Goal: Find specific page/section: Find specific page/section

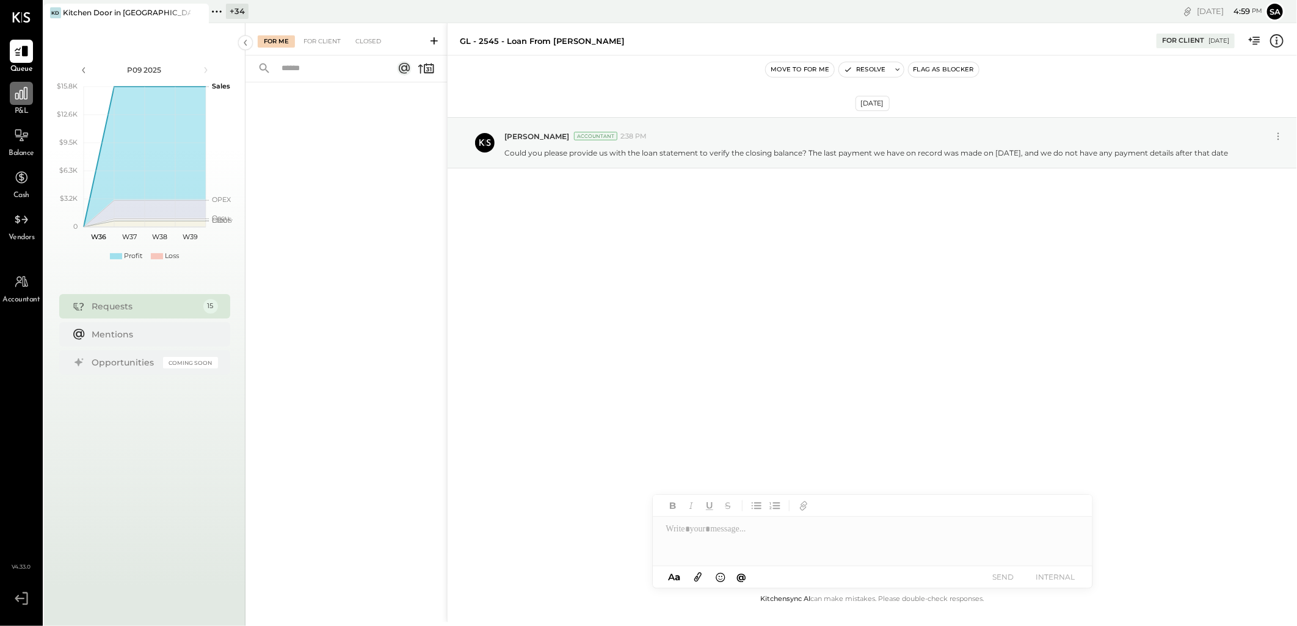
click at [25, 95] on icon at bounding box center [21, 93] width 16 height 16
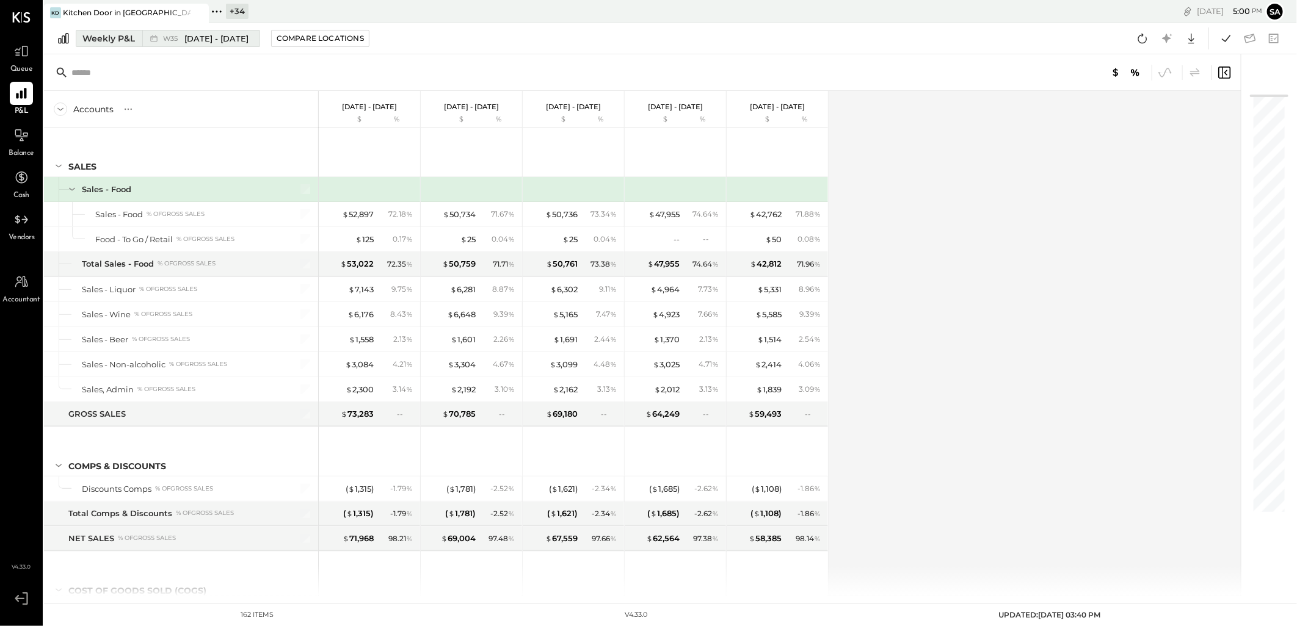
click at [107, 40] on div "Weekly P&L" at bounding box center [108, 38] width 53 height 12
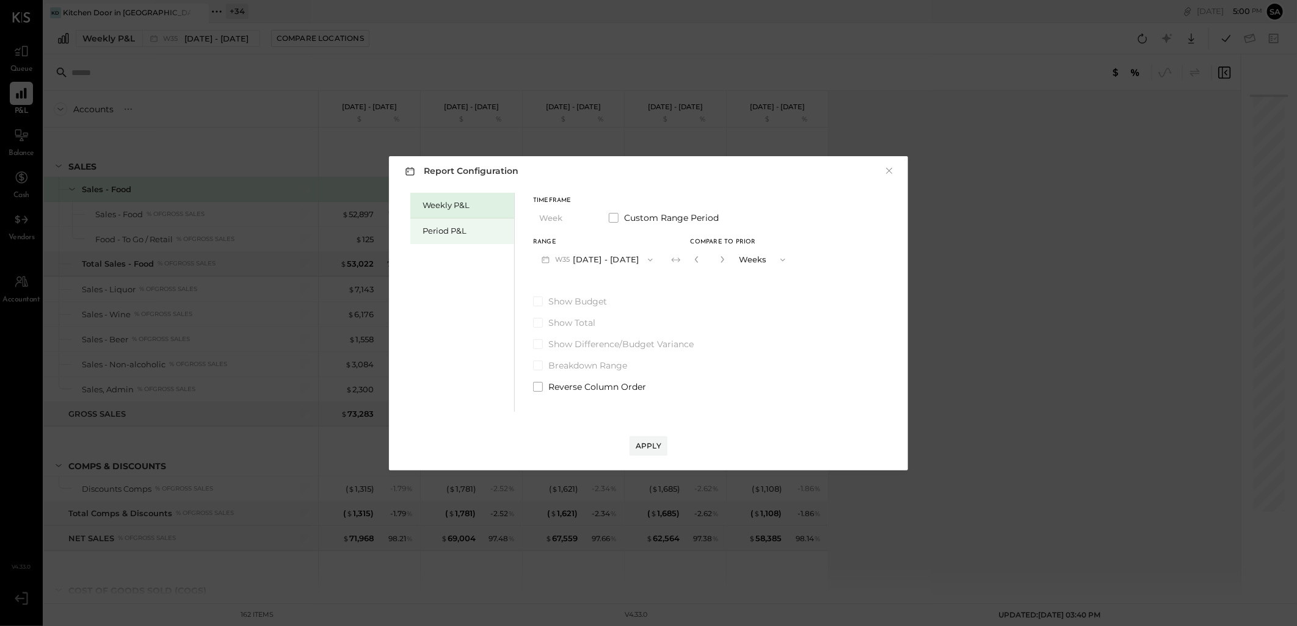
click at [428, 230] on div "Period P&L" at bounding box center [465, 231] width 85 height 12
click at [612, 263] on button "P09 Sep 1 - 28, 2025" at bounding box center [596, 260] width 127 height 23
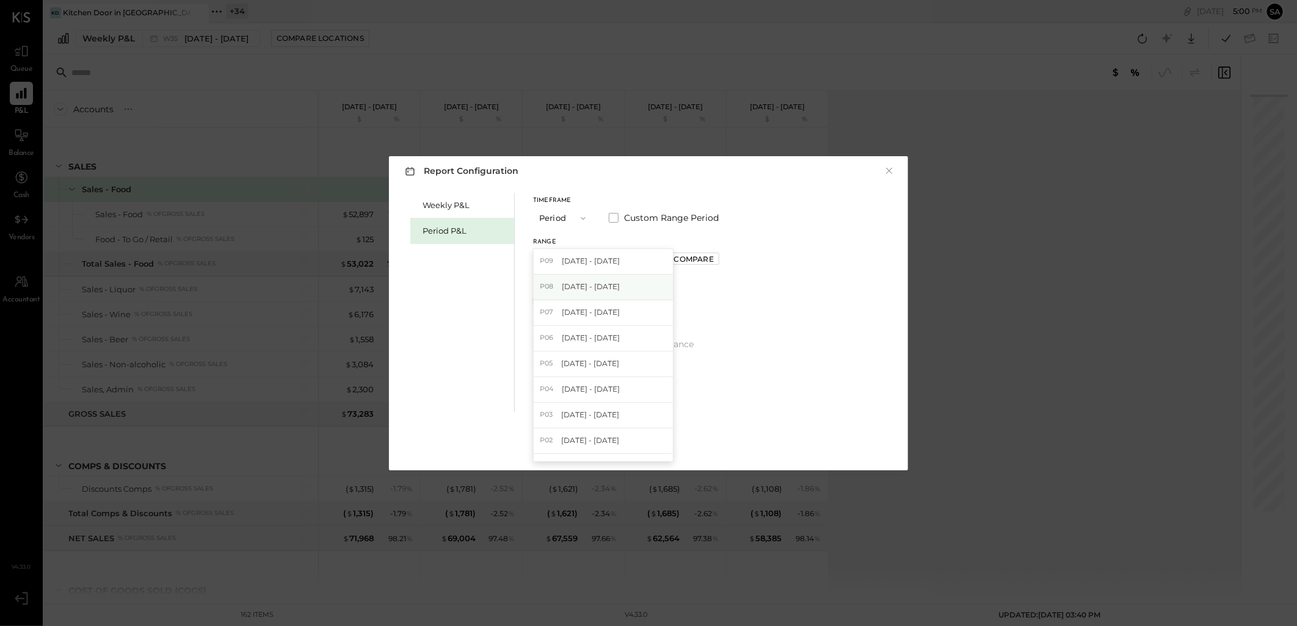
click at [605, 294] on div "P08 Aug 4 - 31, 2025" at bounding box center [603, 288] width 139 height 26
click at [646, 445] on div "Apply" at bounding box center [649, 446] width 26 height 10
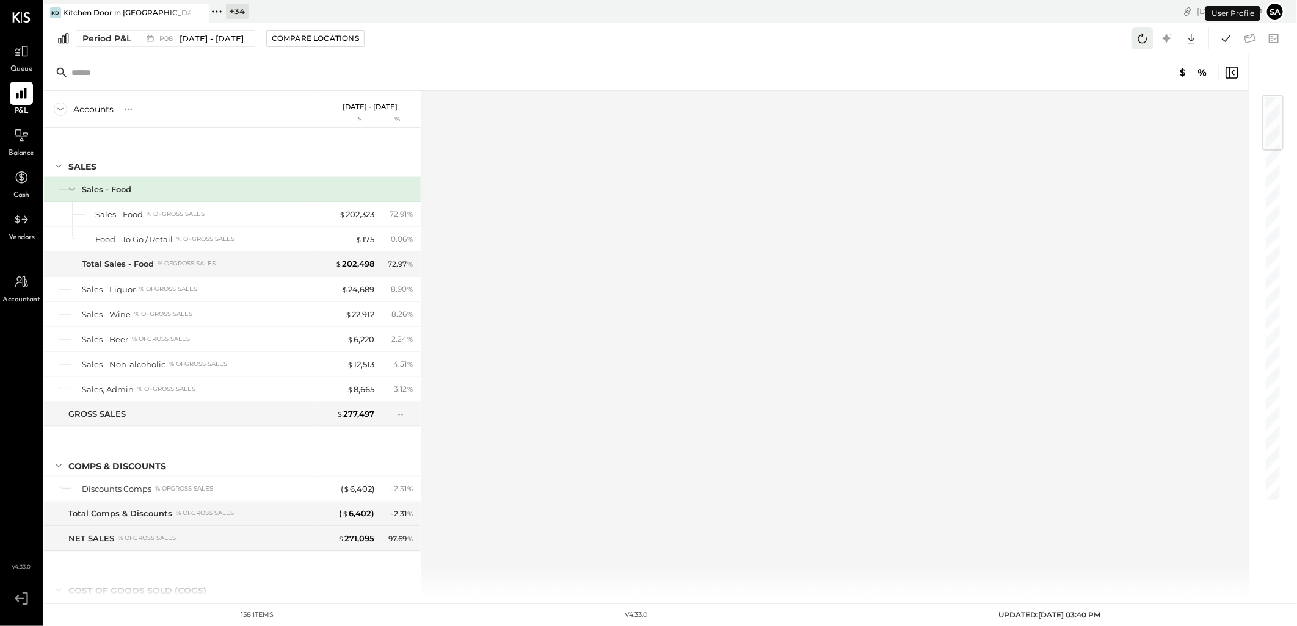
click at [1138, 34] on icon at bounding box center [1143, 39] width 16 height 16
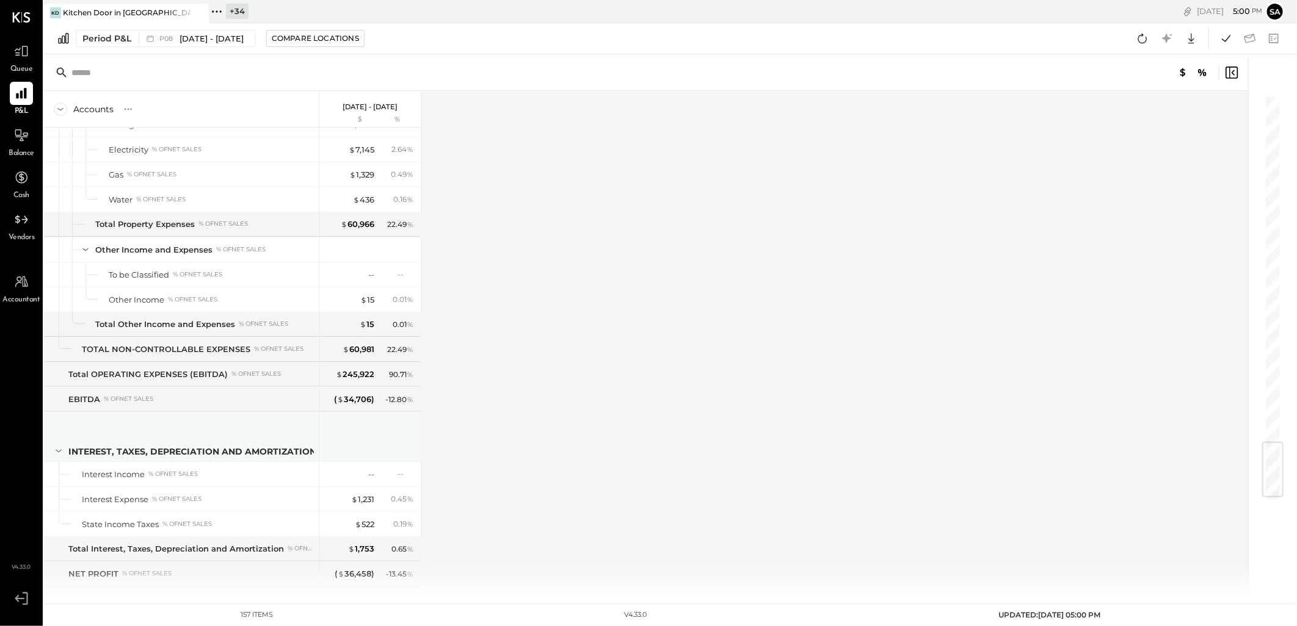
scroll to position [2946, 0]
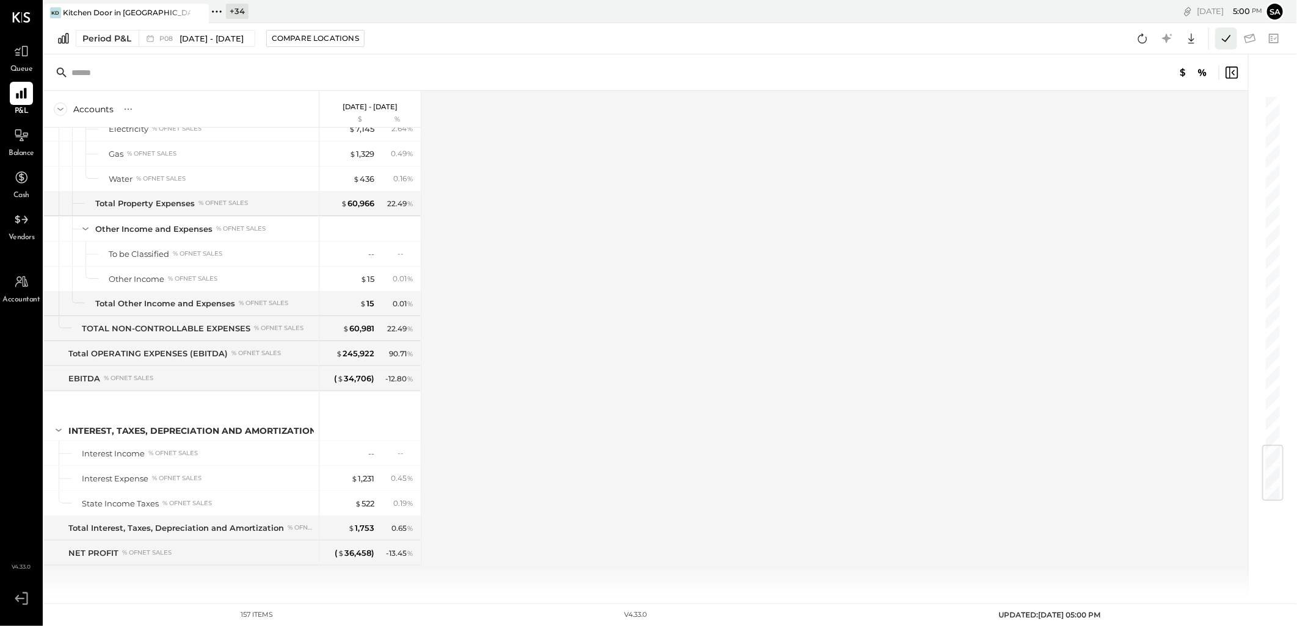
click at [1227, 38] on icon at bounding box center [1226, 38] width 9 height 7
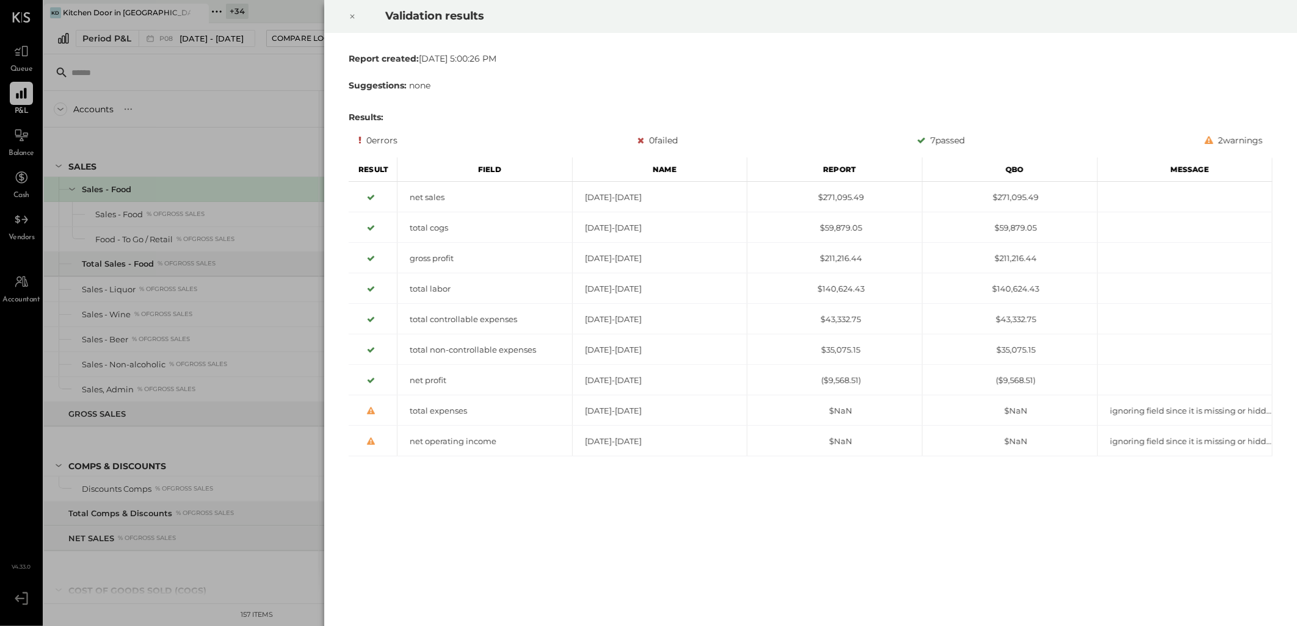
click at [353, 13] on icon at bounding box center [352, 16] width 7 height 15
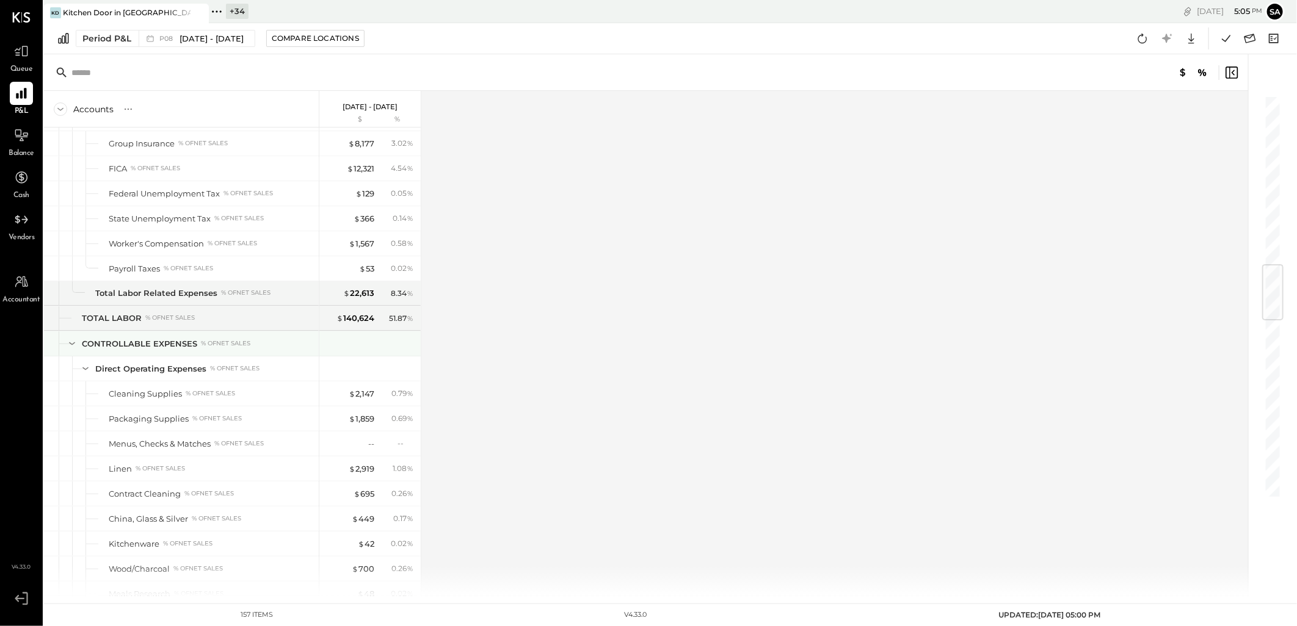
scroll to position [1428, 0]
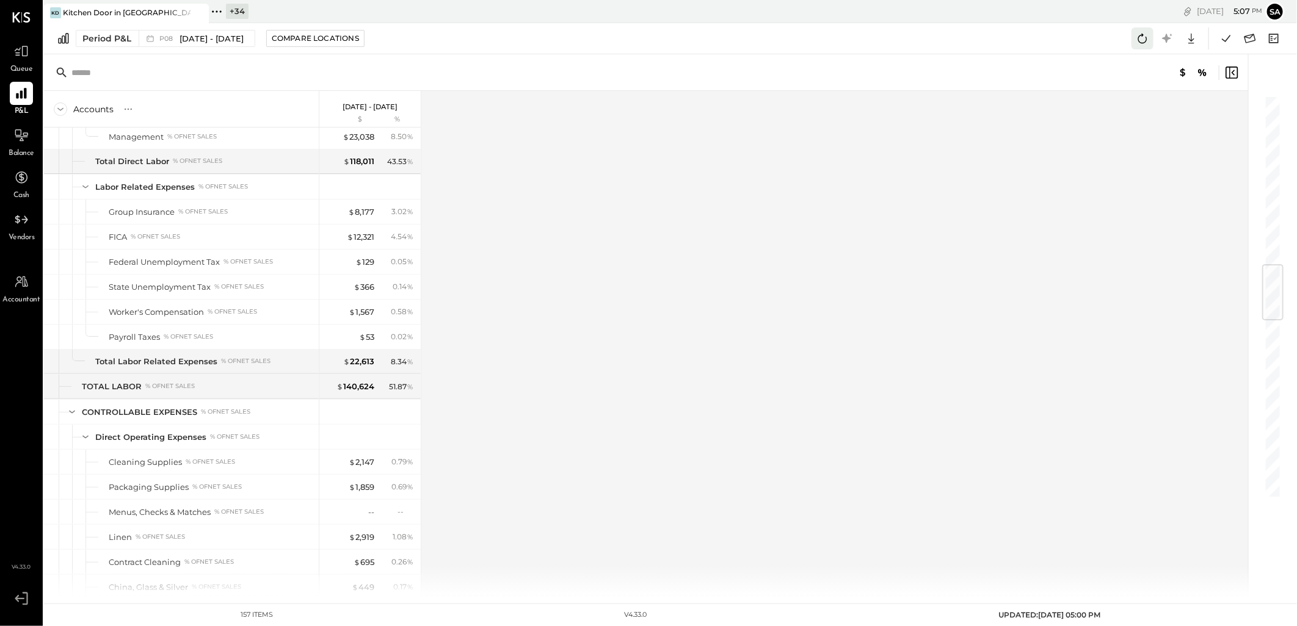
click at [1143, 40] on icon at bounding box center [1143, 39] width 16 height 16
click at [1224, 42] on icon at bounding box center [1226, 39] width 16 height 16
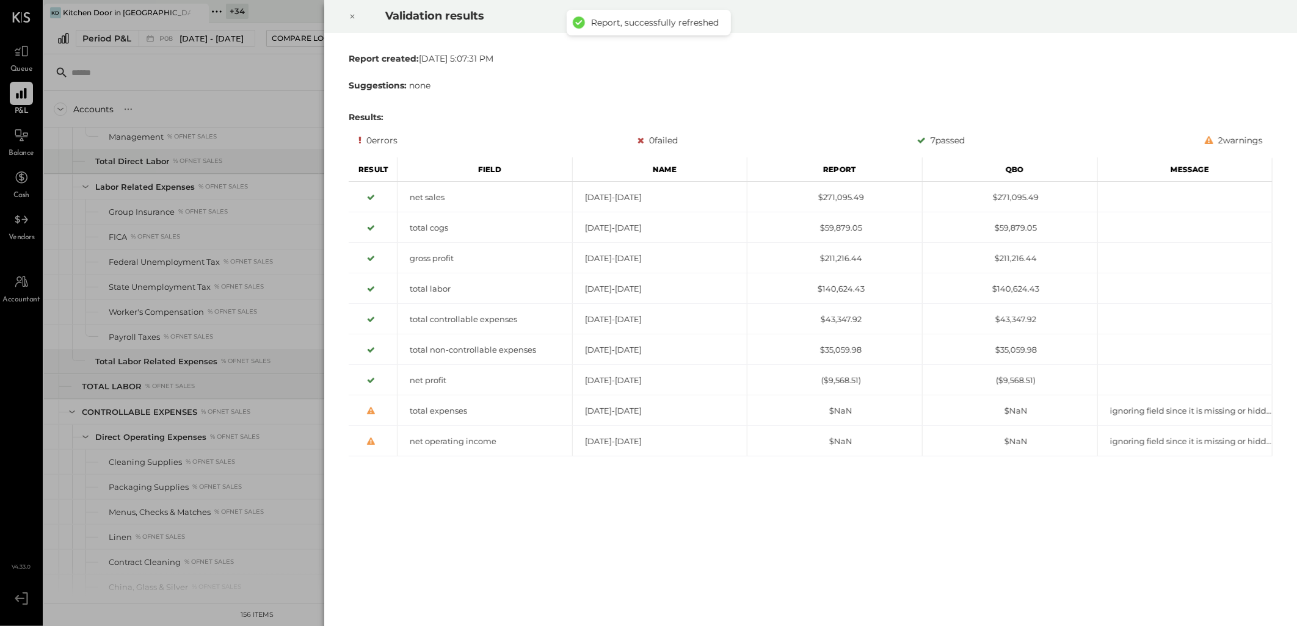
click at [353, 16] on icon at bounding box center [352, 16] width 7 height 15
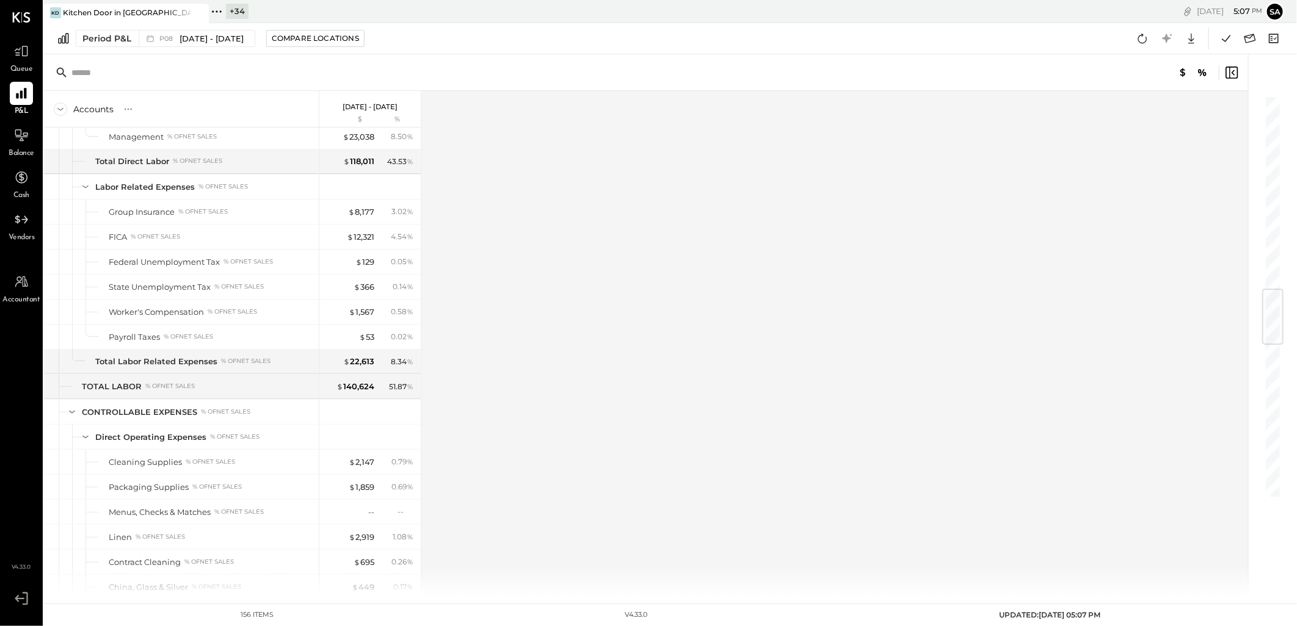
scroll to position [1767, 0]
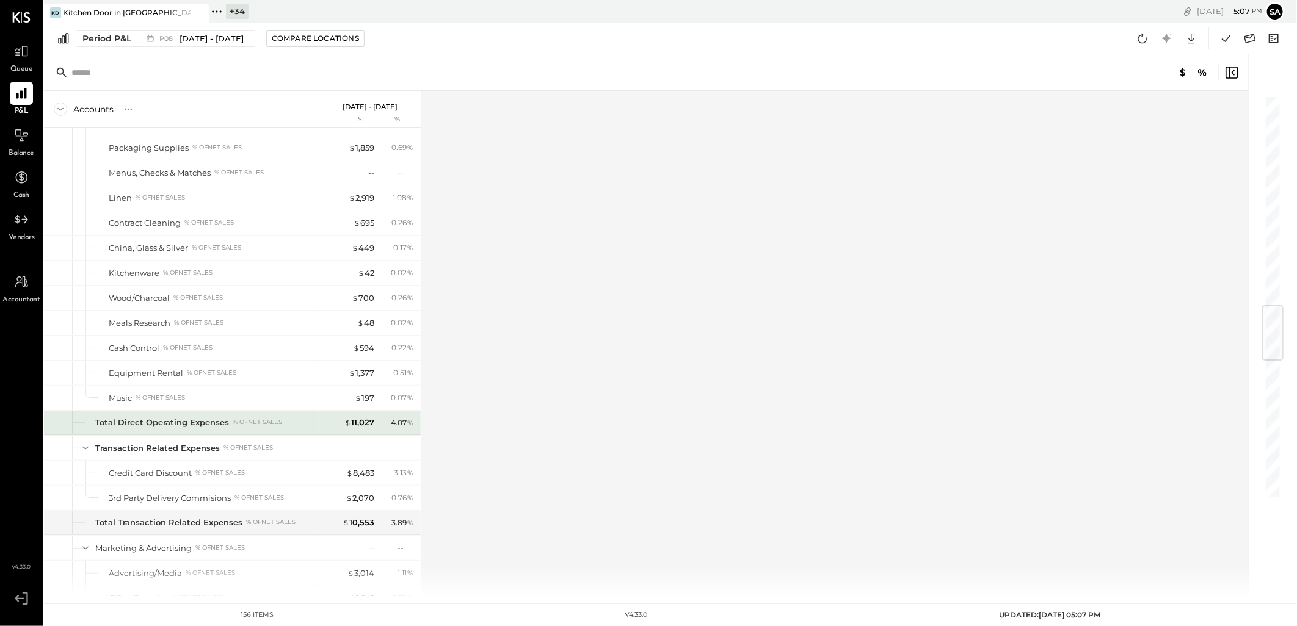
click at [550, 386] on div "Accounts S % GL [DATE] - [DATE] $ % SALES Sales - Food Sales - Food % of GROSS …" at bounding box center [647, 344] width 1206 height 506
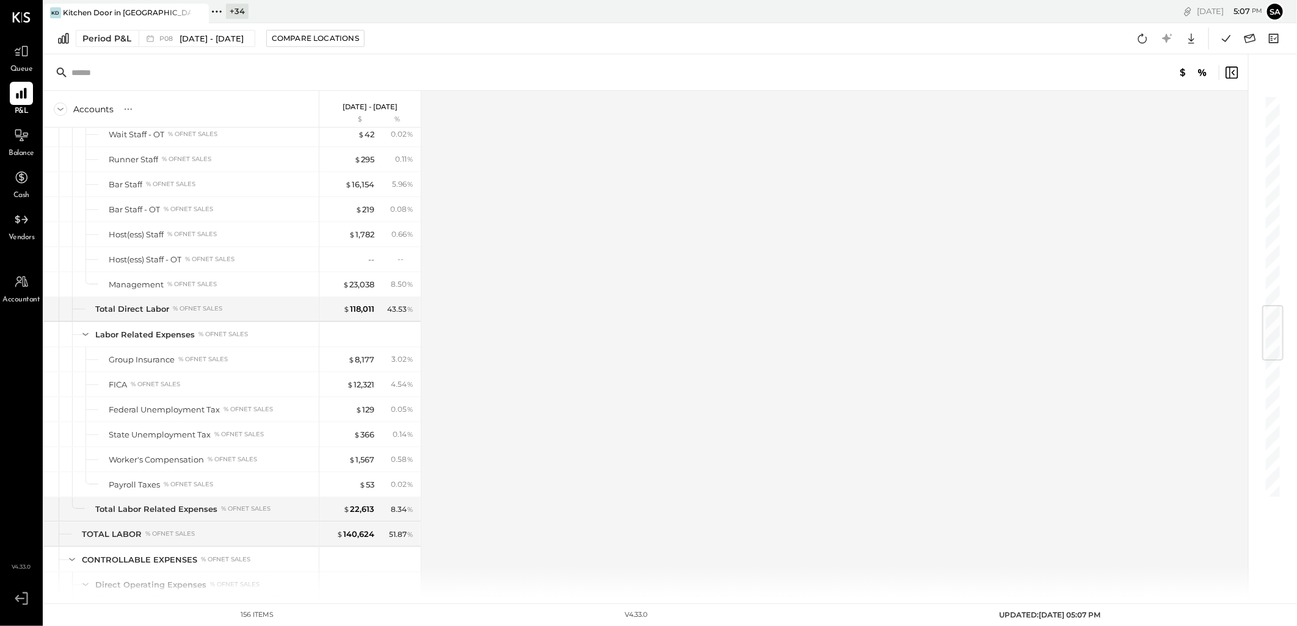
scroll to position [2133, 0]
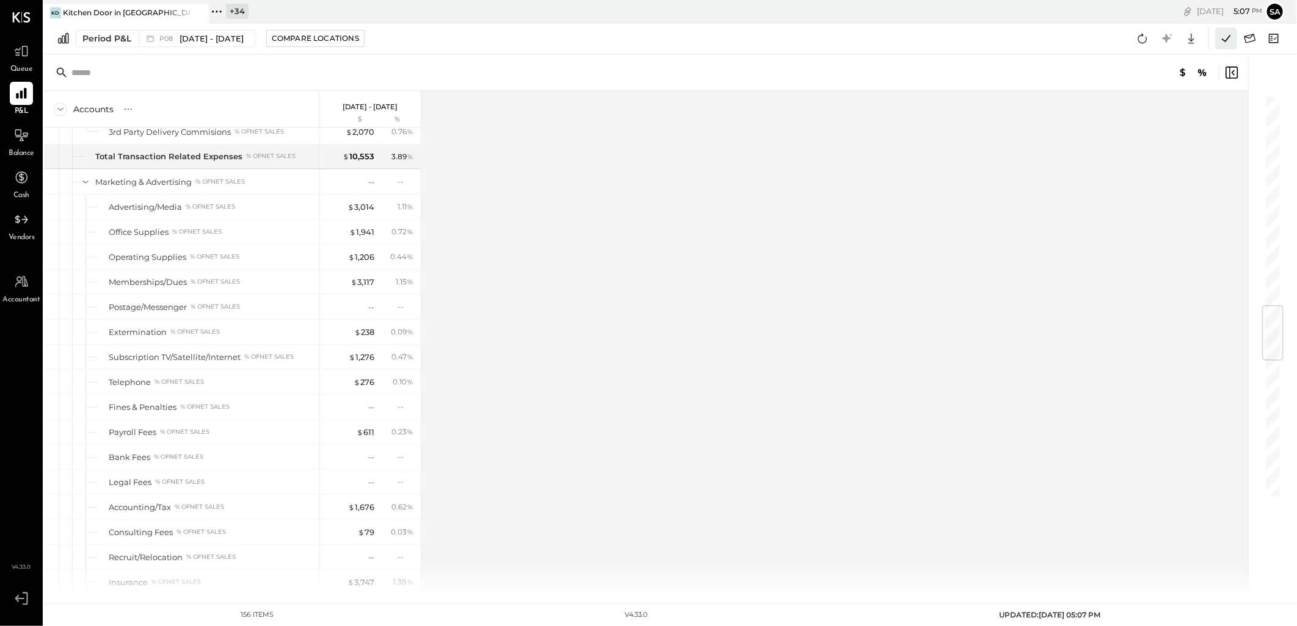
click at [1227, 37] on icon at bounding box center [1226, 39] width 16 height 16
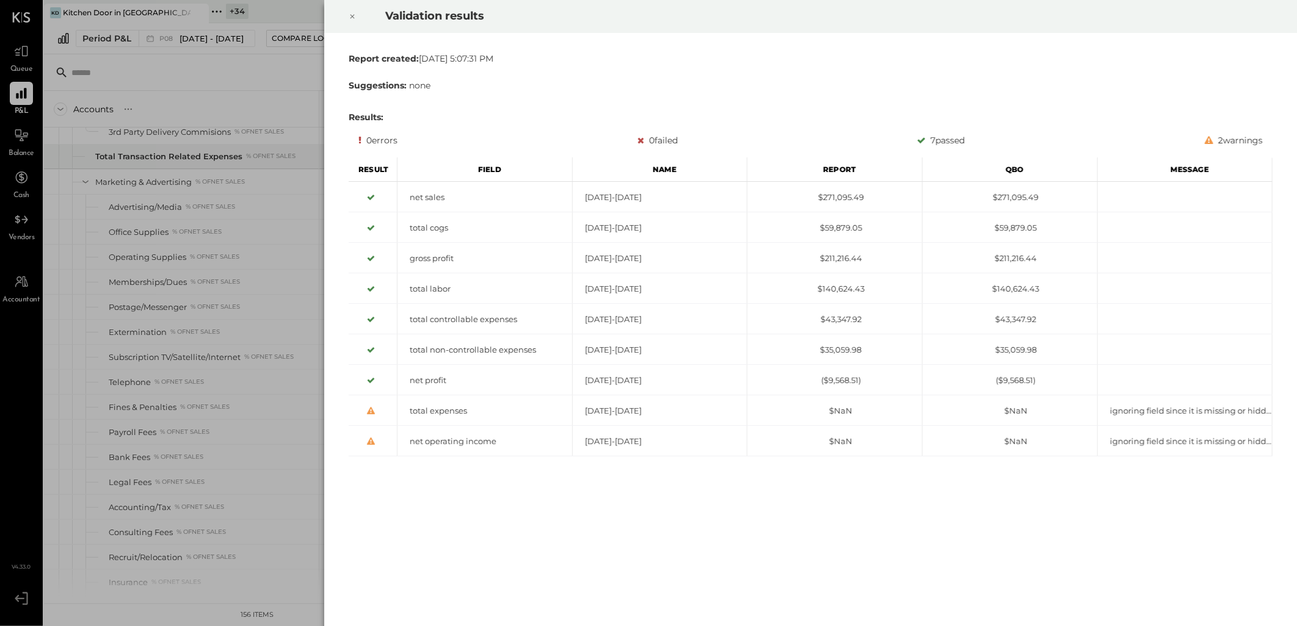
click at [349, 19] on icon at bounding box center [352, 16] width 7 height 15
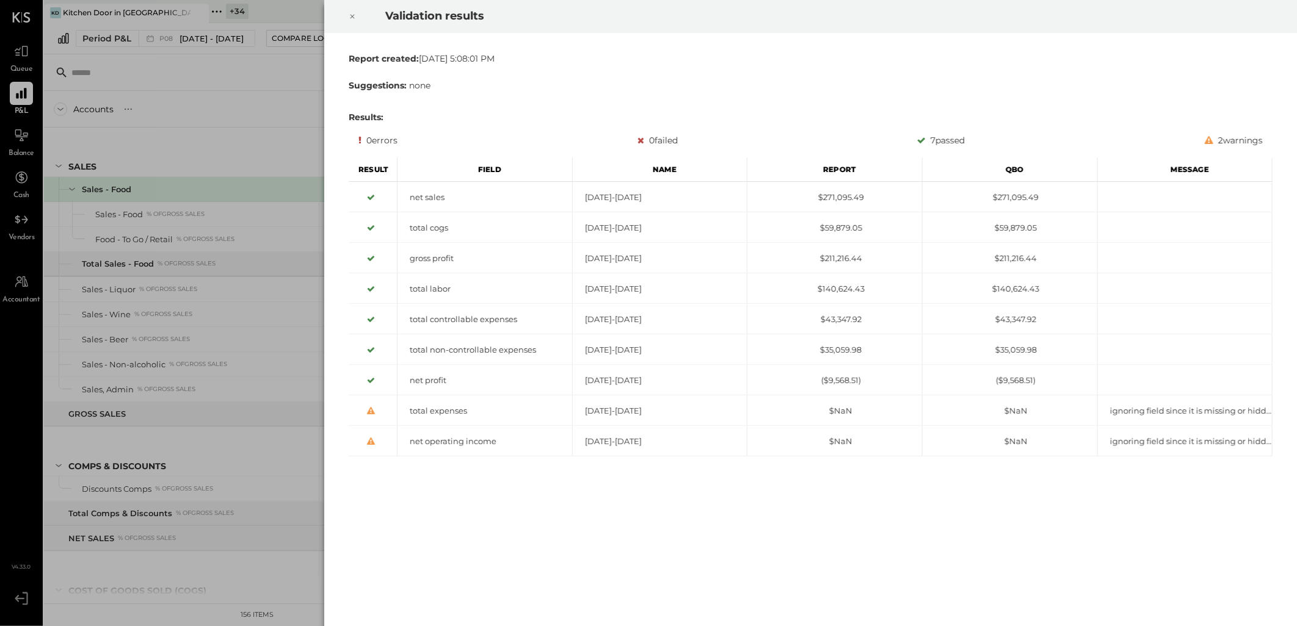
click at [350, 10] on icon at bounding box center [352, 16] width 7 height 15
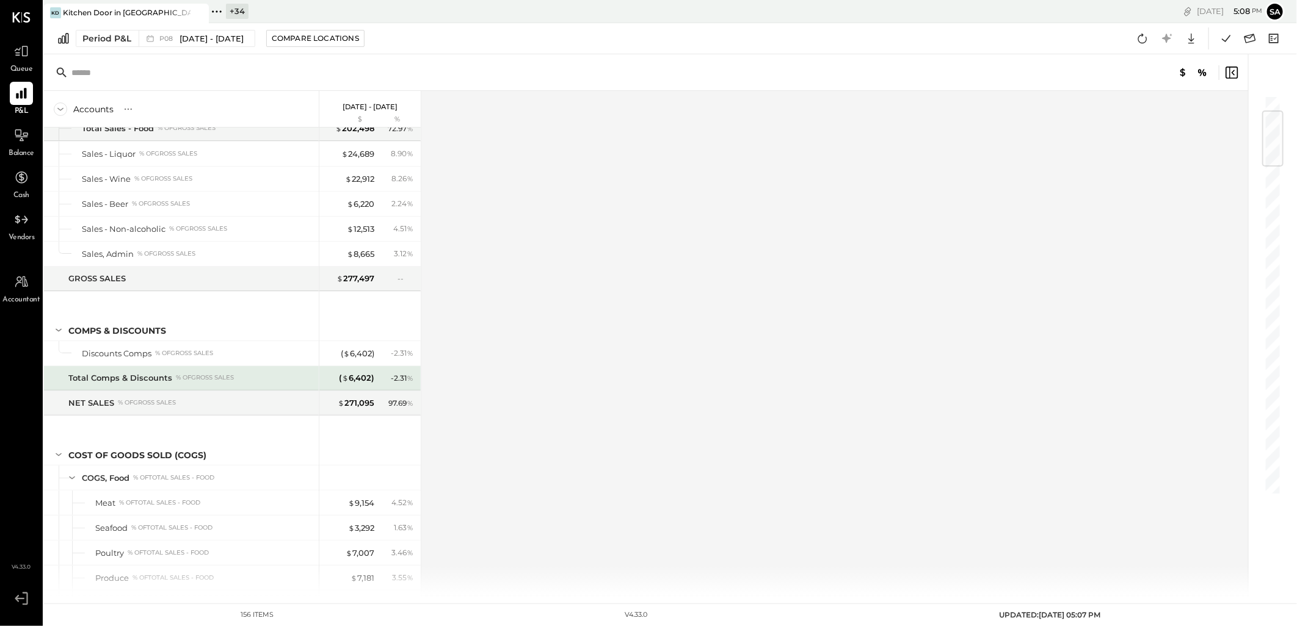
scroll to position [68, 0]
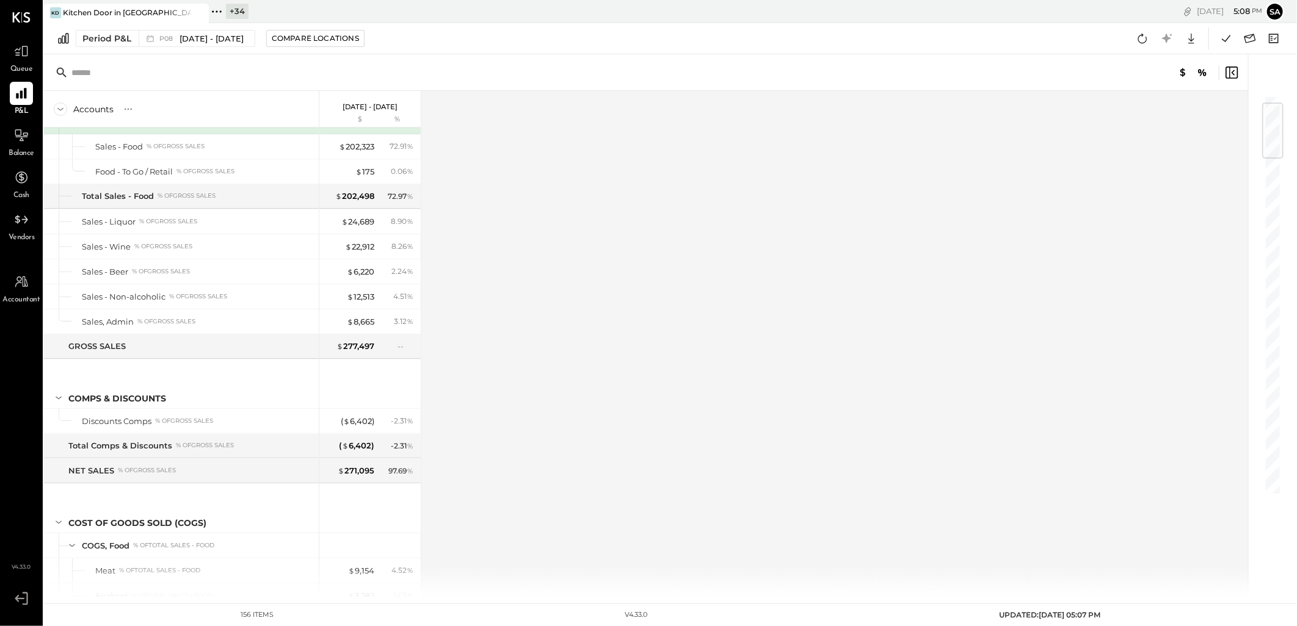
click at [599, 313] on div "Accounts S % GL [DATE] - [DATE] $ % SALES Sales - Food Sales - Food % of GROSS …" at bounding box center [647, 344] width 1206 height 506
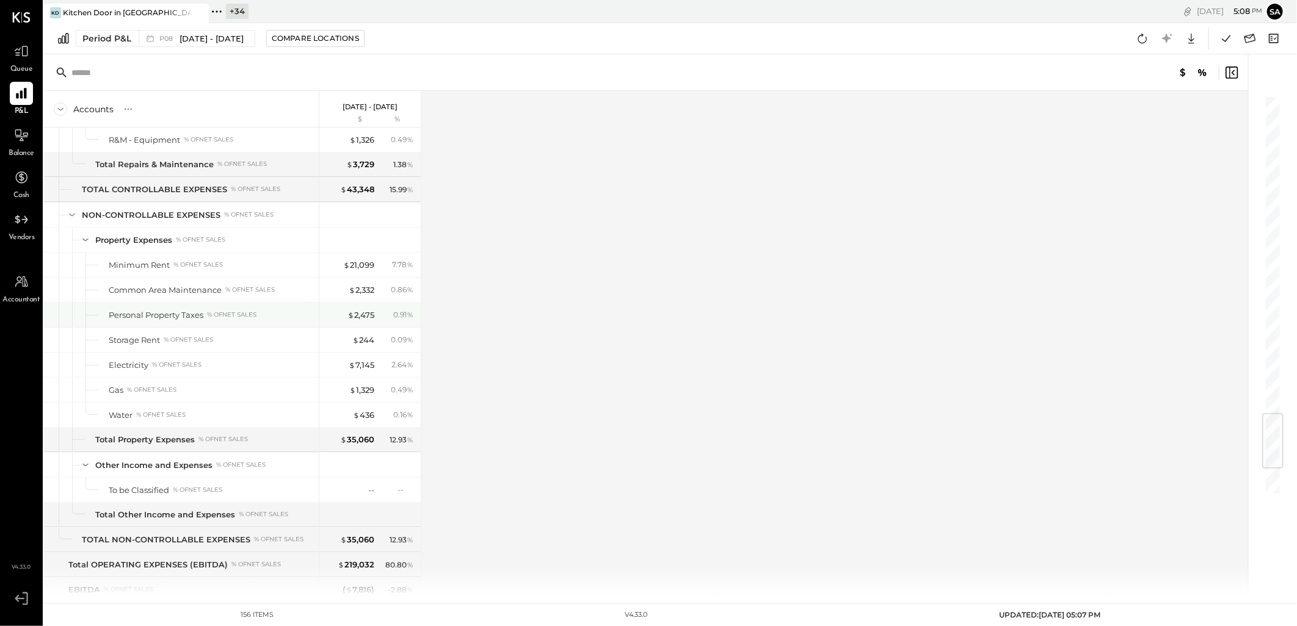
scroll to position [2896, 0]
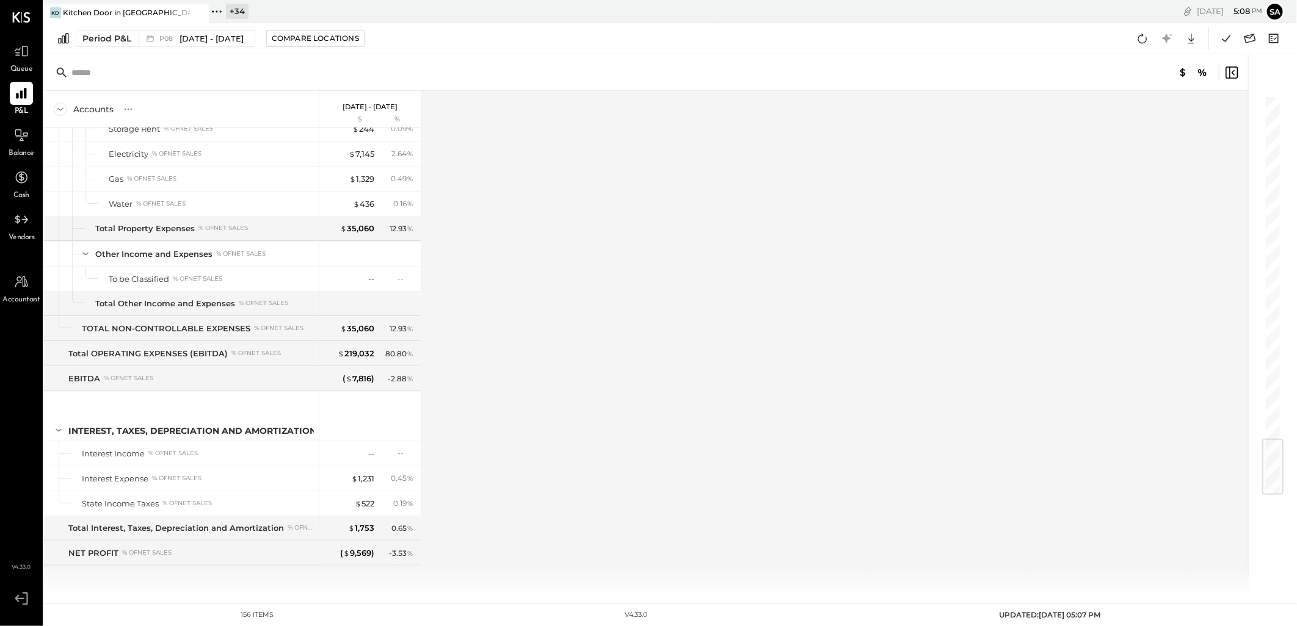
click at [541, 359] on div "Accounts S % GL [DATE] - [DATE] $ % SALES Sales - Food Sales - Food % of GROSS …" at bounding box center [647, 344] width 1206 height 506
click at [237, 9] on div "+ 34" at bounding box center [237, 11] width 23 height 15
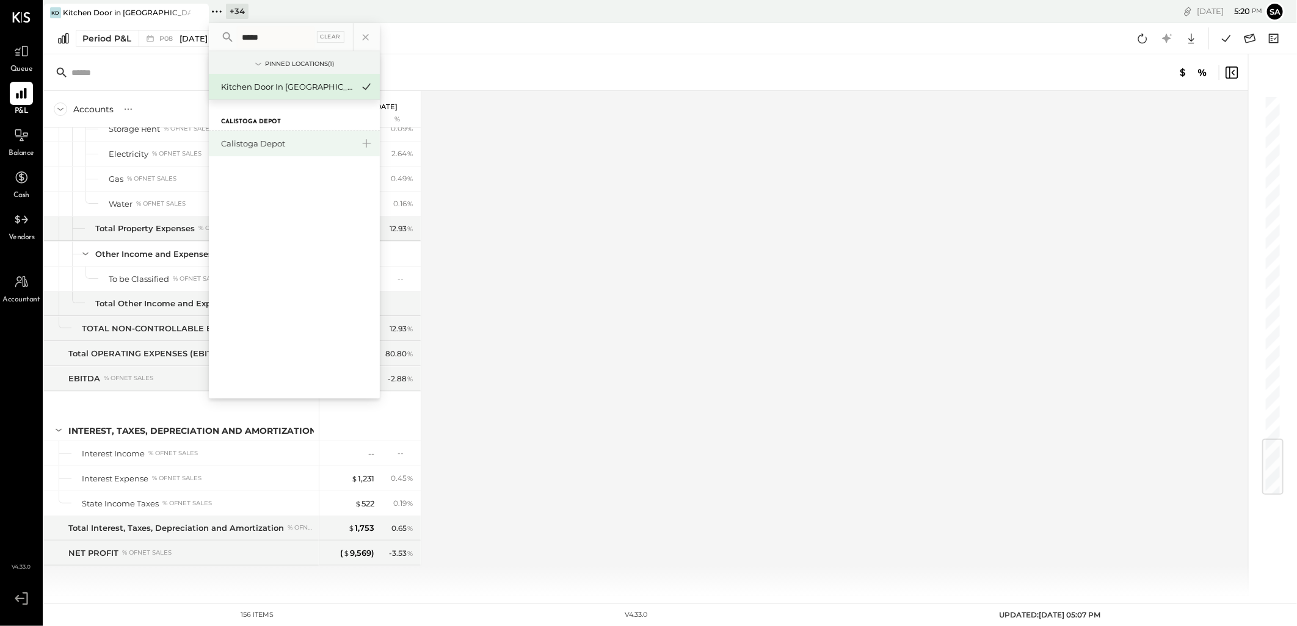
type input "*****"
click at [256, 143] on div "Calistoga Depot" at bounding box center [287, 144] width 132 height 12
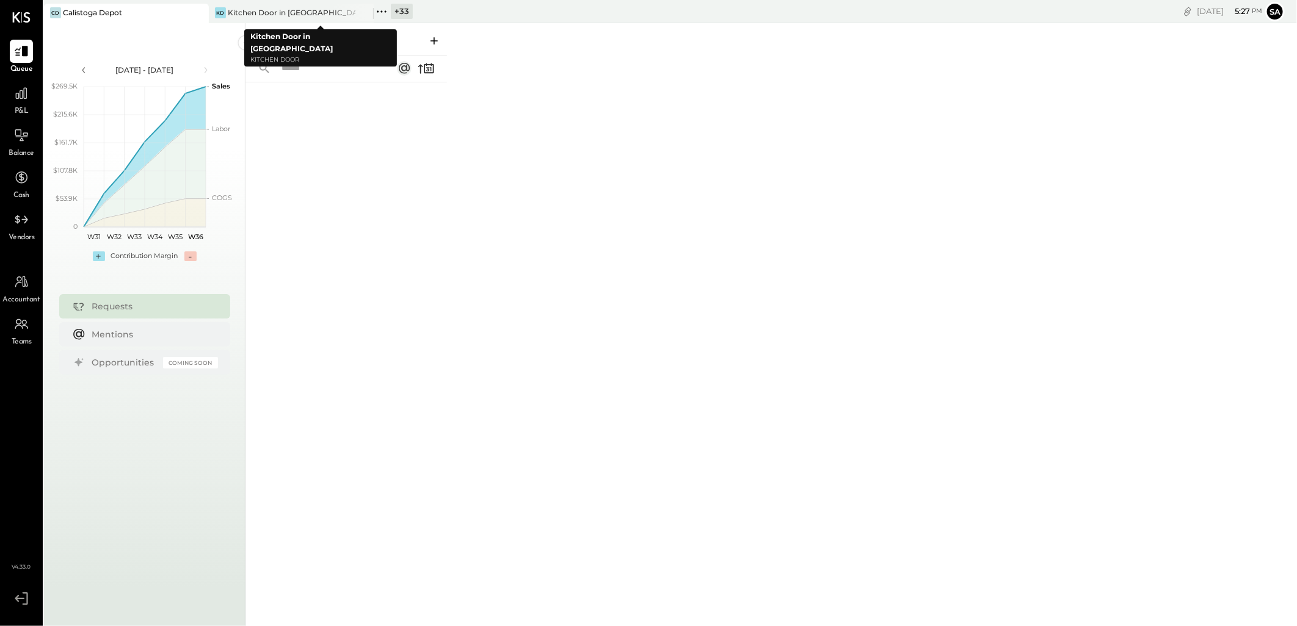
drag, startPoint x: 388, startPoint y: 13, endPoint x: 388, endPoint y: 41, distance: 27.5
click at [388, 13] on icon at bounding box center [382, 12] width 16 height 16
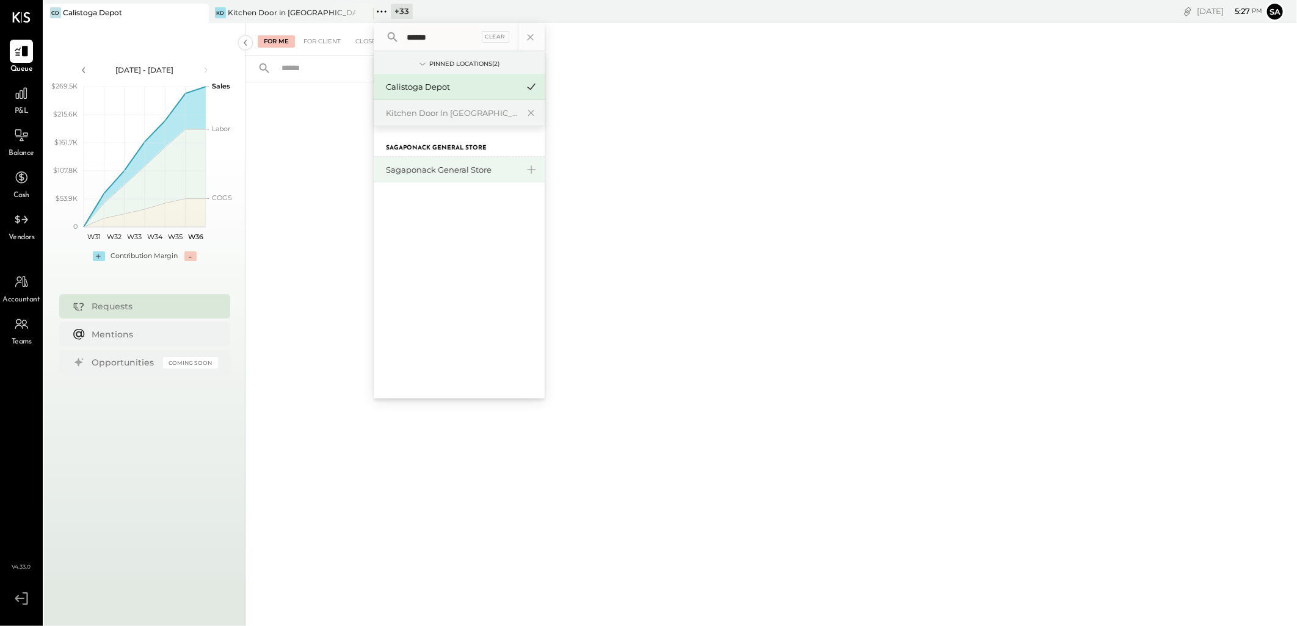
type input "******"
click at [429, 166] on div "Sagaponack General Store" at bounding box center [452, 170] width 132 height 12
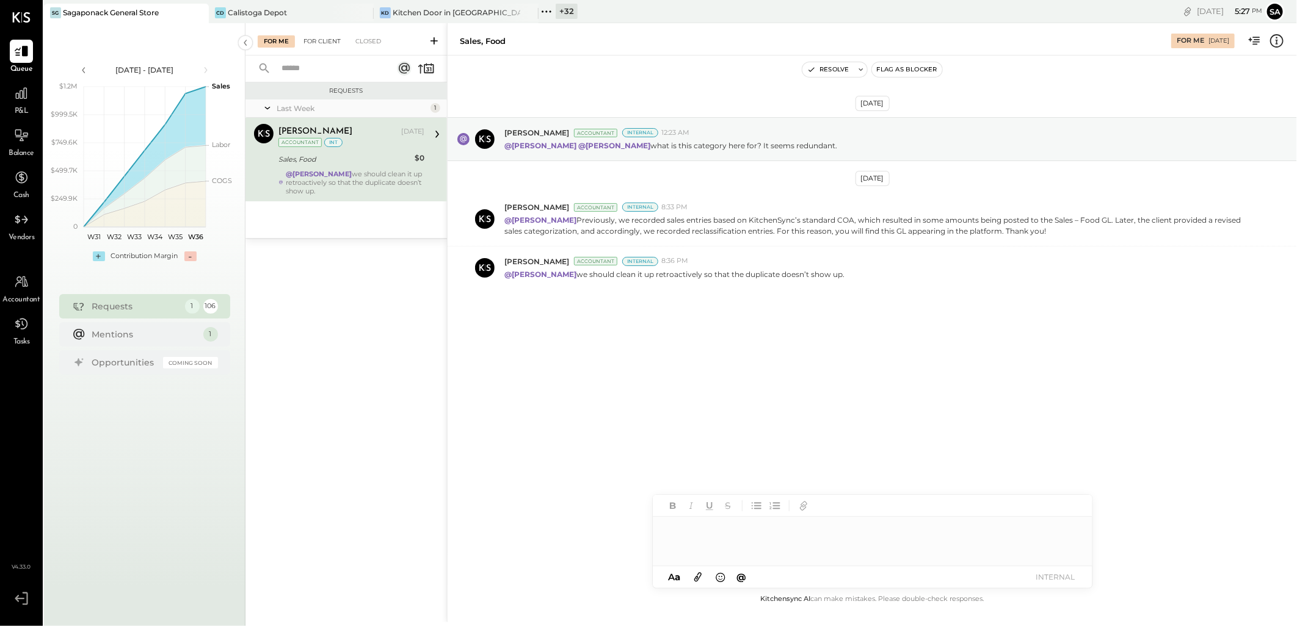
click at [322, 35] on div "For Client" at bounding box center [321, 41] width 49 height 12
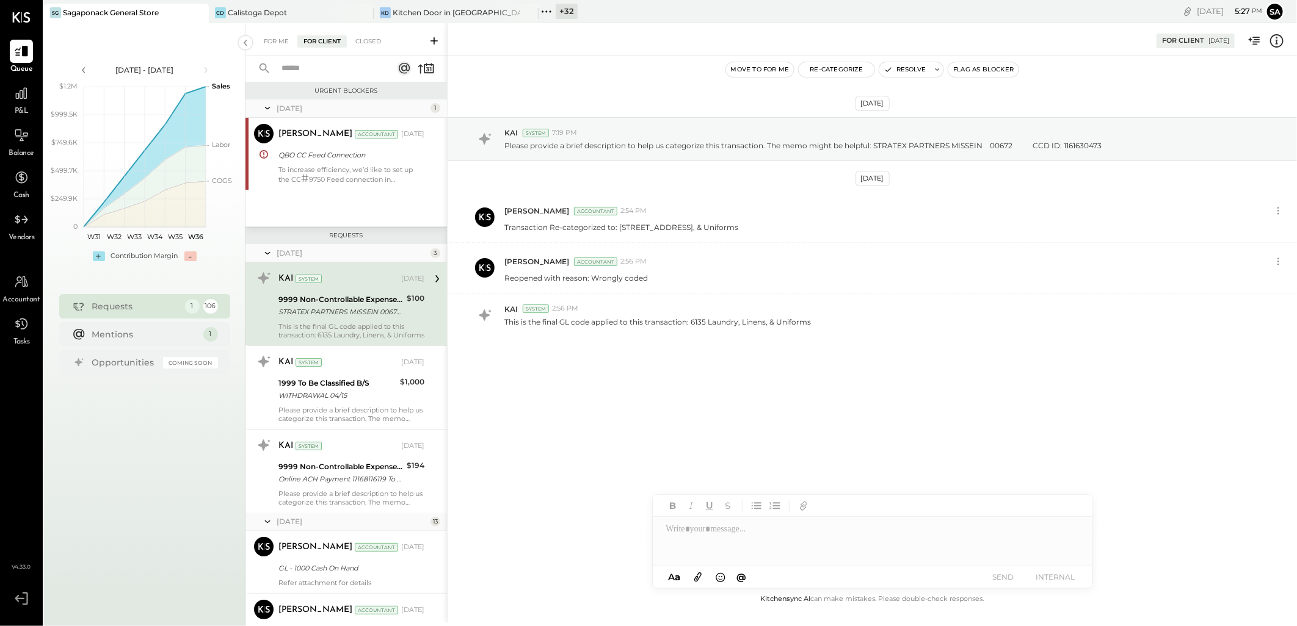
click at [405, 66] on icon at bounding box center [404, 68] width 11 height 11
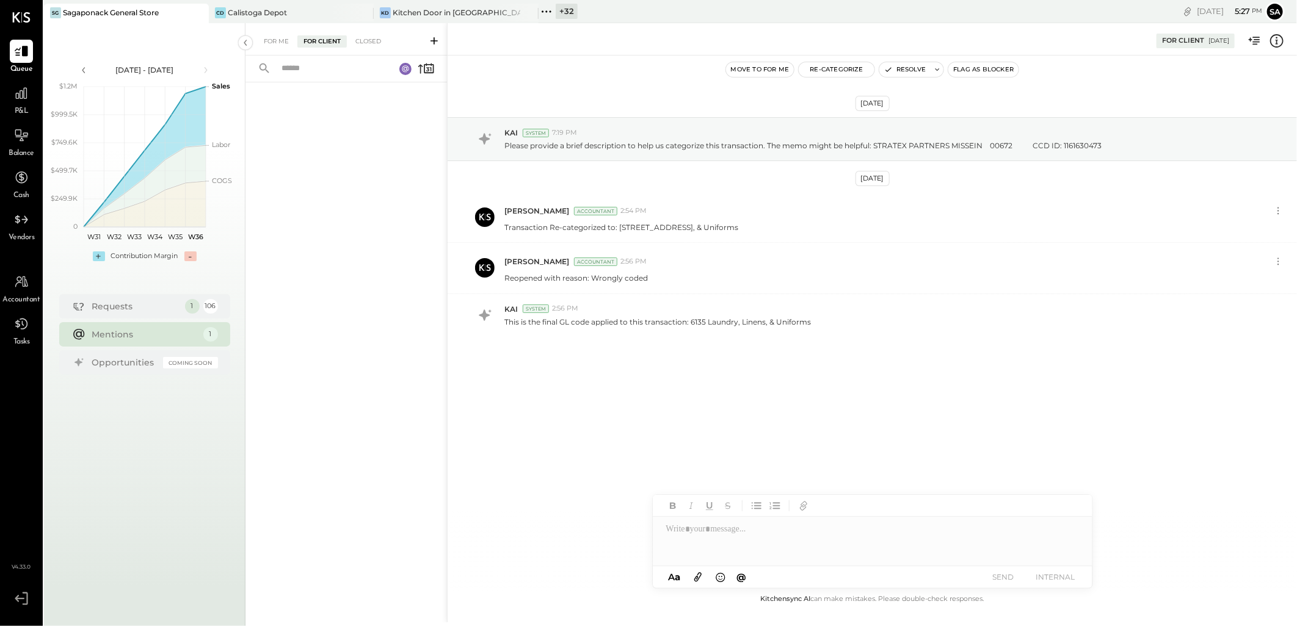
click at [405, 70] on icon at bounding box center [405, 68] width 7 height 7
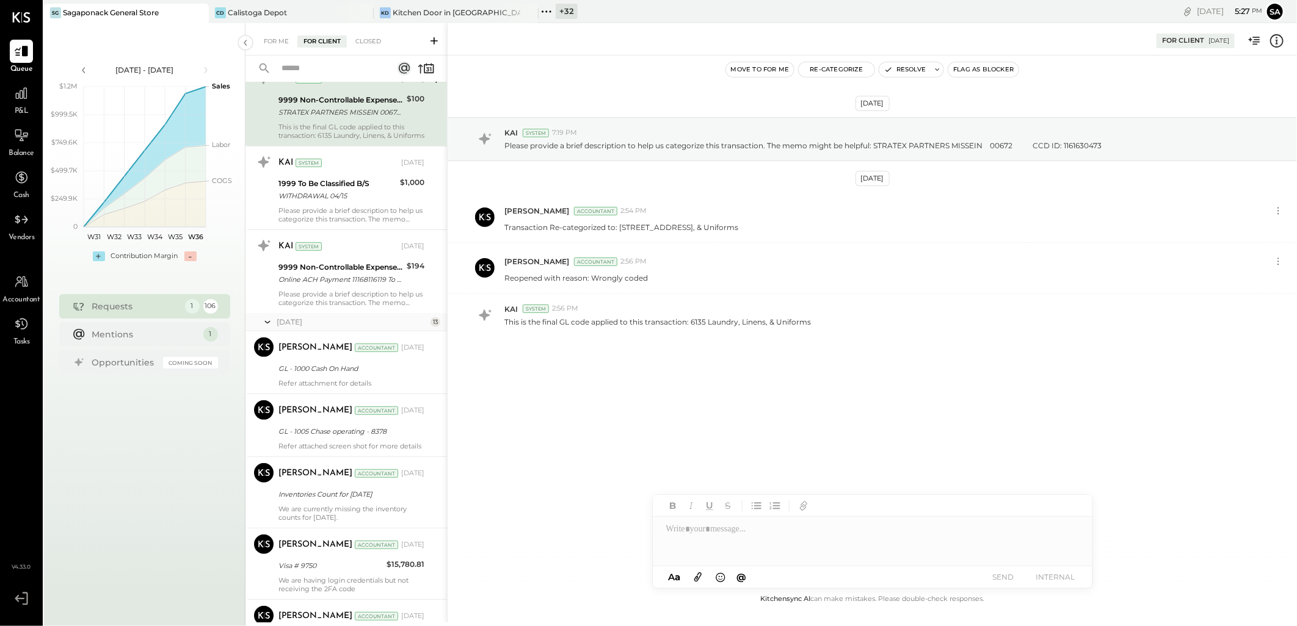
scroll to position [203, 0]
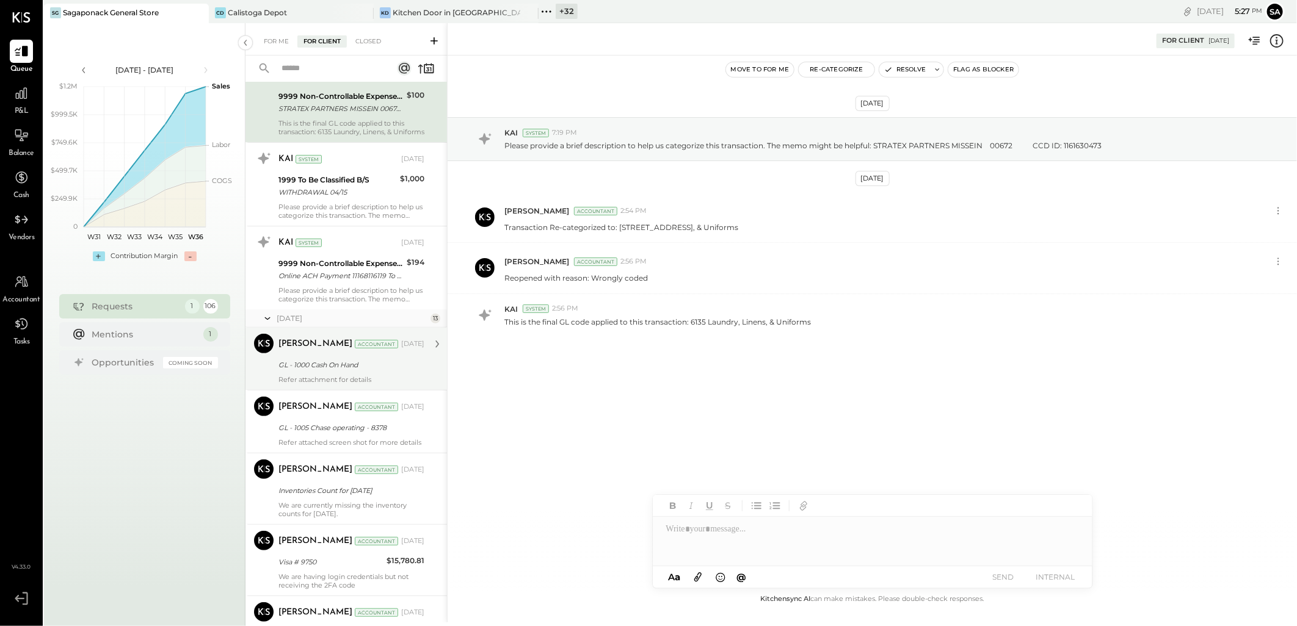
click at [312, 368] on div "GL - 1000 Cash On Hand" at bounding box center [349, 365] width 142 height 12
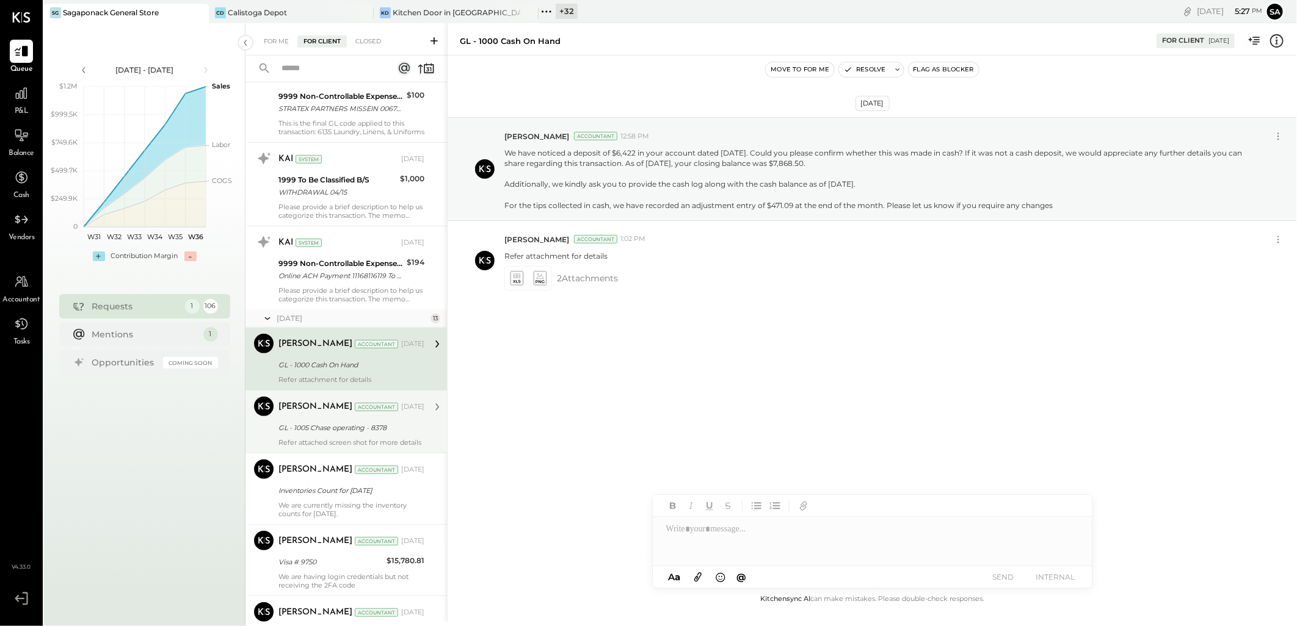
click at [287, 438] on div "Refer attached screen shot for more details" at bounding box center [351, 442] width 146 height 9
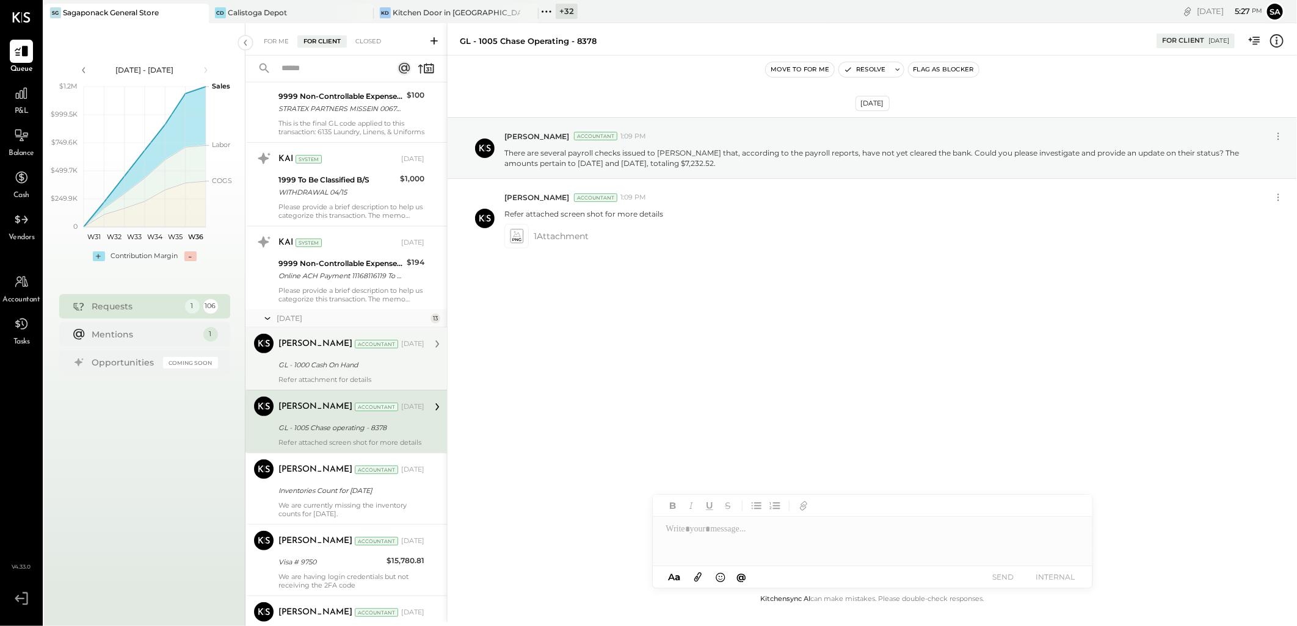
click at [291, 374] on div "Sarang Khandhar Accountant May 08, 2025 GL - 1000 Cash On Hand Refer attachment…" at bounding box center [351, 359] width 146 height 50
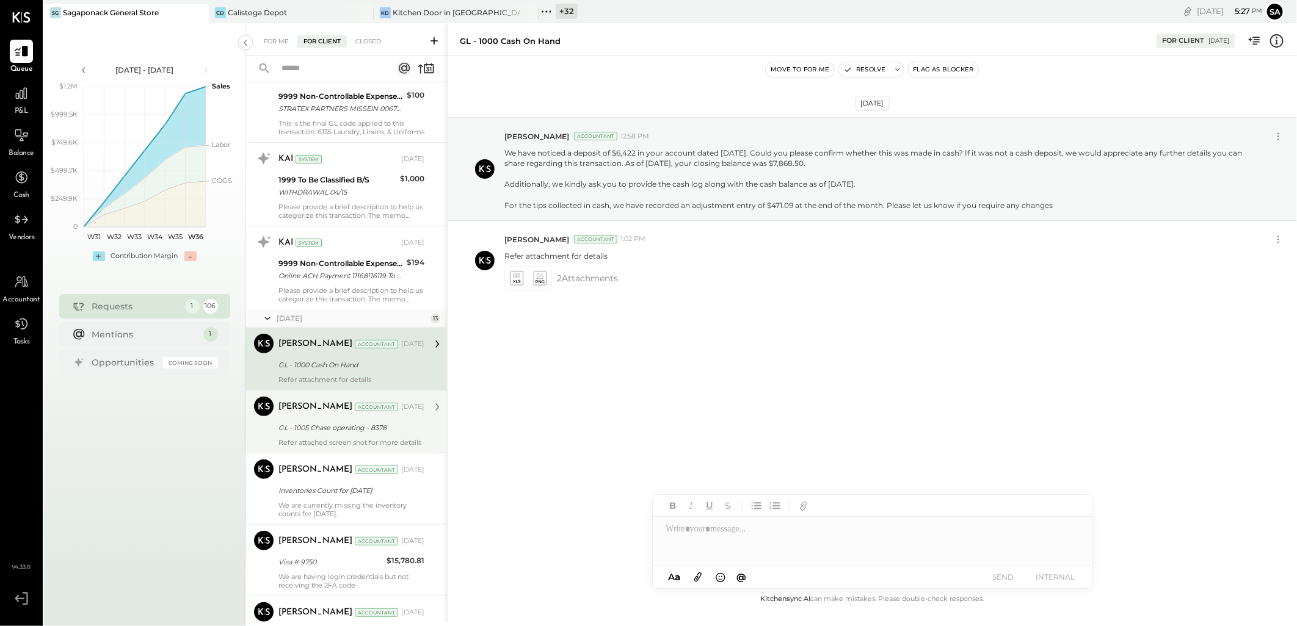
click at [306, 432] on div "GL - 1005 Chase operating - 8378" at bounding box center [349, 428] width 142 height 12
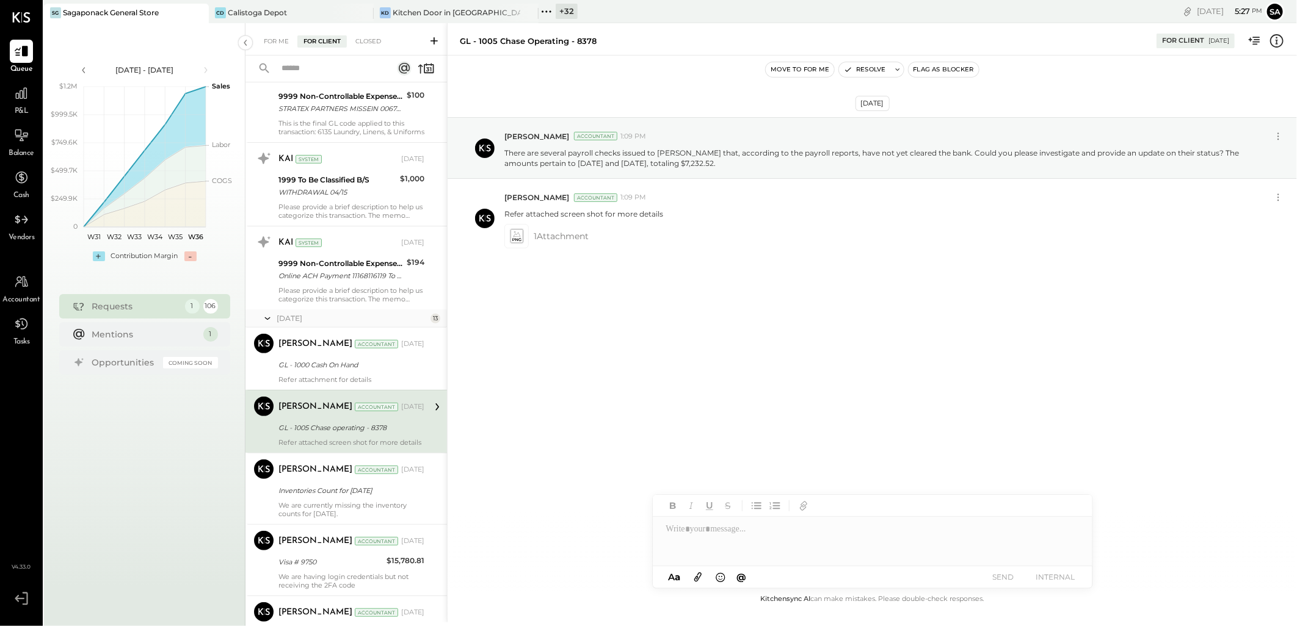
scroll to position [271, 0]
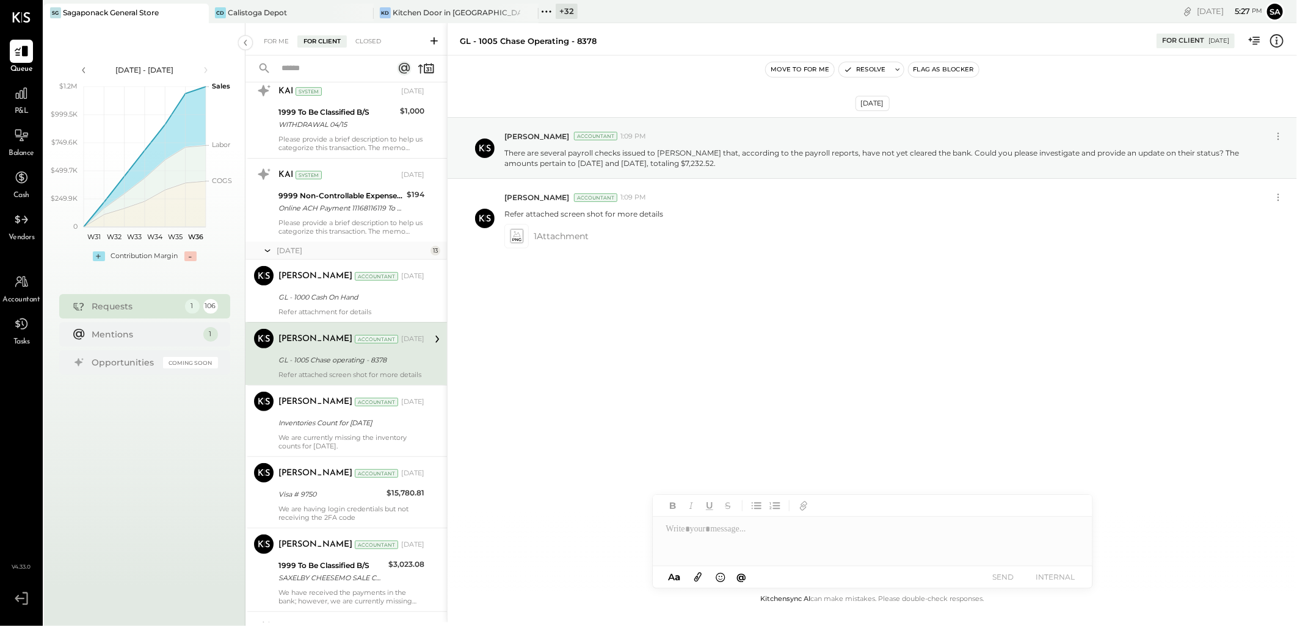
click at [307, 429] on div "Inventories Count for April, 2025" at bounding box center [349, 423] width 142 height 12
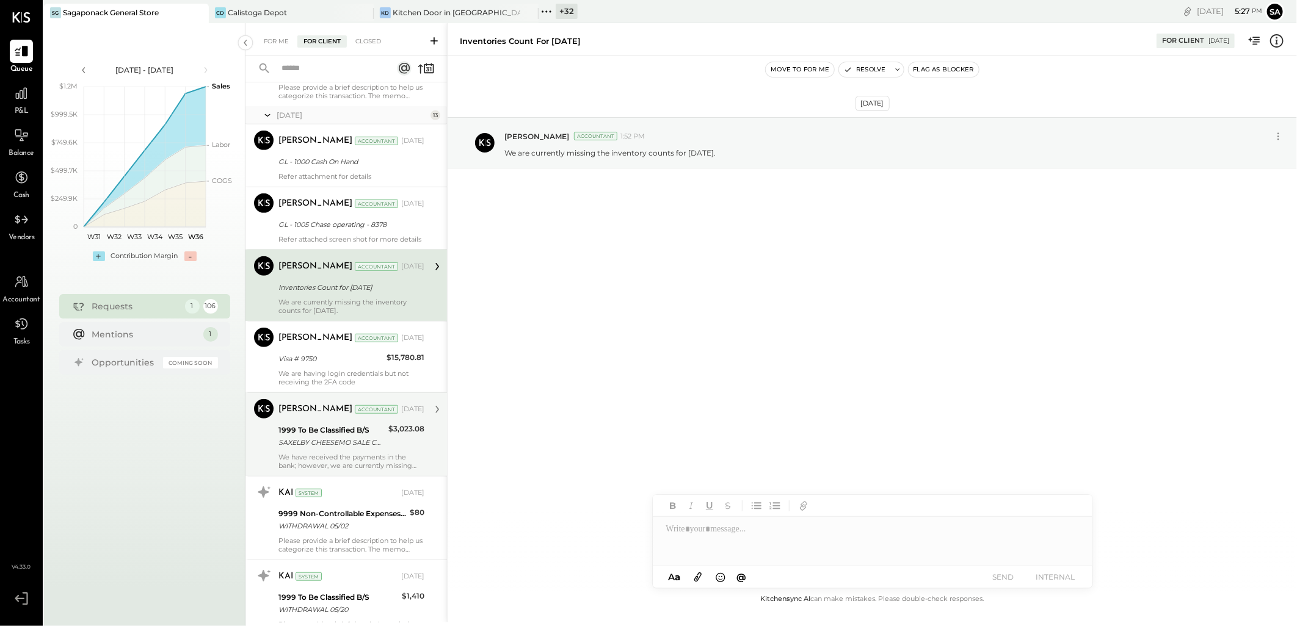
scroll to position [474, 0]
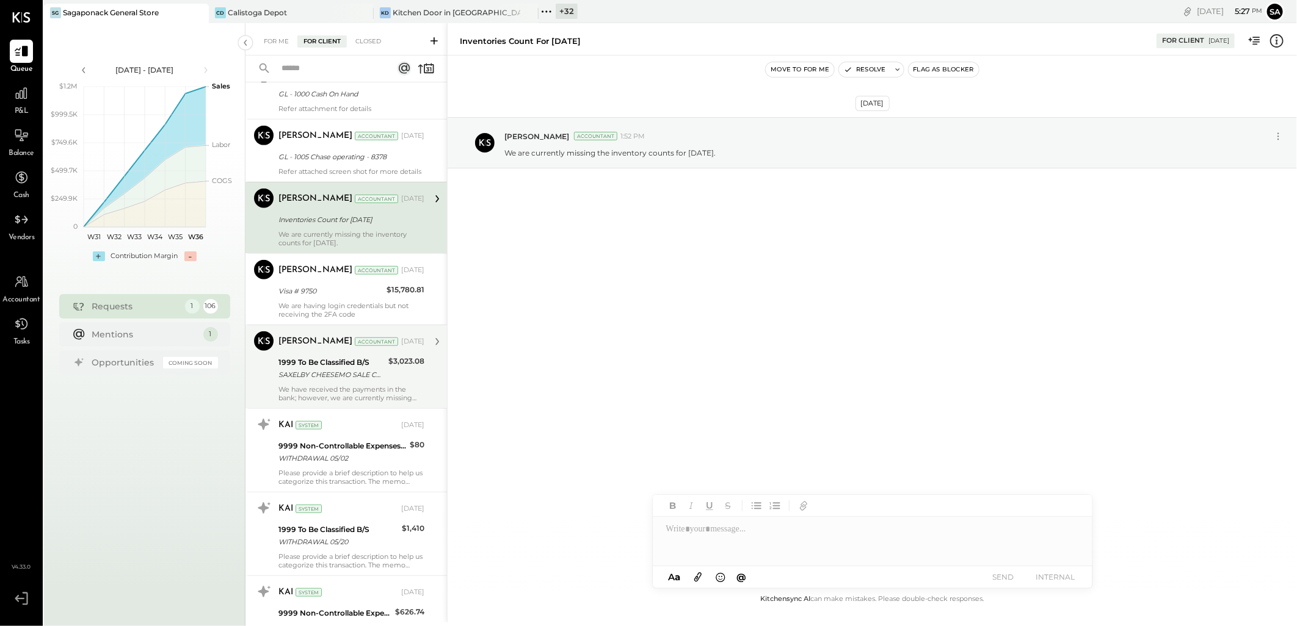
click at [308, 392] on div "Sarang Khandhar Accountant May 14, 2025 1999 To Be Classified B/S SAXELBY CHEES…" at bounding box center [351, 367] width 146 height 71
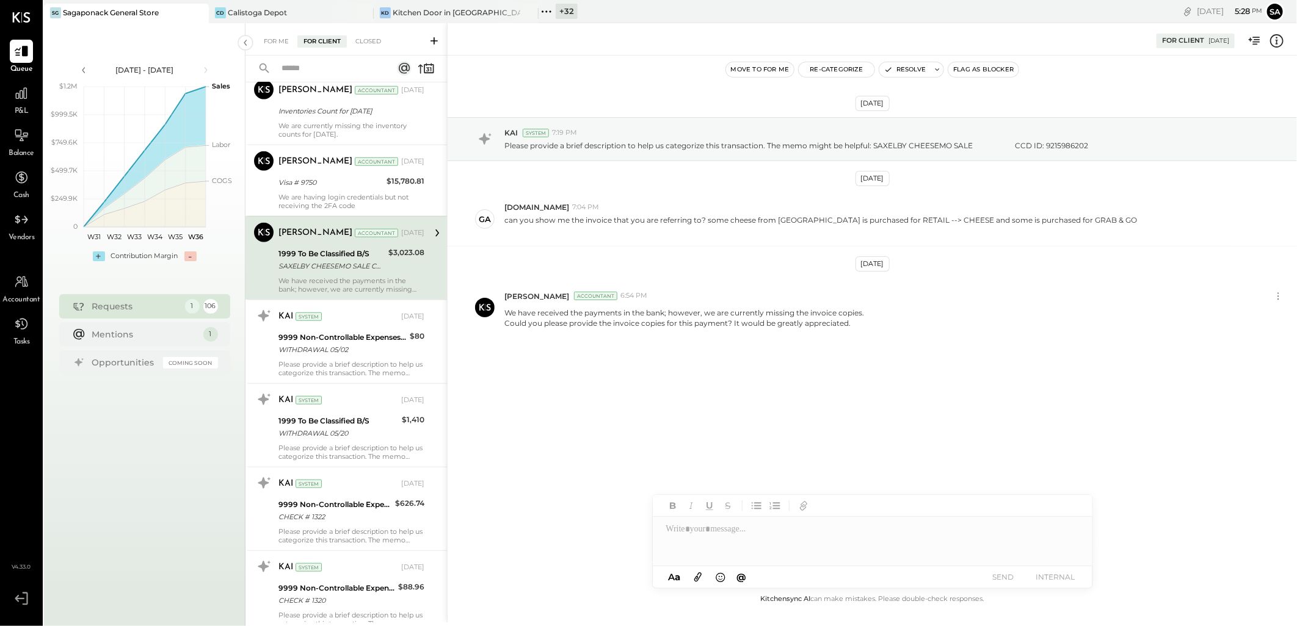
scroll to position [611, 0]
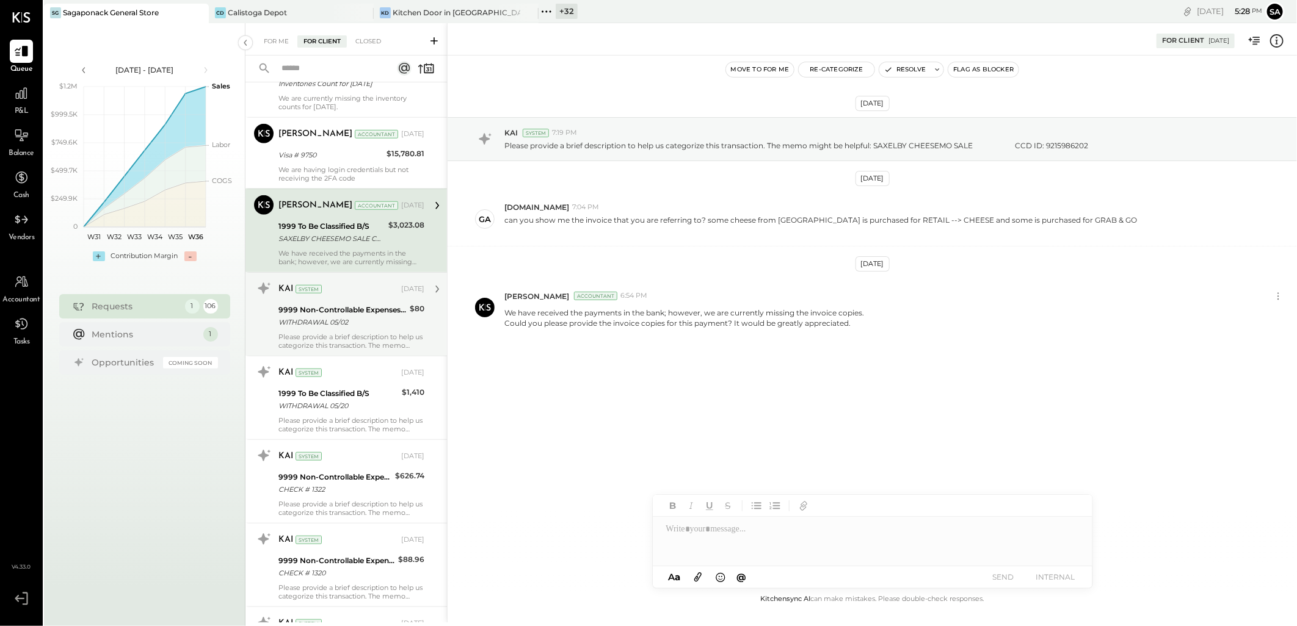
click at [333, 329] on div "WITHDRAWAL 05/02" at bounding box center [342, 322] width 128 height 12
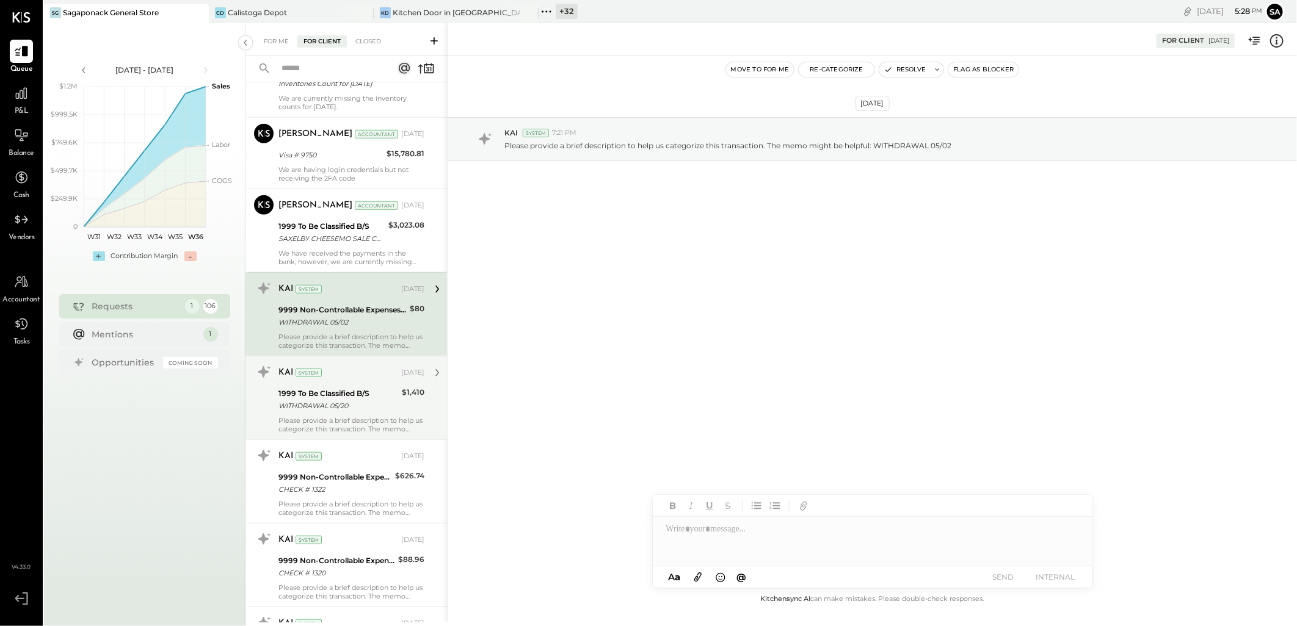
click at [340, 410] on div "WITHDRAWAL 05/20" at bounding box center [338, 406] width 120 height 12
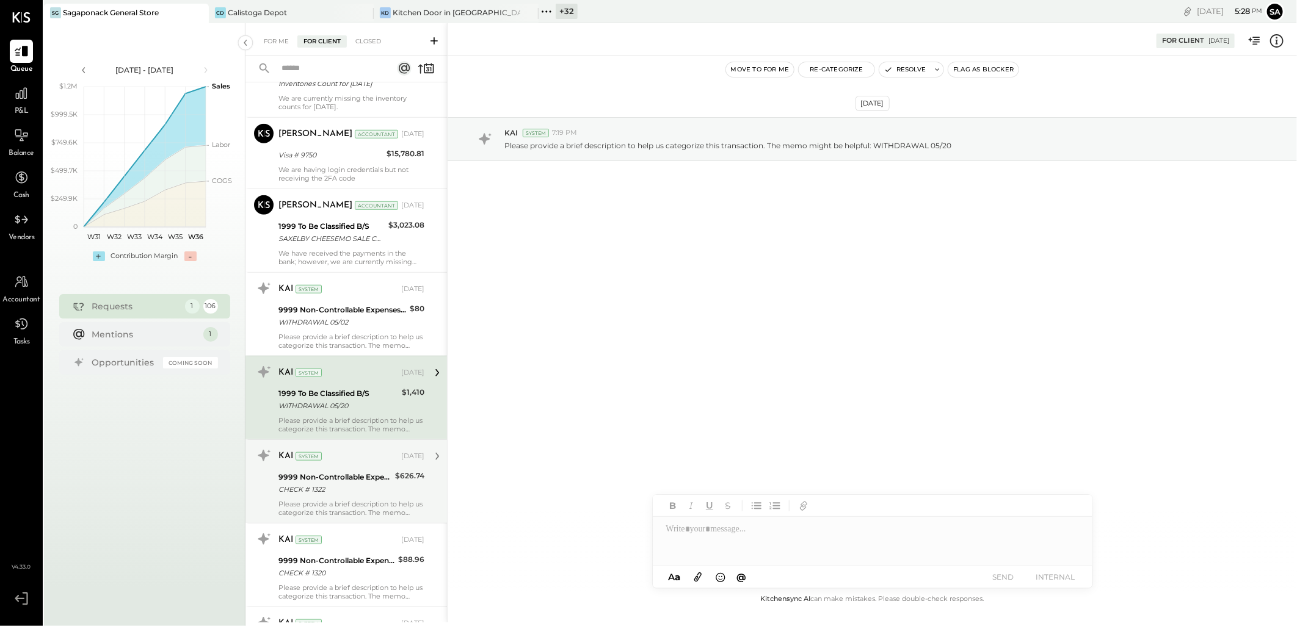
click at [348, 496] on div "CHECK # 1322" at bounding box center [334, 490] width 113 height 12
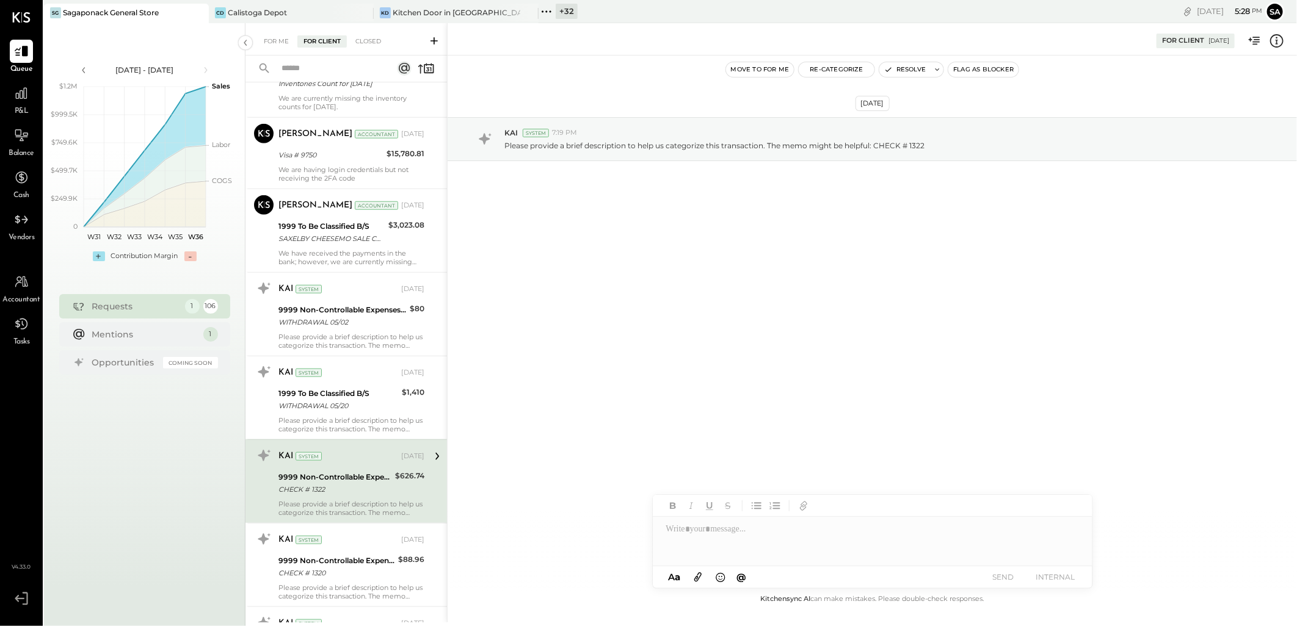
click at [355, 567] on div "9999 Non-Controllable Expenses:Other Income and Expenses:To Be Classified P&L" at bounding box center [336, 561] width 116 height 12
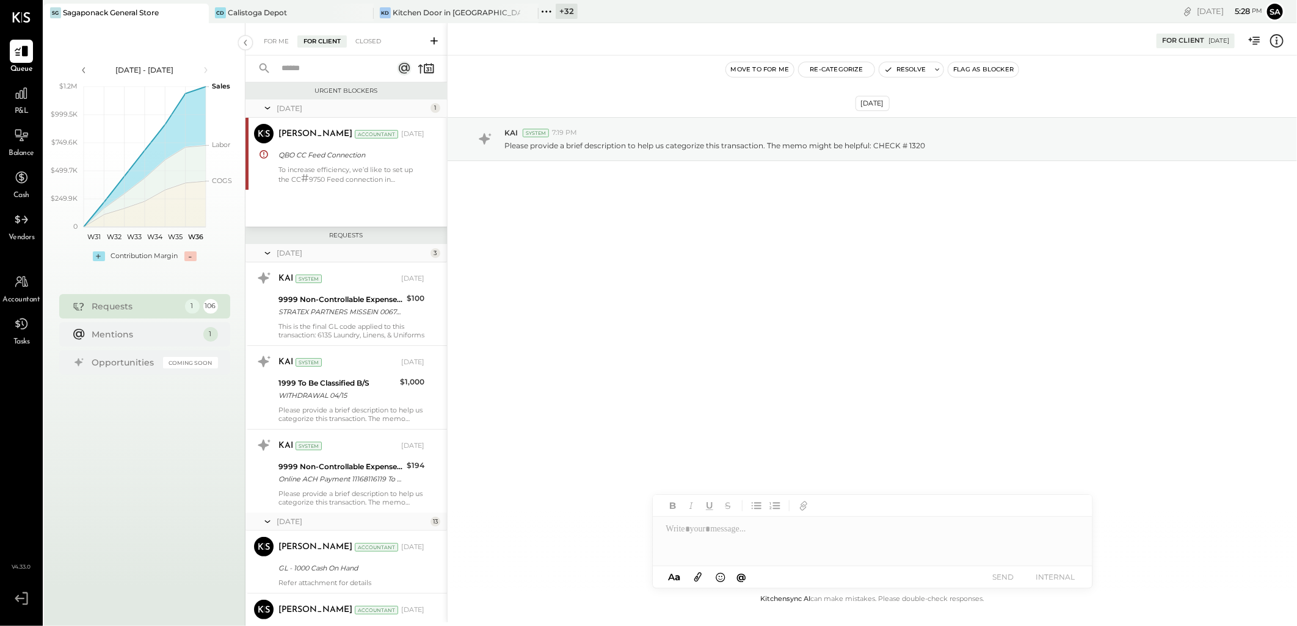
click at [265, 249] on icon at bounding box center [267, 253] width 12 height 31
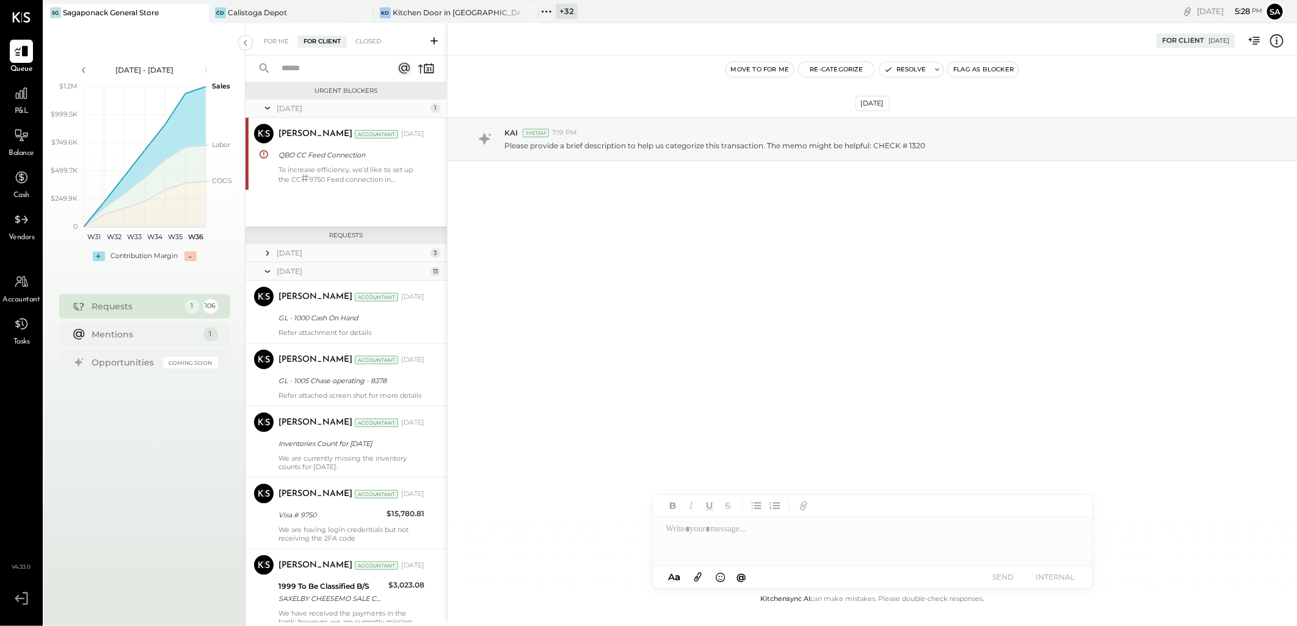
click at [270, 269] on icon at bounding box center [267, 271] width 12 height 31
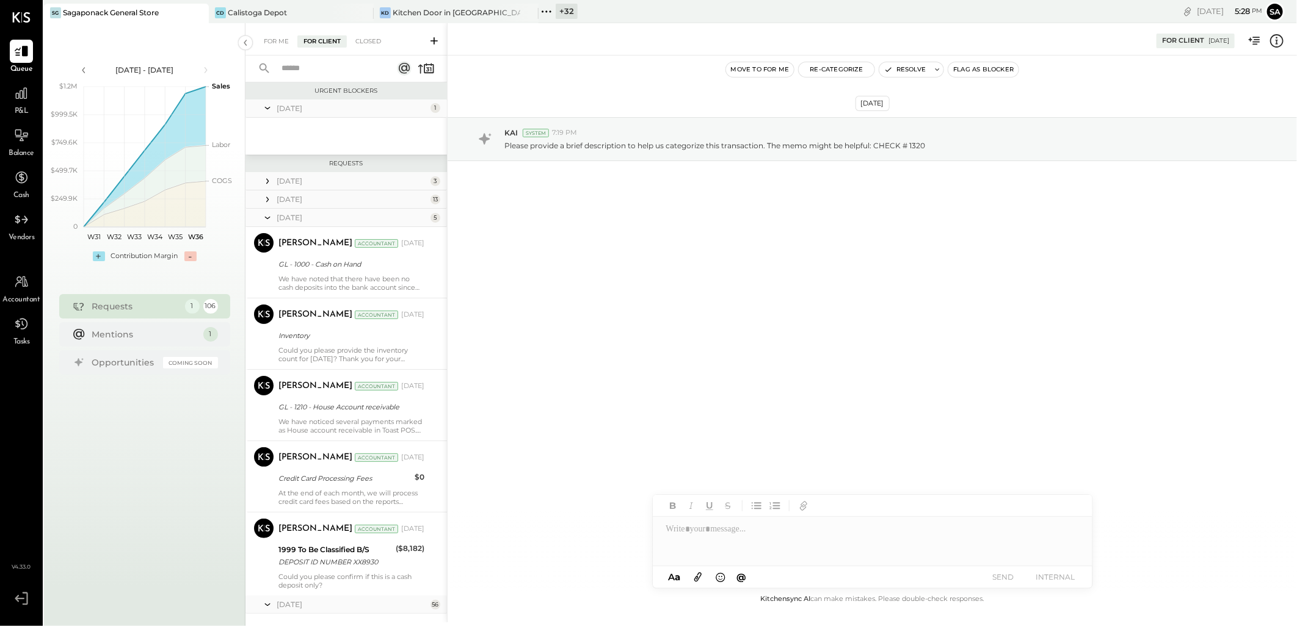
click at [270, 216] on icon at bounding box center [267, 218] width 12 height 31
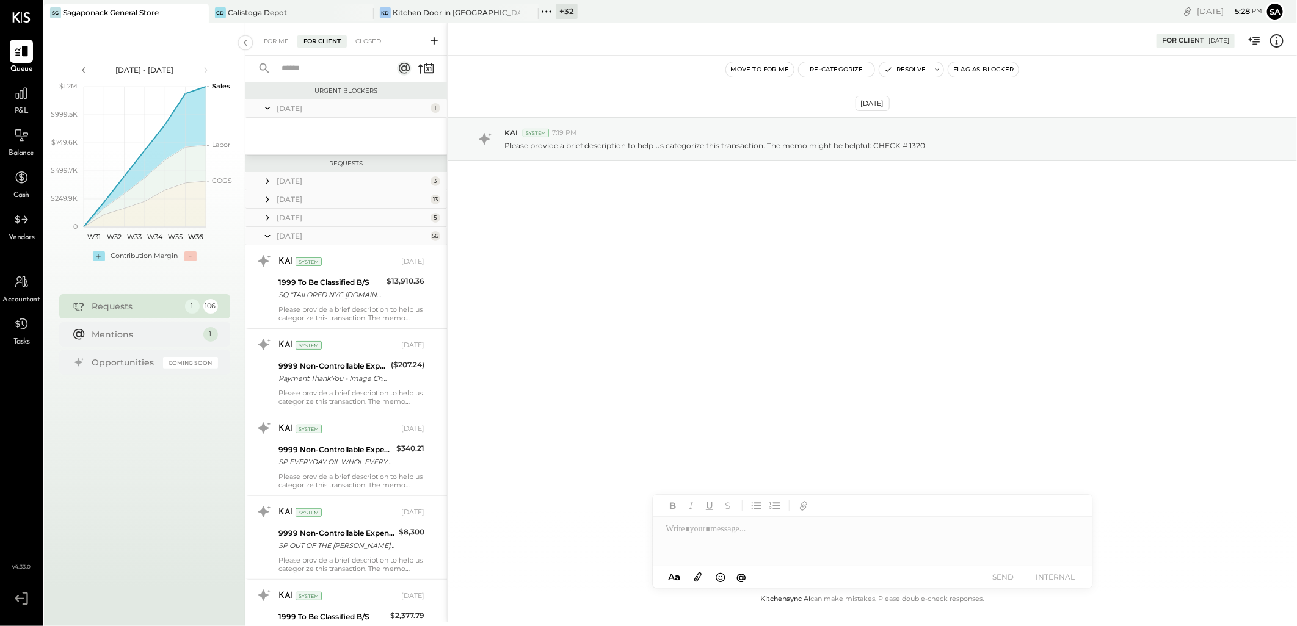
click at [270, 239] on icon at bounding box center [267, 236] width 12 height 31
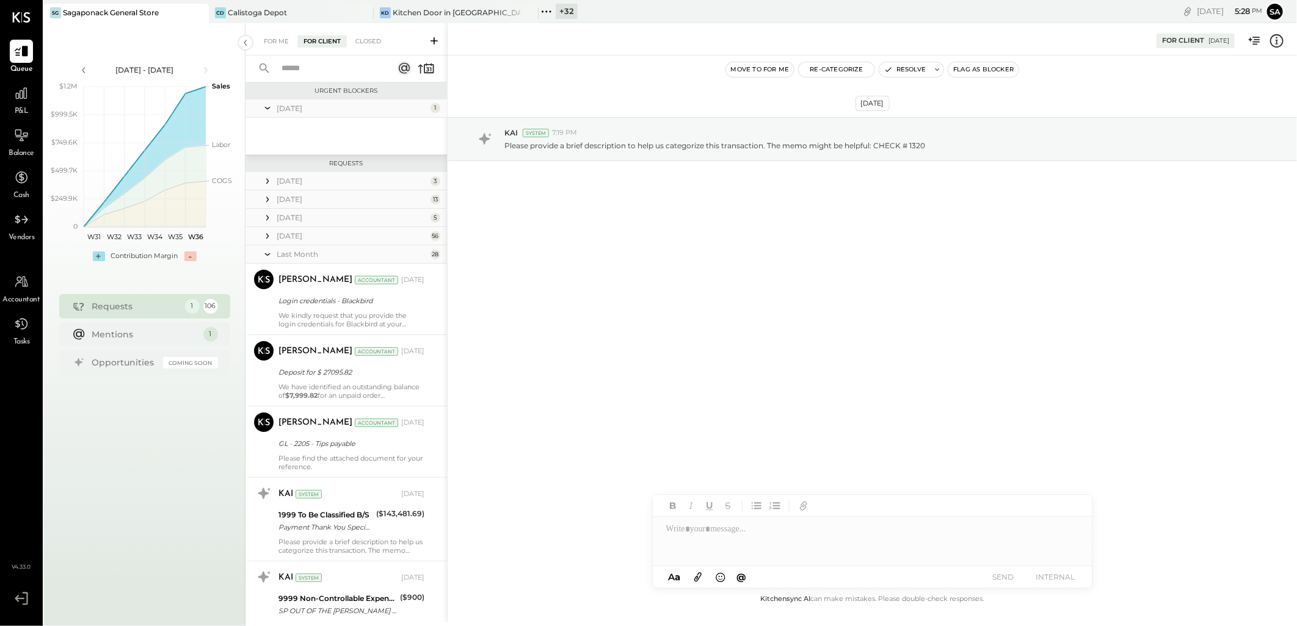
click at [271, 253] on icon at bounding box center [267, 254] width 12 height 31
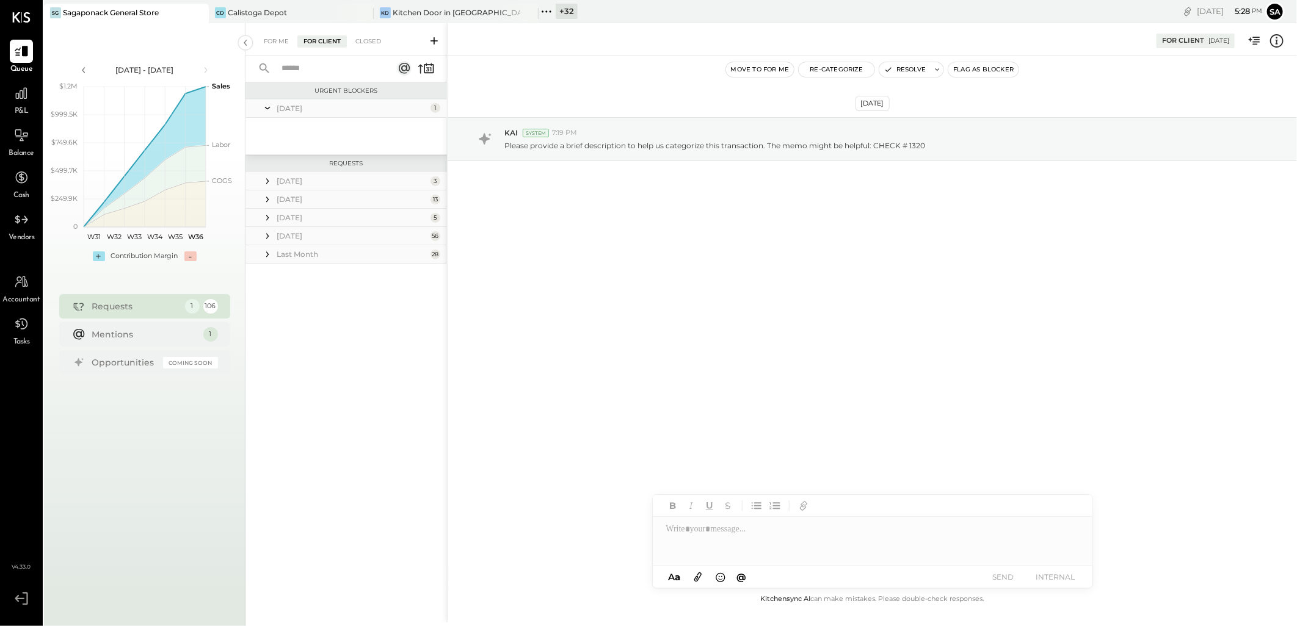
click at [267, 106] on icon at bounding box center [267, 108] width 12 height 31
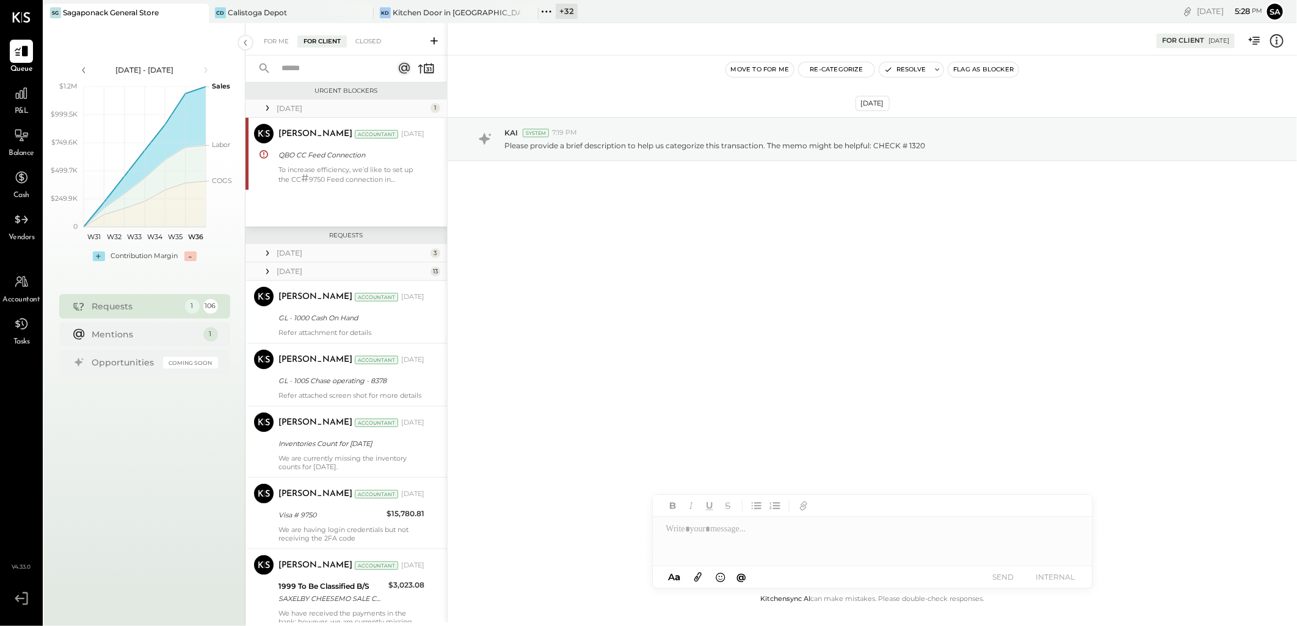
click at [267, 106] on icon at bounding box center [267, 108] width 12 height 12
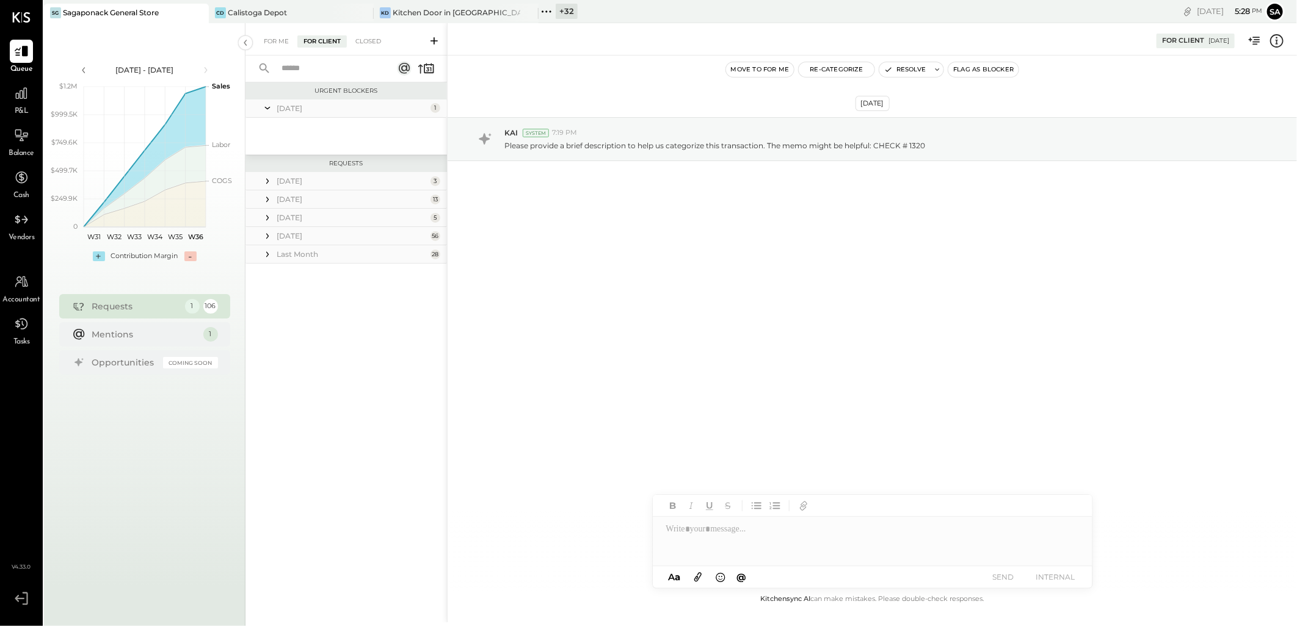
click at [275, 44] on div "For Me" at bounding box center [276, 41] width 37 height 12
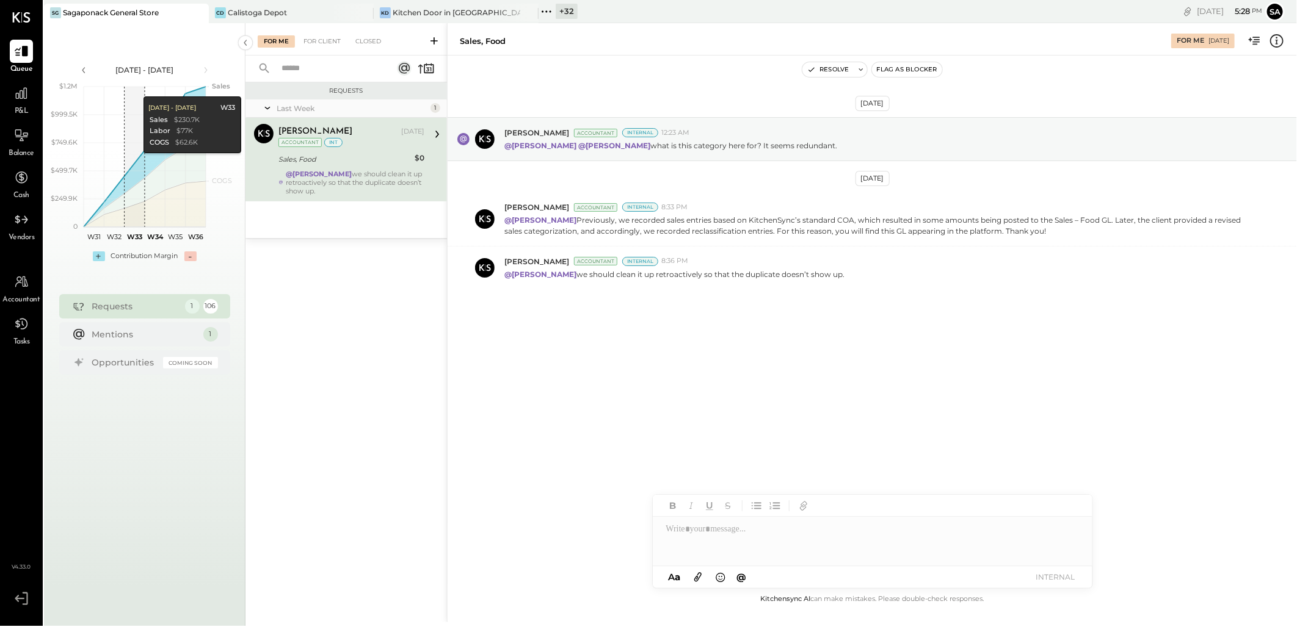
click at [365, 306] on div "Requests Last Week 1 Alex Racioppi Accountant Alex Racioppi Aug 30, 2025 Accoun…" at bounding box center [346, 336] width 202 height 508
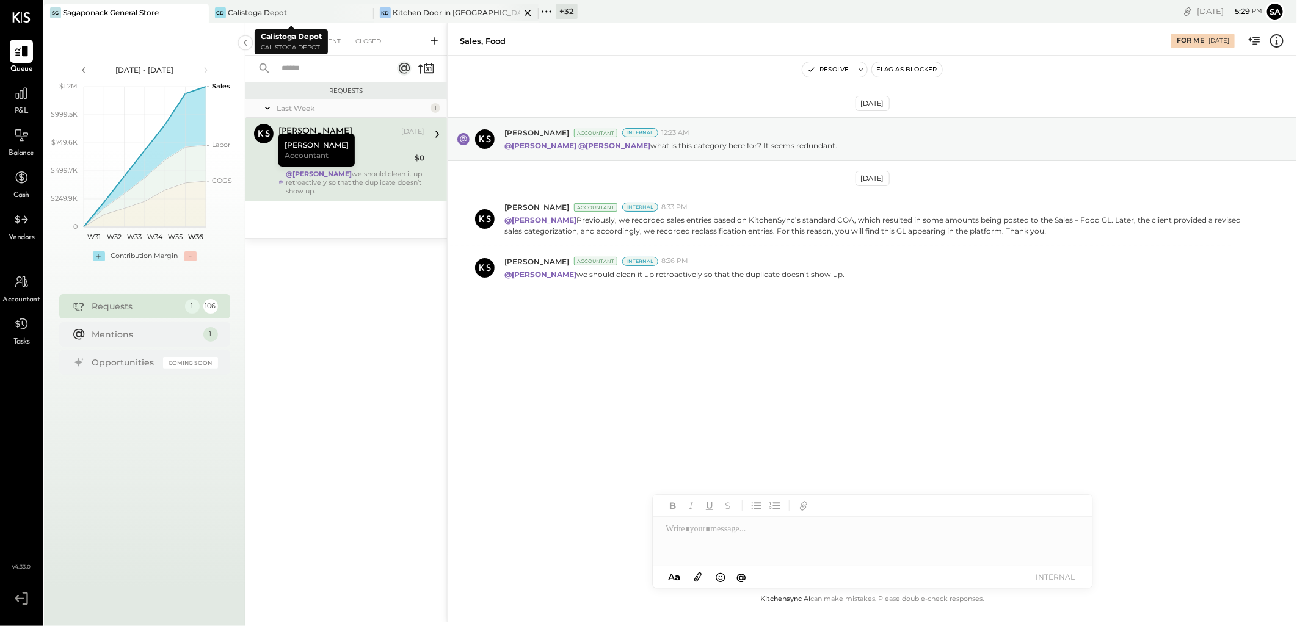
click at [402, 4] on div "KD Kitchen Door in Napa" at bounding box center [456, 14] width 165 height 20
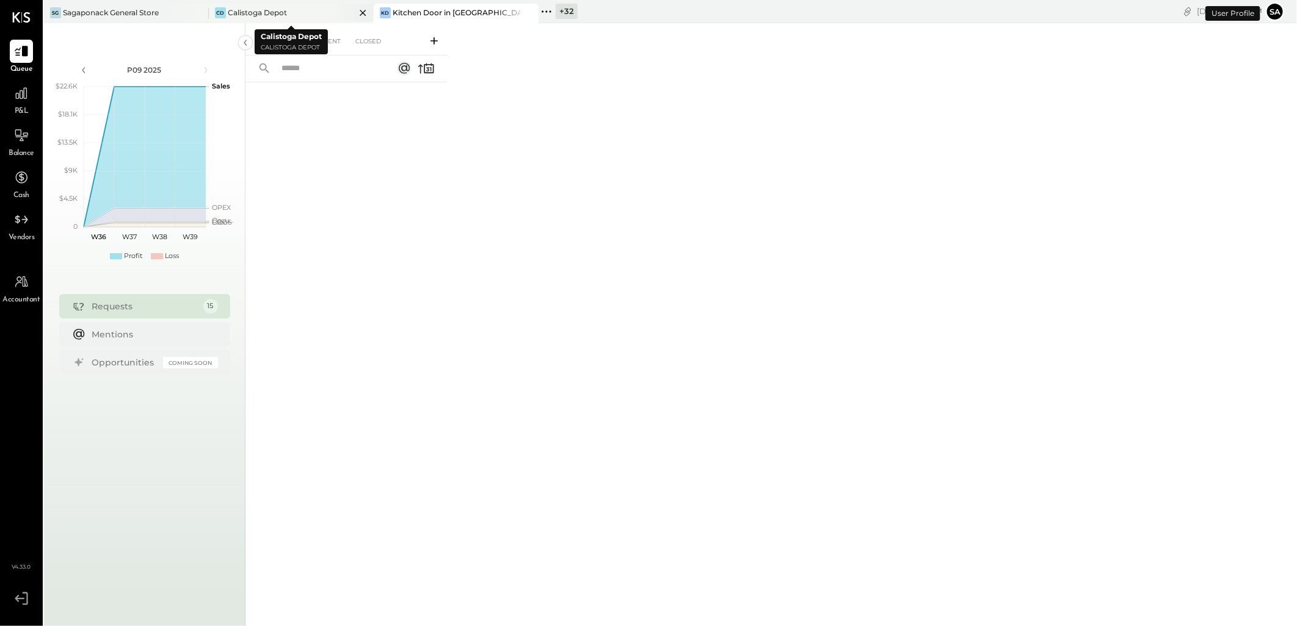
click at [361, 10] on icon at bounding box center [363, 13] width 6 height 6
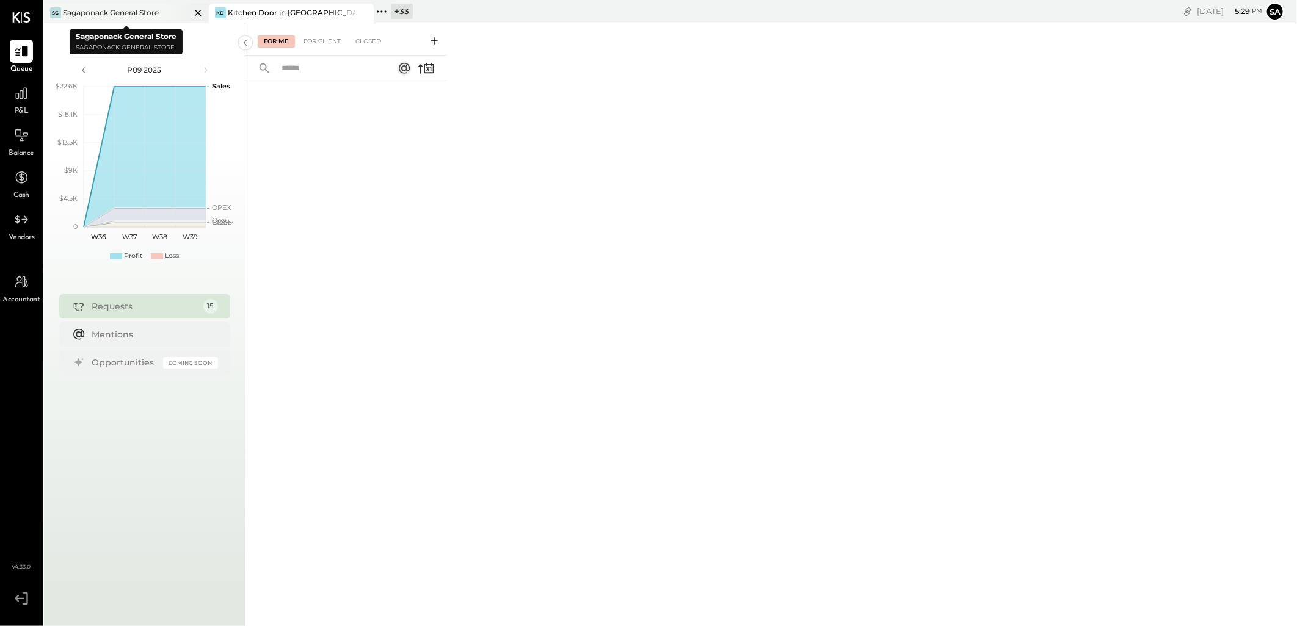
click at [197, 11] on icon at bounding box center [198, 13] width 6 height 6
click at [329, 45] on div "For Client" at bounding box center [321, 41] width 49 height 12
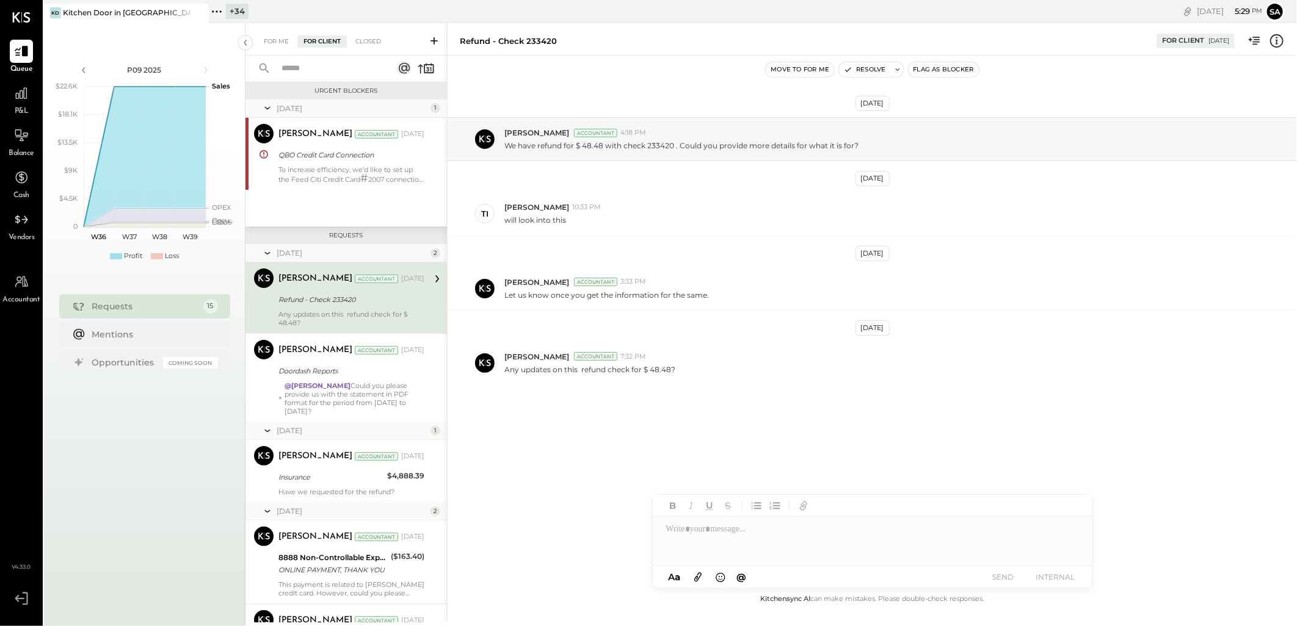
click at [325, 298] on div "Refund - Check 233420" at bounding box center [349, 300] width 142 height 12
click at [380, 304] on div "Refund - Check 233420" at bounding box center [349, 300] width 142 height 12
click at [361, 314] on div "Any updates on this refund check for $ 48.48?" at bounding box center [351, 318] width 146 height 17
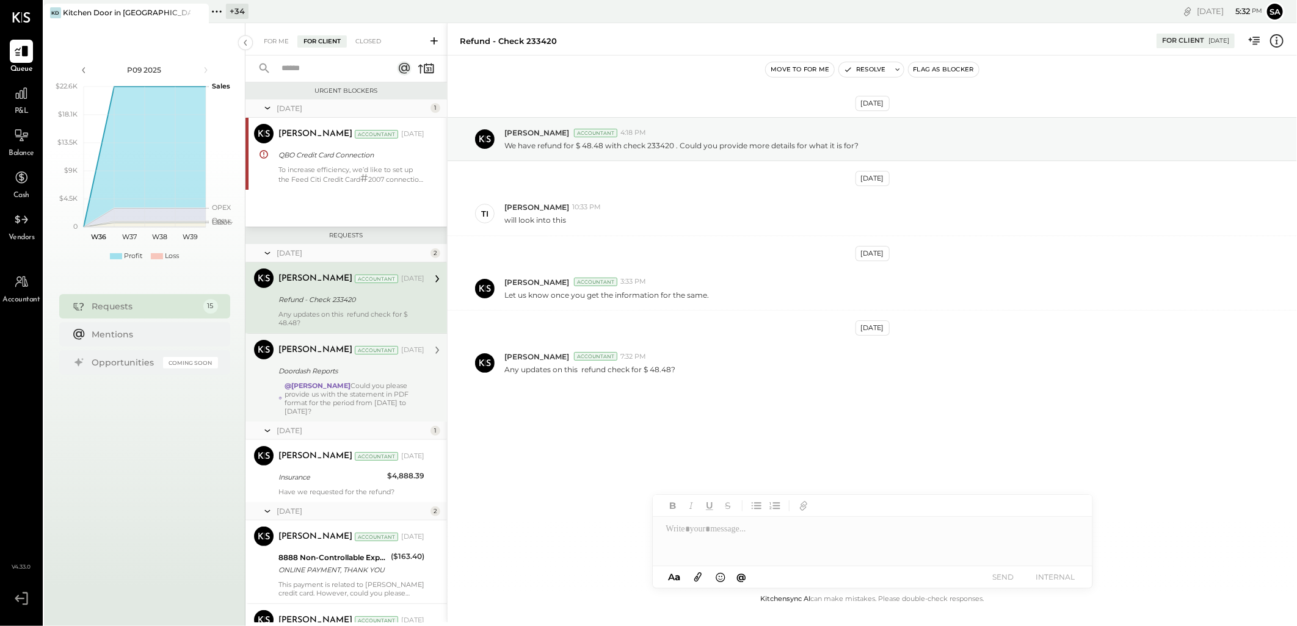
click at [335, 377] on div "Doordash Reports" at bounding box center [349, 371] width 142 height 15
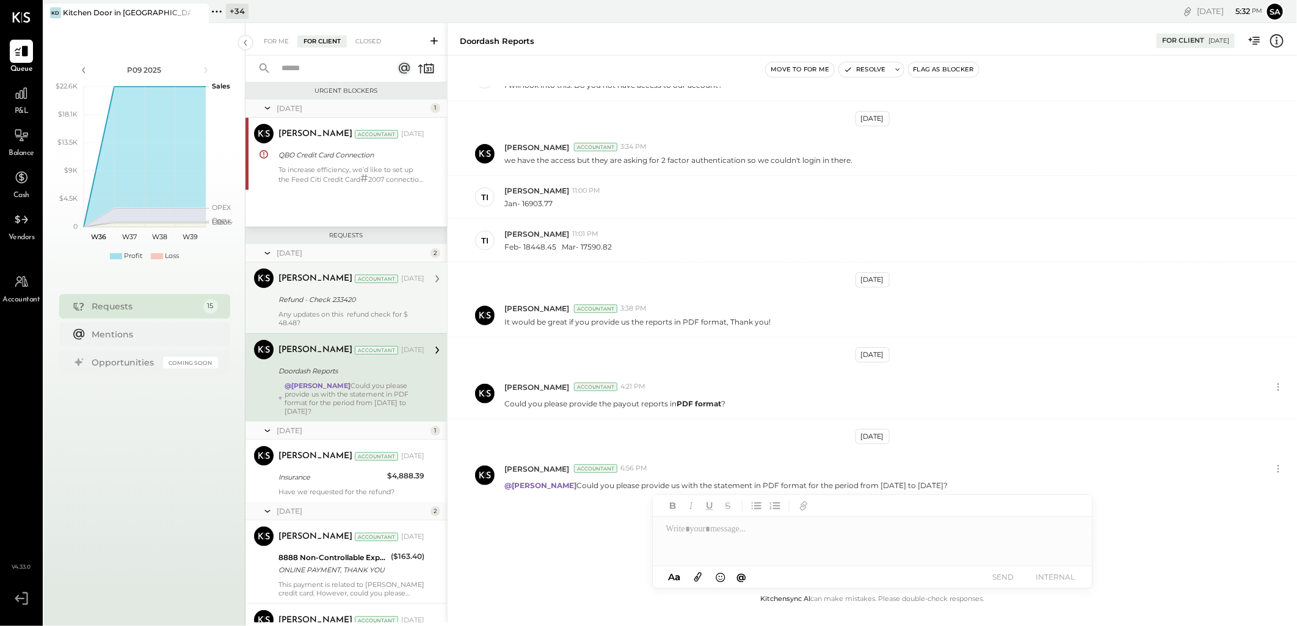
scroll to position [68, 0]
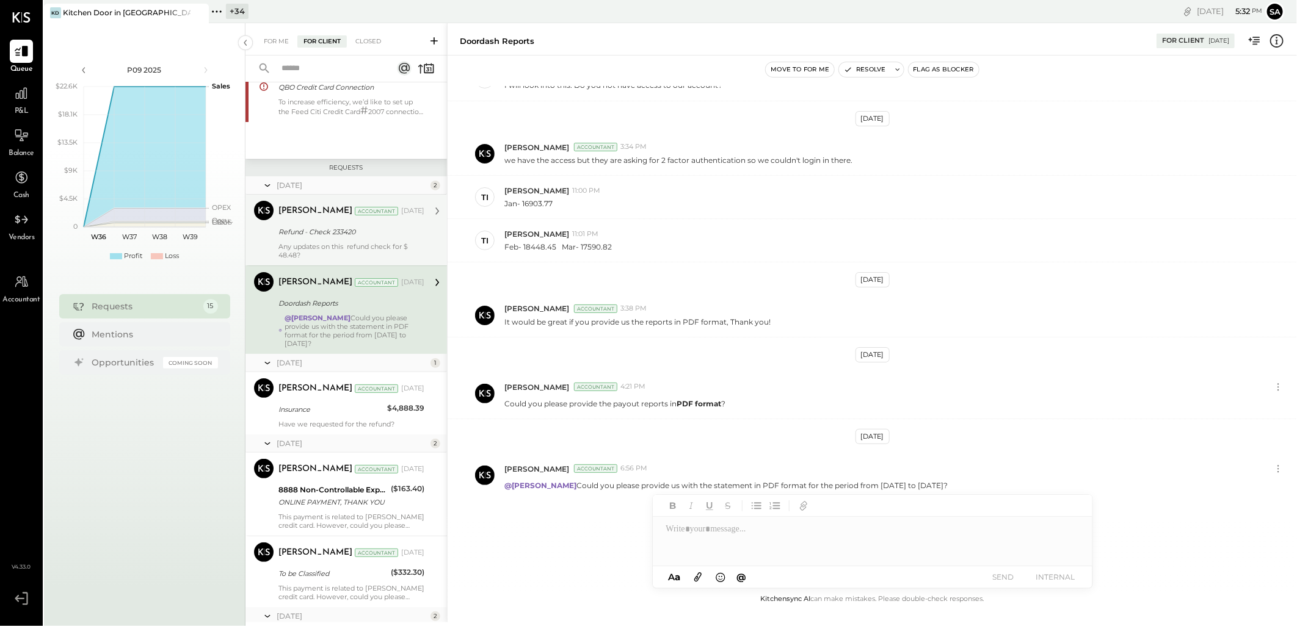
click at [291, 436] on div "June 25 2" at bounding box center [346, 444] width 202 height 18
click at [313, 414] on div "Insurance" at bounding box center [330, 410] width 105 height 12
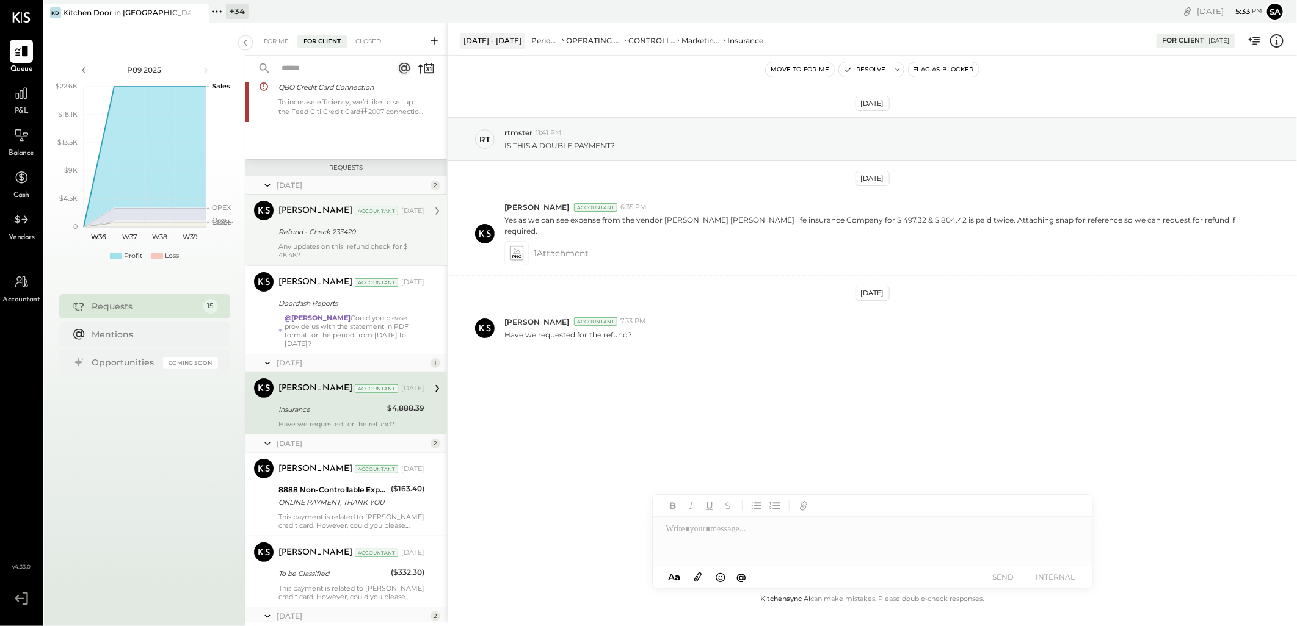
click at [233, 10] on div "+ 34" at bounding box center [237, 11] width 23 height 15
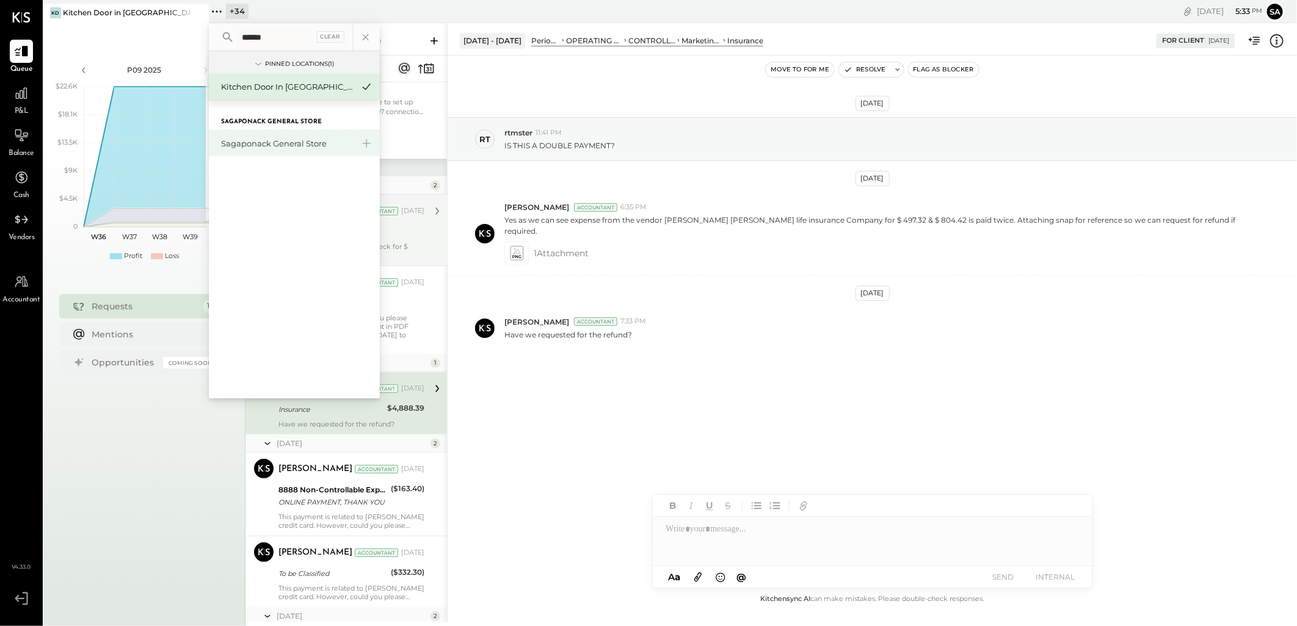
type input "******"
click at [308, 136] on div "Sagaponack General Store" at bounding box center [294, 144] width 171 height 26
click at [273, 144] on div "Sagaponack General Store" at bounding box center [287, 144] width 132 height 12
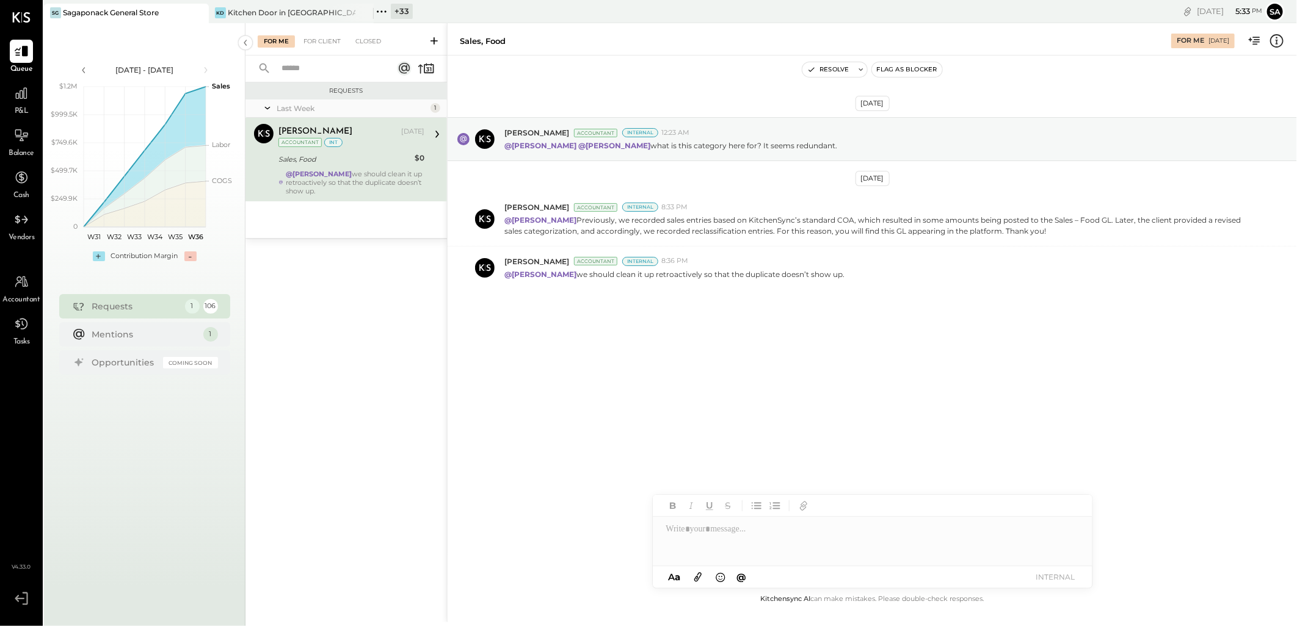
click at [314, 33] on div "For Me For Client Closed" at bounding box center [346, 39] width 202 height 32
click at [332, 39] on div "For Client" at bounding box center [321, 41] width 49 height 12
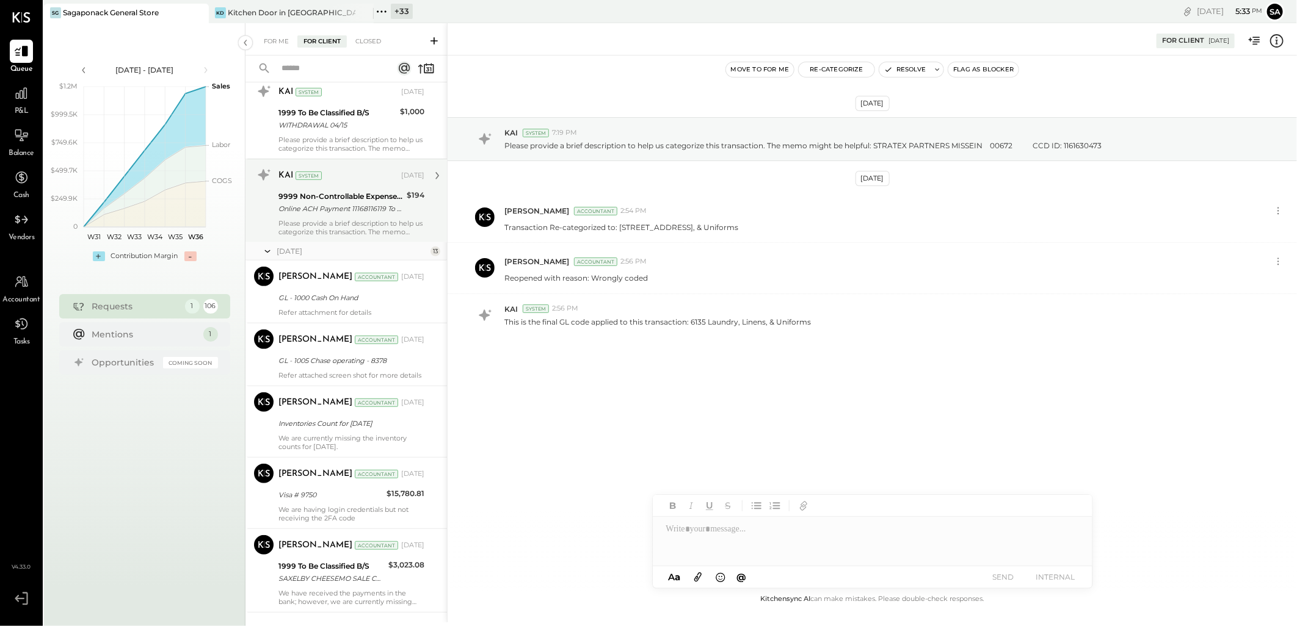
scroll to position [271, 0]
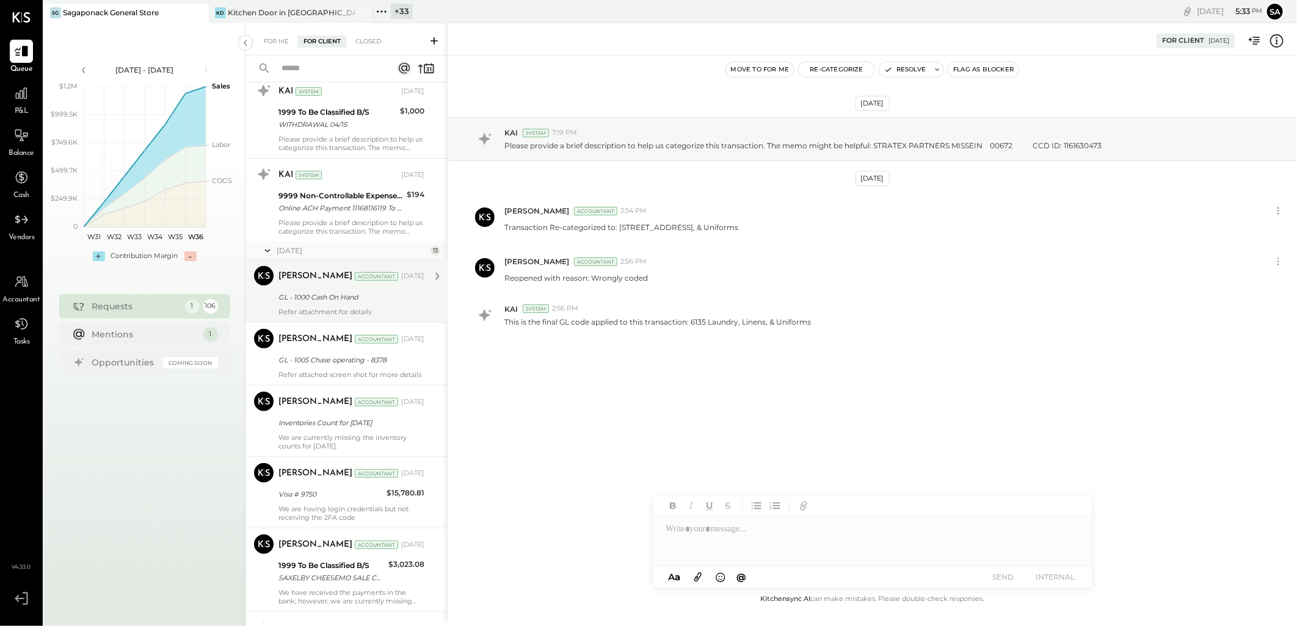
click at [335, 302] on div "GL - 1000 Cash On Hand" at bounding box center [349, 297] width 142 height 12
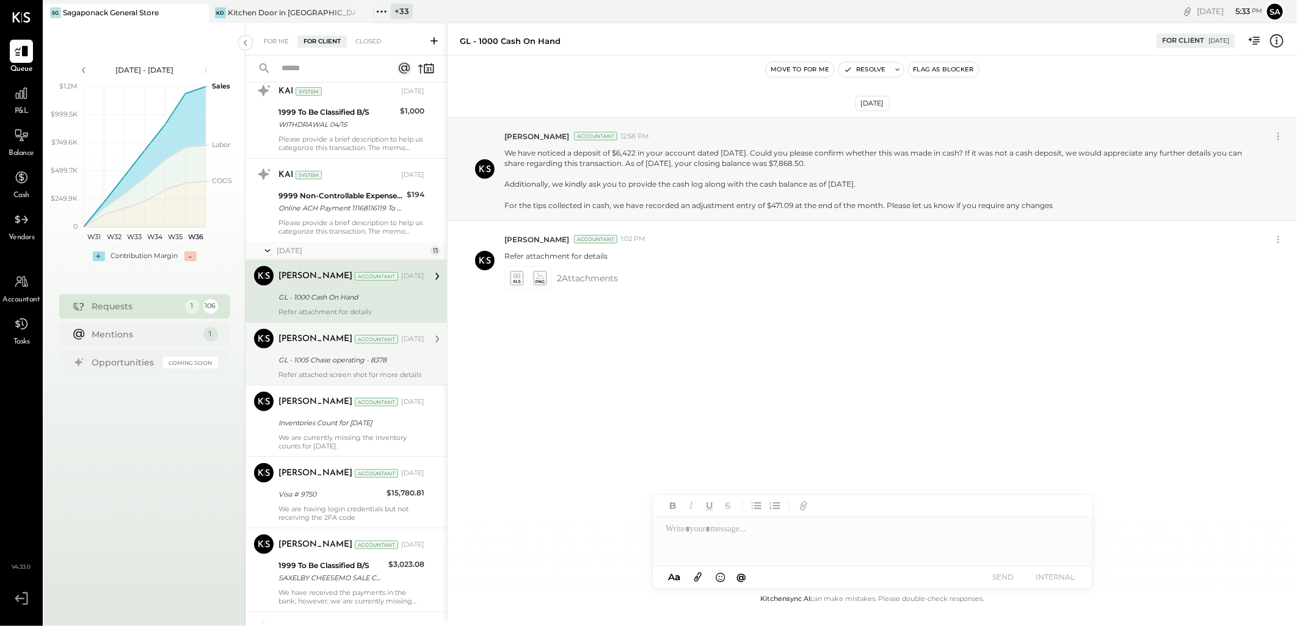
click at [329, 365] on div "GL - 1005 Chase operating - 8378" at bounding box center [349, 360] width 142 height 12
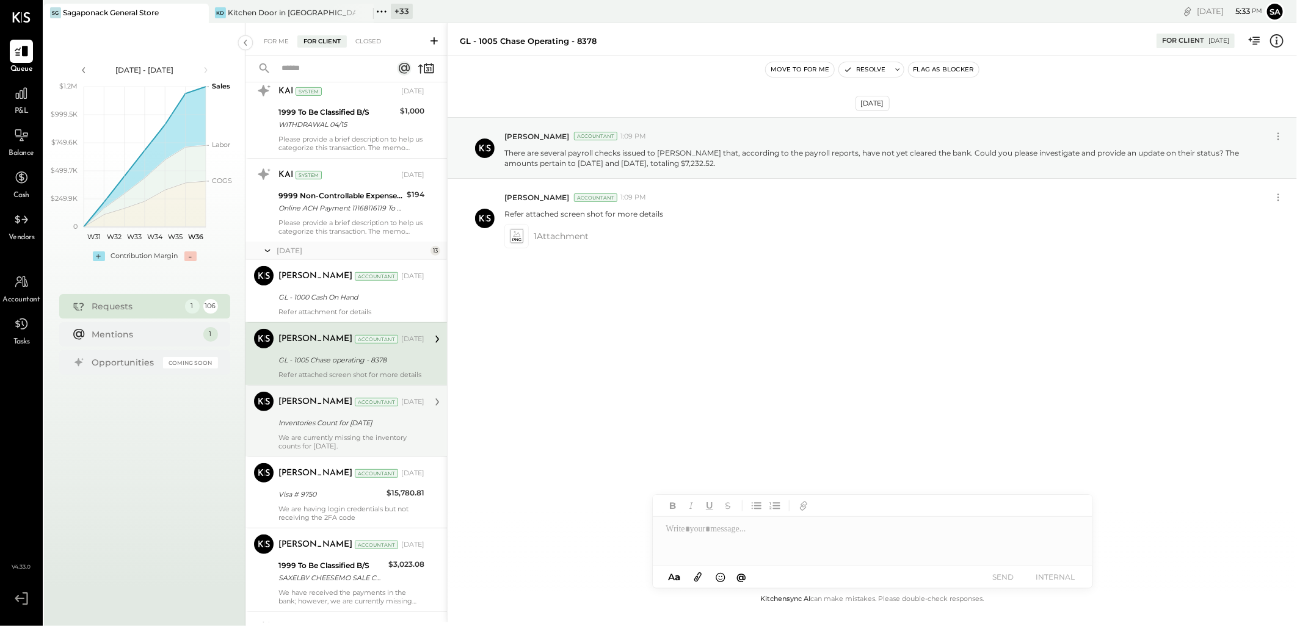
click at [308, 408] on div "Sarang Khandhar" at bounding box center [315, 402] width 74 height 12
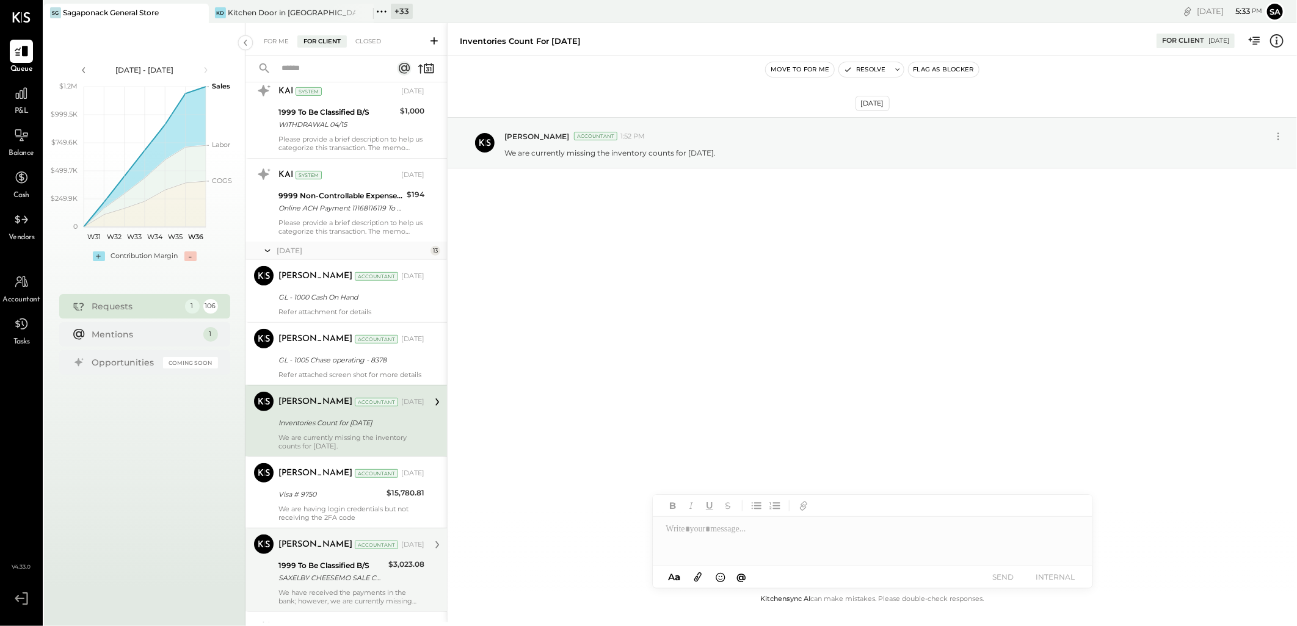
click at [303, 495] on div "Sarang Khandhar Accountant May 09, 2025 Visa # 9750 $15,780.81 We are having lo…" at bounding box center [351, 492] width 146 height 59
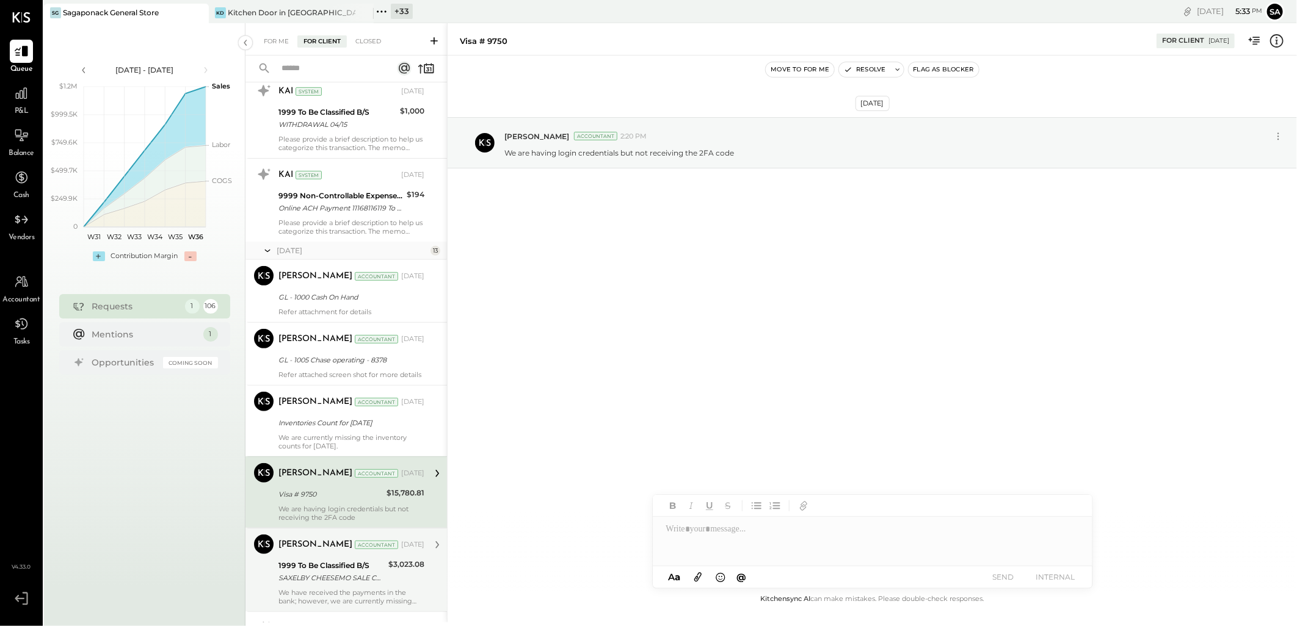
click at [330, 584] on div "SAXELBY CHEESEMO SALE CCD ID: 9215986202" at bounding box center [331, 578] width 106 height 12
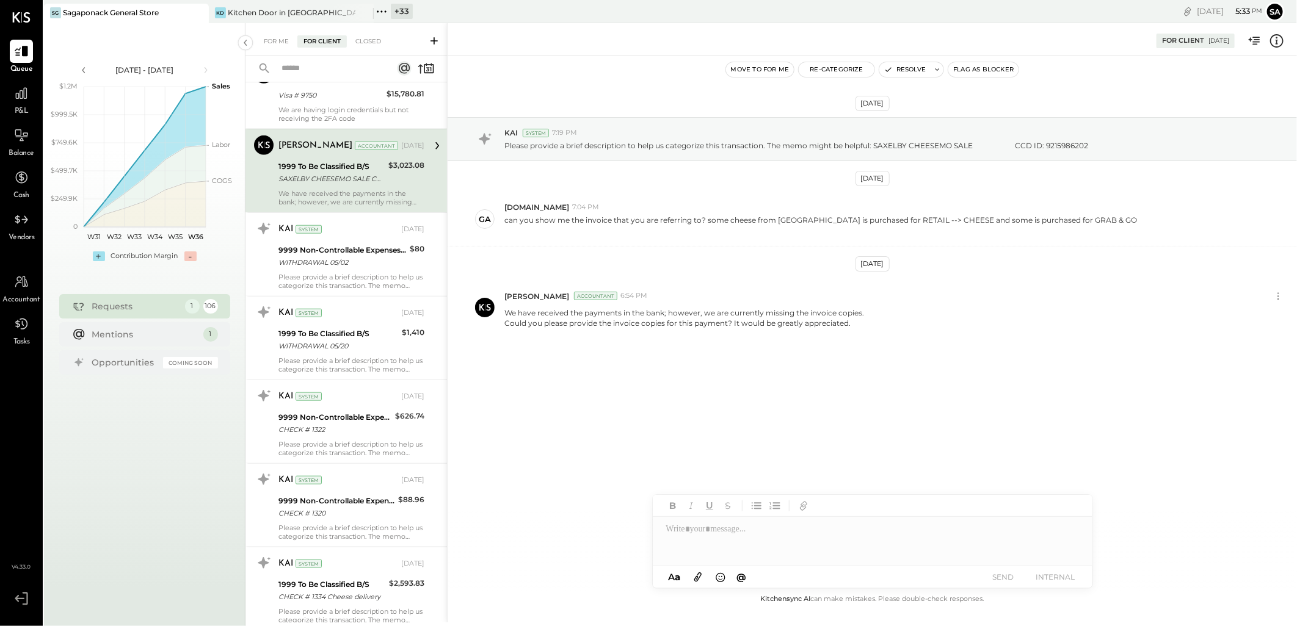
scroll to position [678, 0]
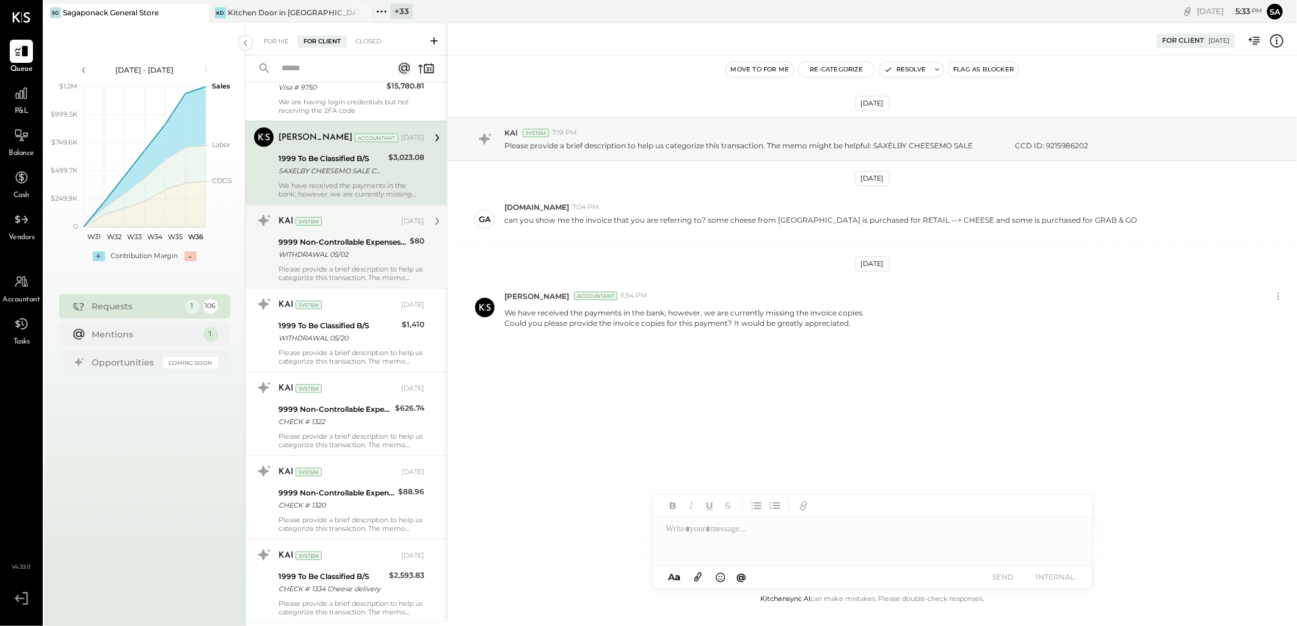
click at [338, 272] on div "KAI System May 19, 2025 9999 Non-Controllable Expenses:Other Income and Expense…" at bounding box center [351, 246] width 146 height 71
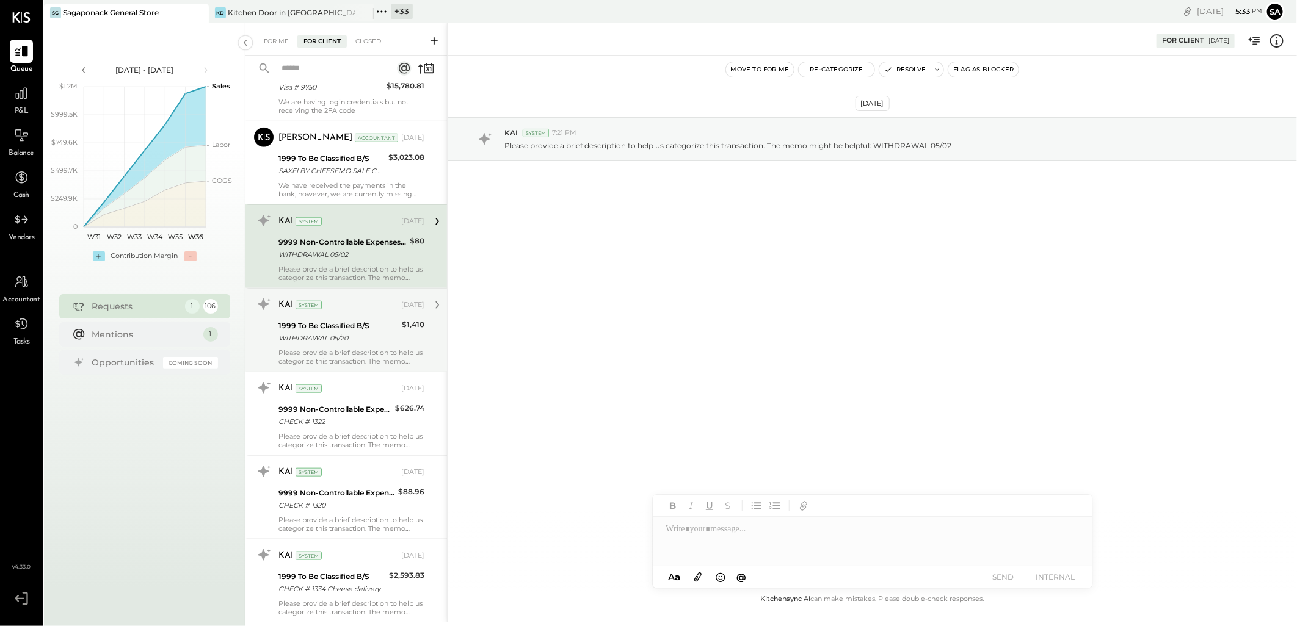
click at [344, 327] on div "1999 To Be Classified B/S WITHDRAWAL 05/20" at bounding box center [338, 332] width 120 height 27
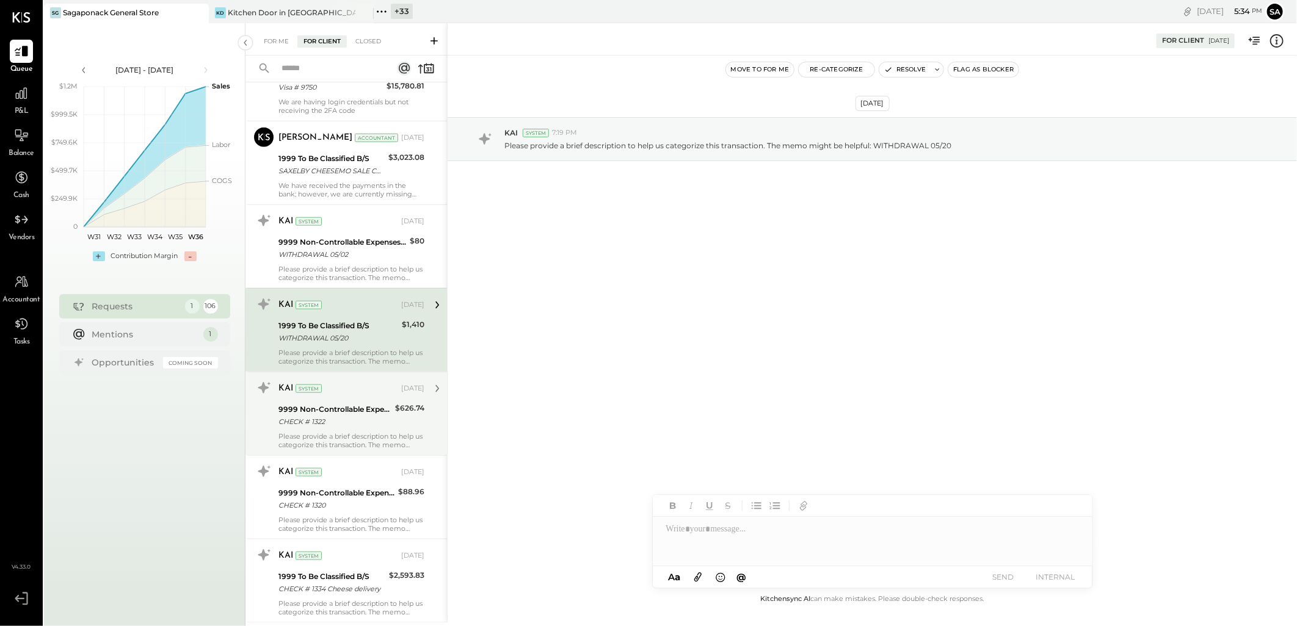
click at [330, 411] on div "9999 Non-Controllable Expenses:Other Income and Expenses:To Be Classified P&L C…" at bounding box center [334, 415] width 113 height 27
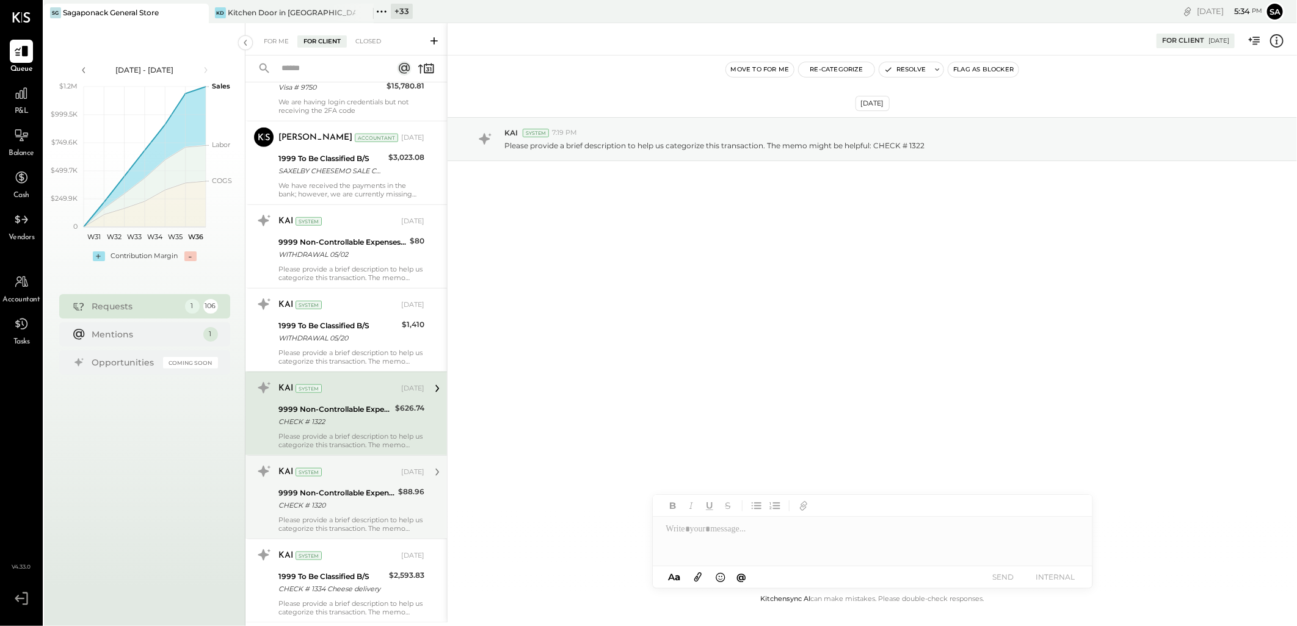
click at [318, 477] on div "System" at bounding box center [309, 472] width 26 height 9
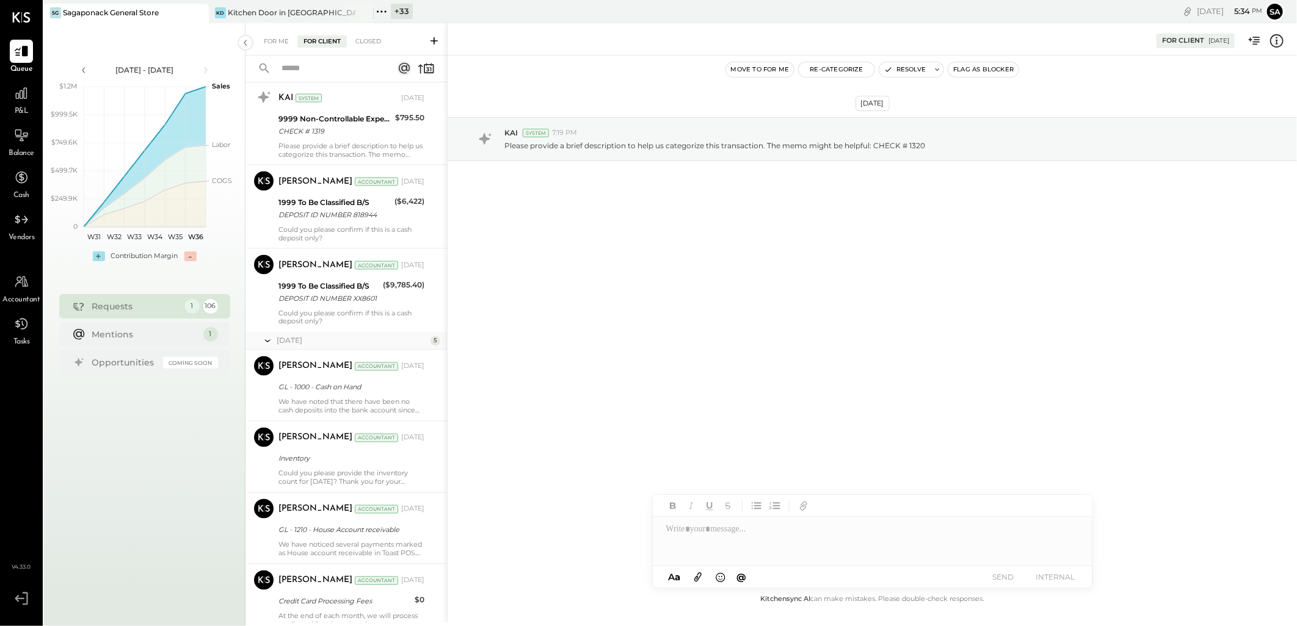
scroll to position [1221, 0]
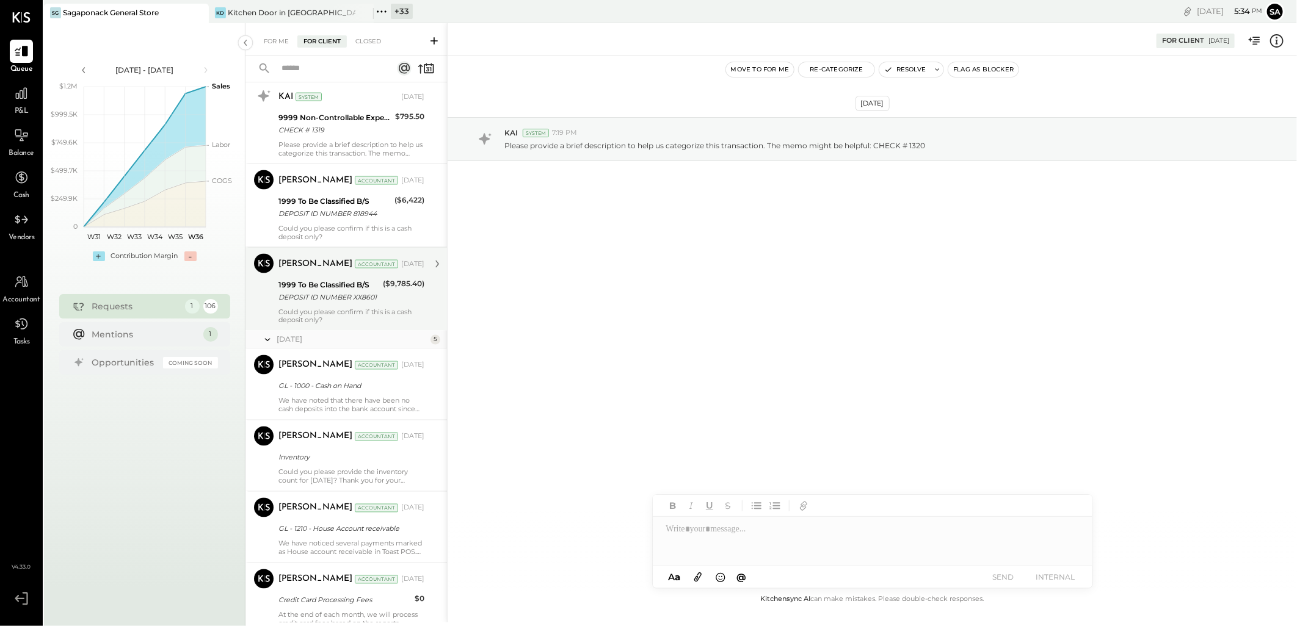
click at [321, 315] on div "Sarang Khandhar Accountant May 23, 2025 1999 To Be Classified B/S DEPOSIT ID NU…" at bounding box center [351, 289] width 146 height 71
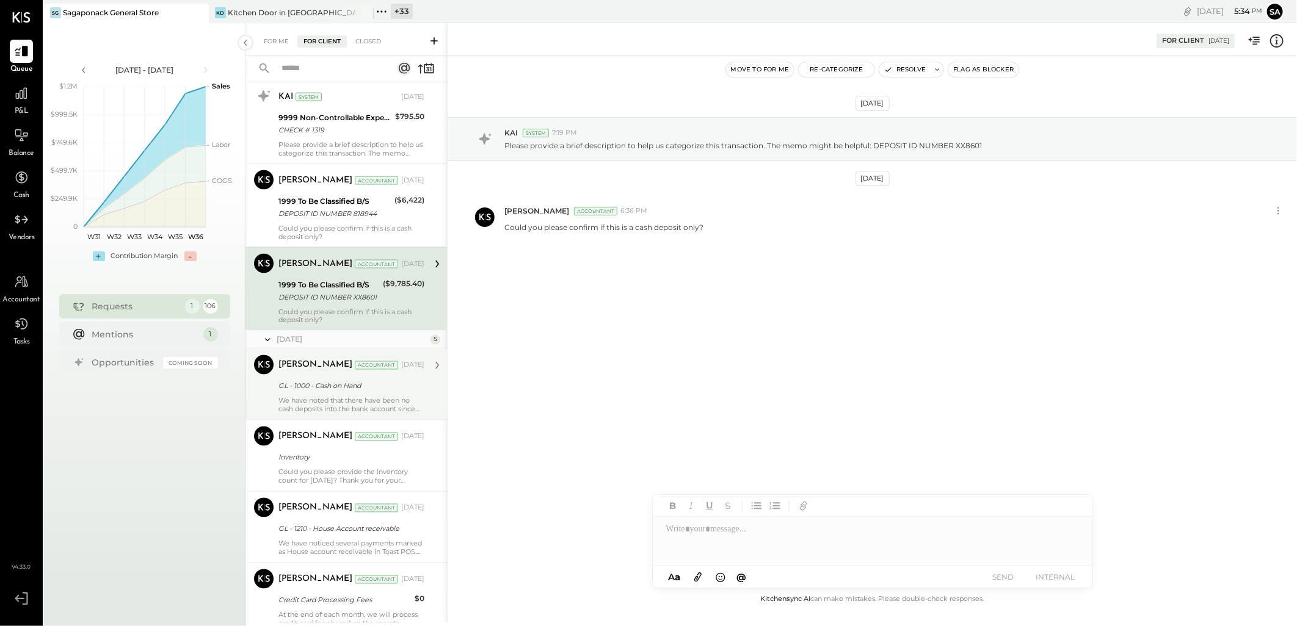
click at [336, 391] on div "GL - 1000 - Cash on Hand" at bounding box center [349, 386] width 142 height 12
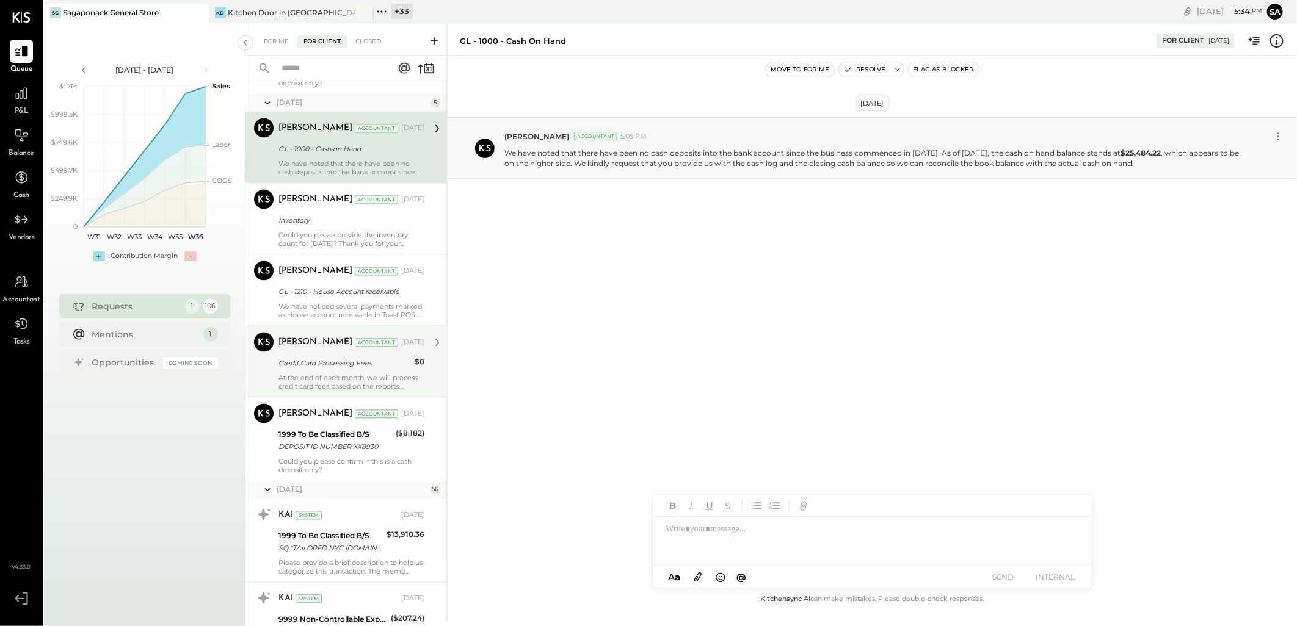
scroll to position [1492, 0]
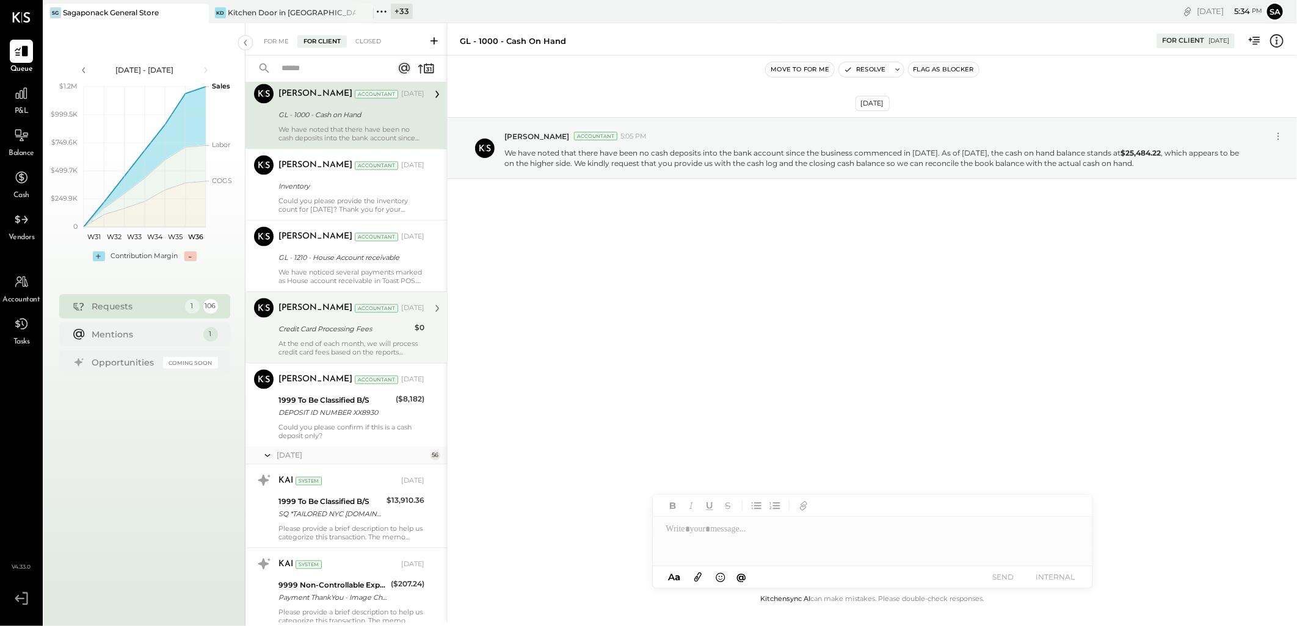
drag, startPoint x: 332, startPoint y: 328, endPoint x: 324, endPoint y: 343, distance: 16.9
click at [331, 319] on div "Sarang Khandhar Accountant Jun 25, 2025" at bounding box center [351, 309] width 146 height 21
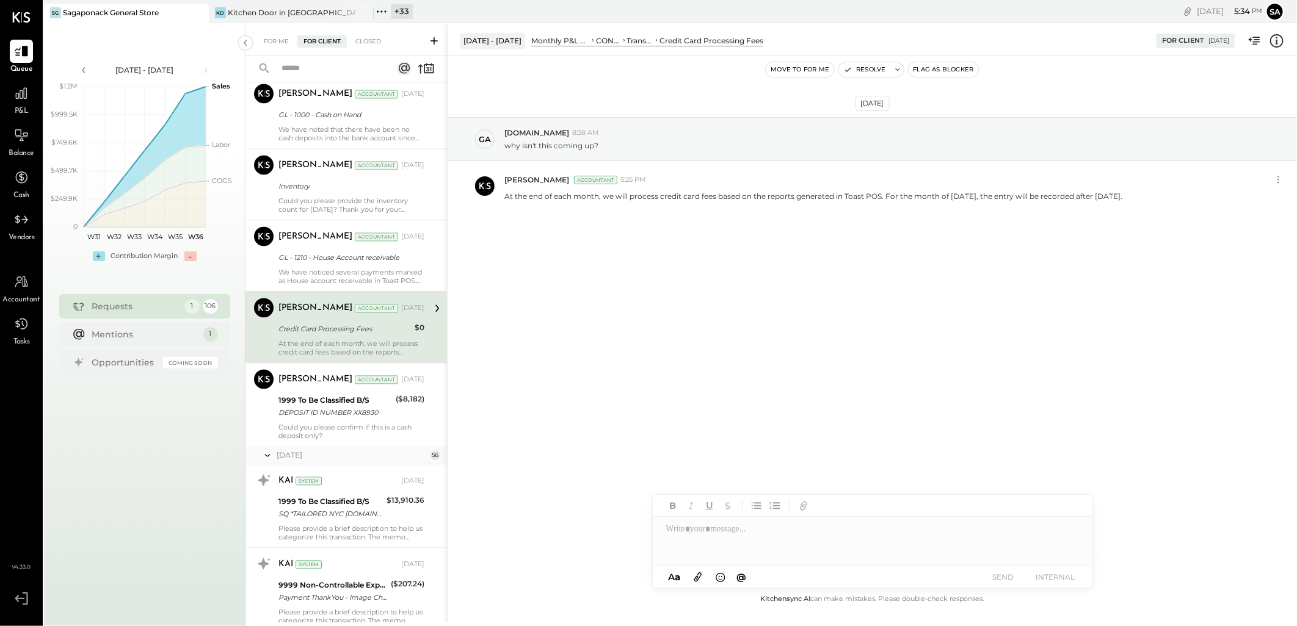
click at [1279, 40] on icon at bounding box center [1277, 41] width 16 height 16
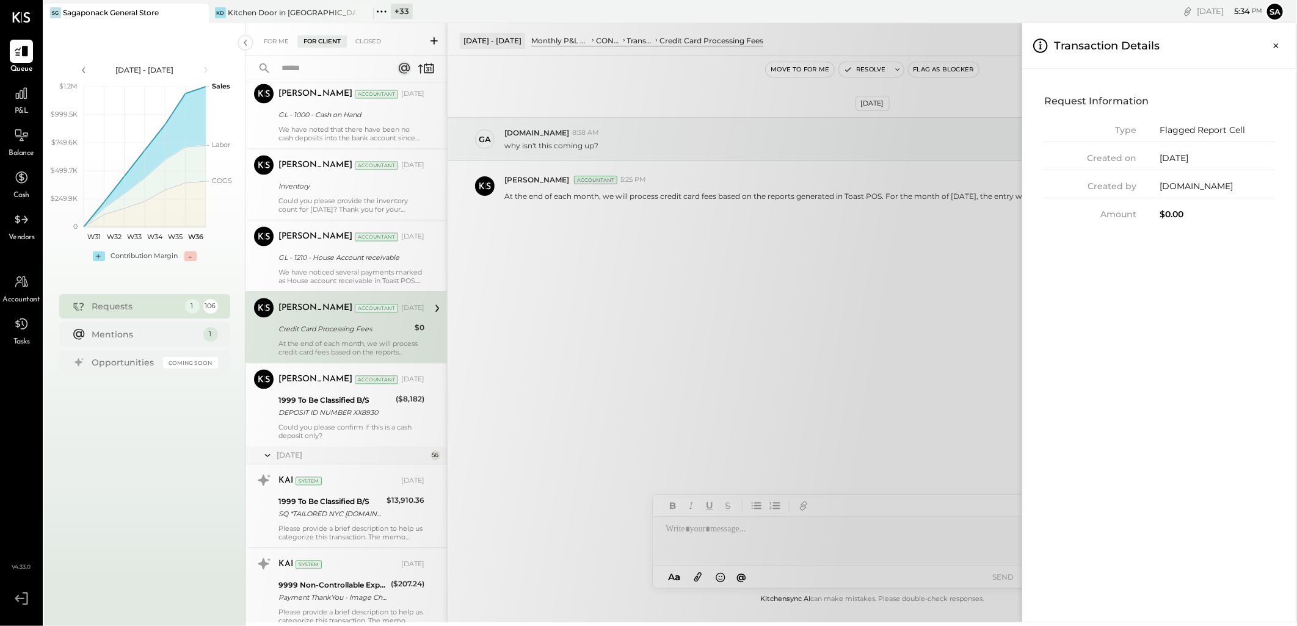
click at [875, 255] on div "For Me For Client Closed Urgent Blockers May 25 1 Janvi Soni Accountant Janvi S…" at bounding box center [770, 323] width 1051 height 600
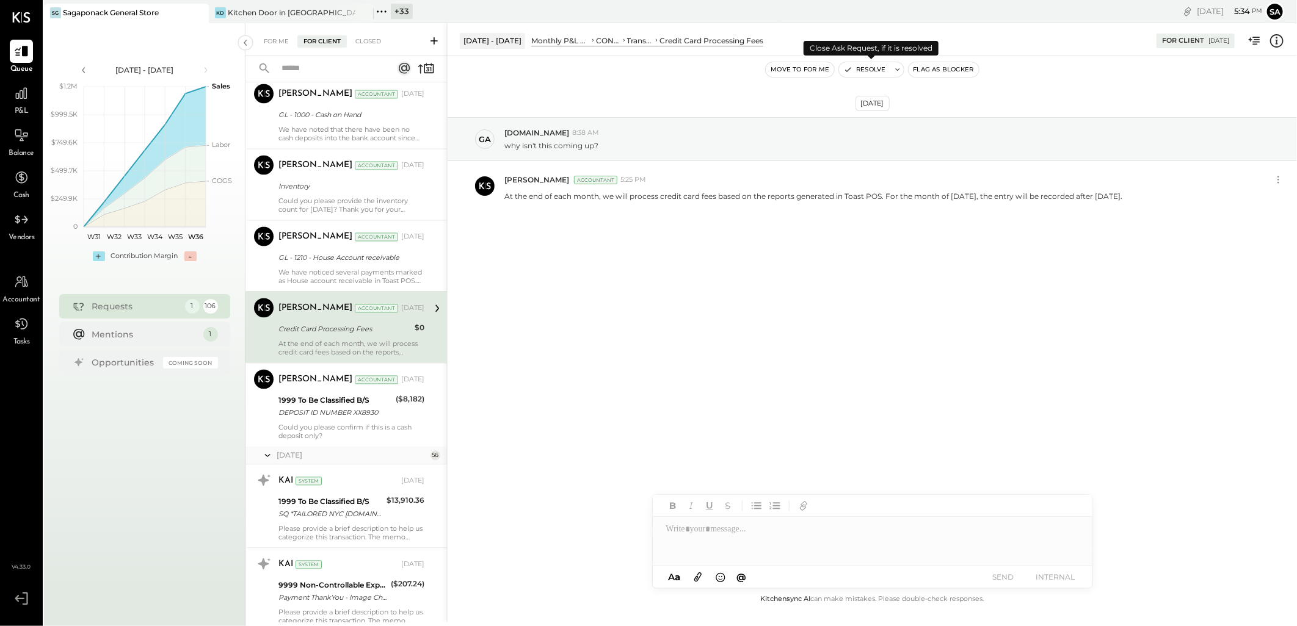
click at [862, 70] on button "Resolve" at bounding box center [864, 69] width 51 height 15
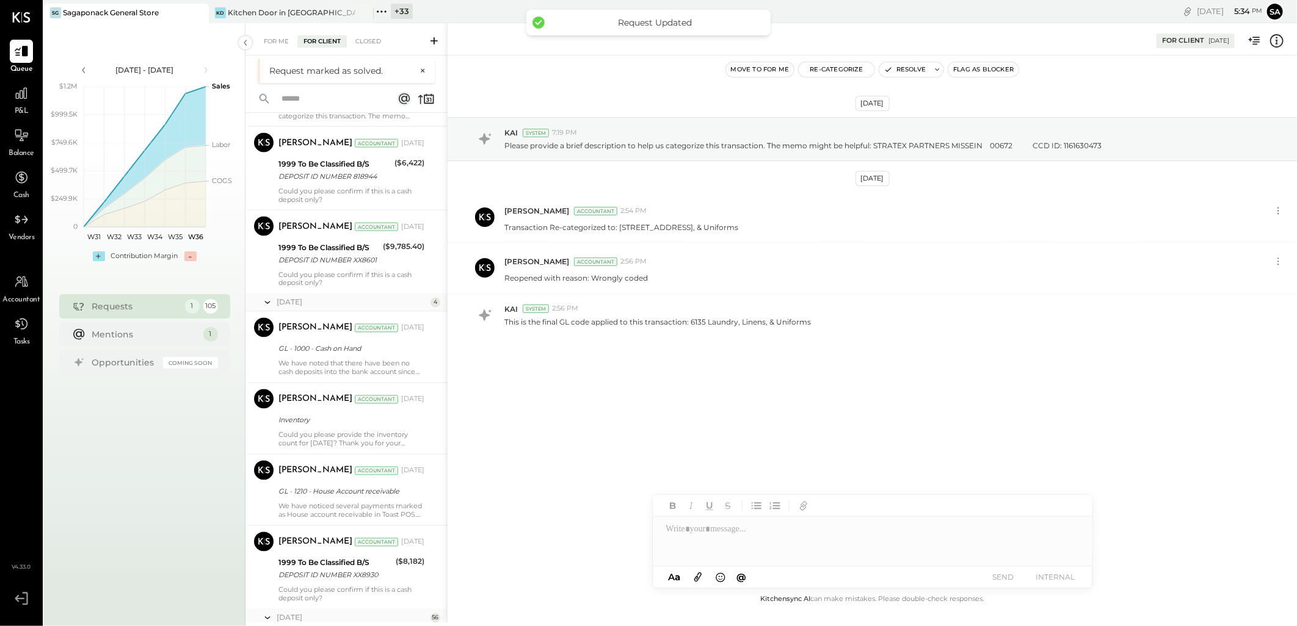
scroll to position [1357, 0]
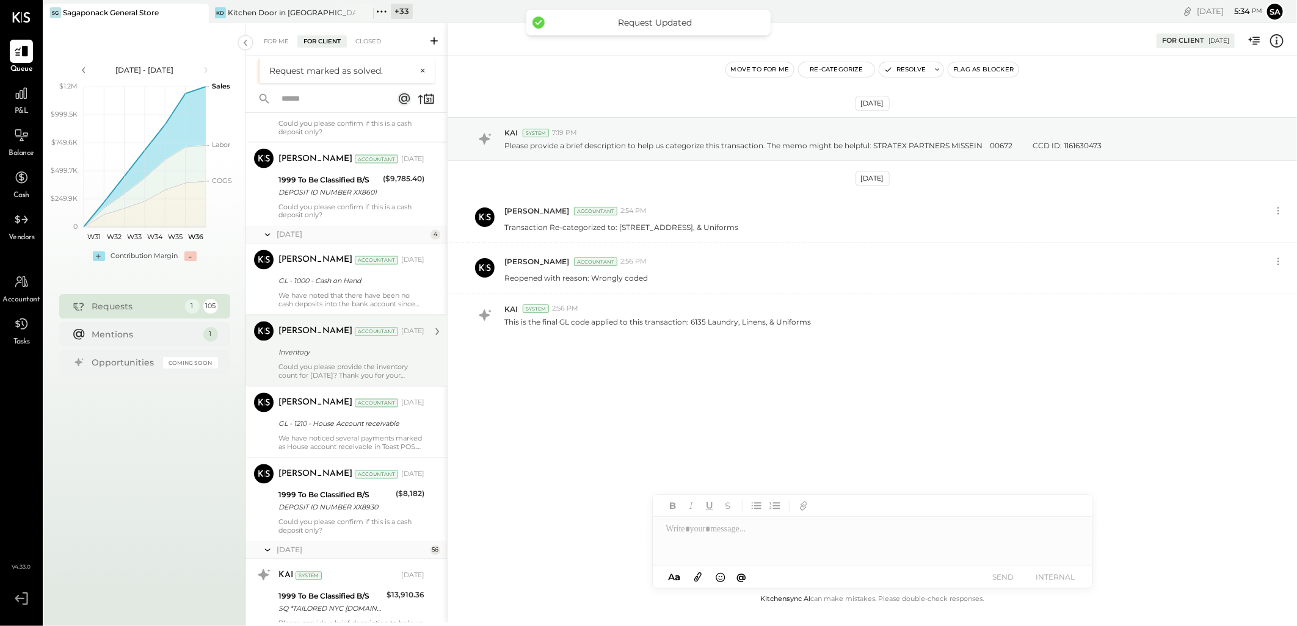
click at [349, 379] on div "Could you please provide the inventory count for May 25th? Thank you for your a…" at bounding box center [351, 371] width 146 height 17
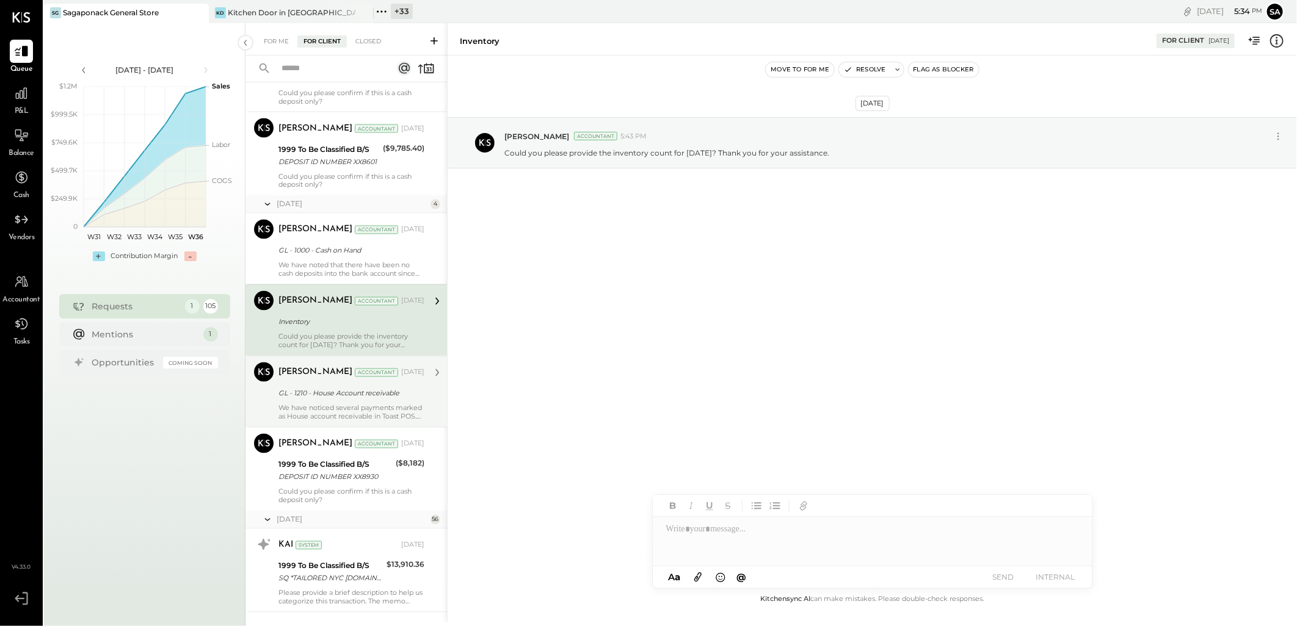
click at [353, 400] on div "GL - 1210 - House Account receivable" at bounding box center [349, 394] width 142 height 12
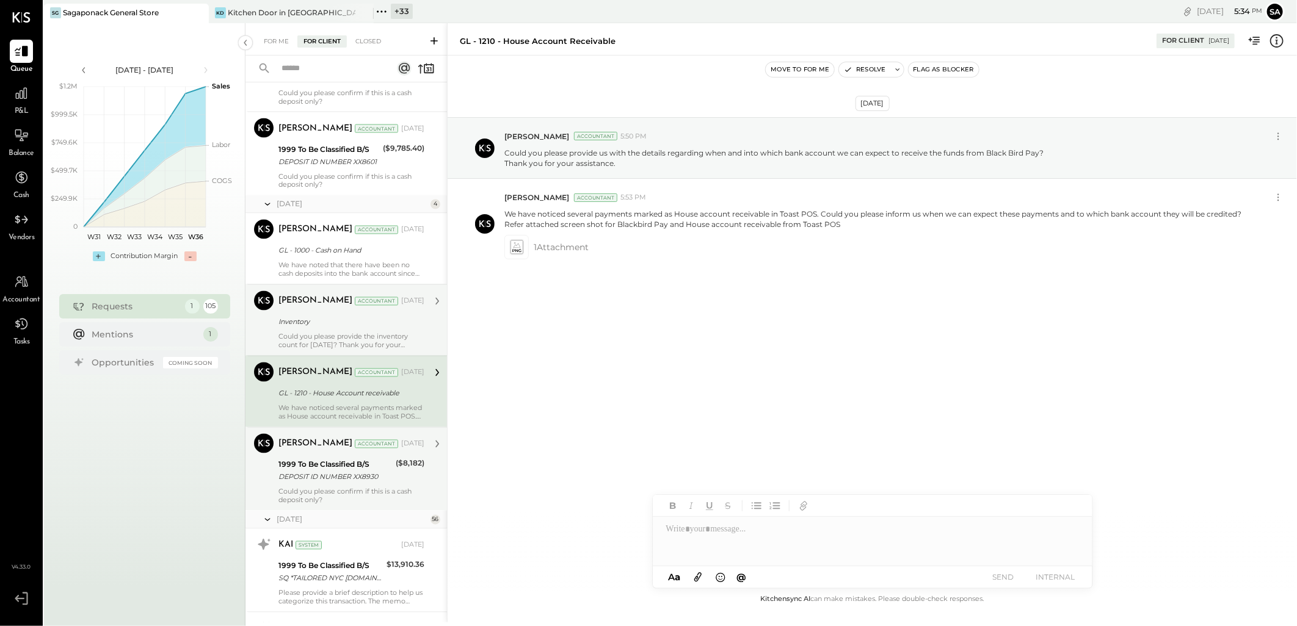
click at [333, 484] on div "DEPOSIT ID NUMBER XX8930" at bounding box center [335, 477] width 114 height 12
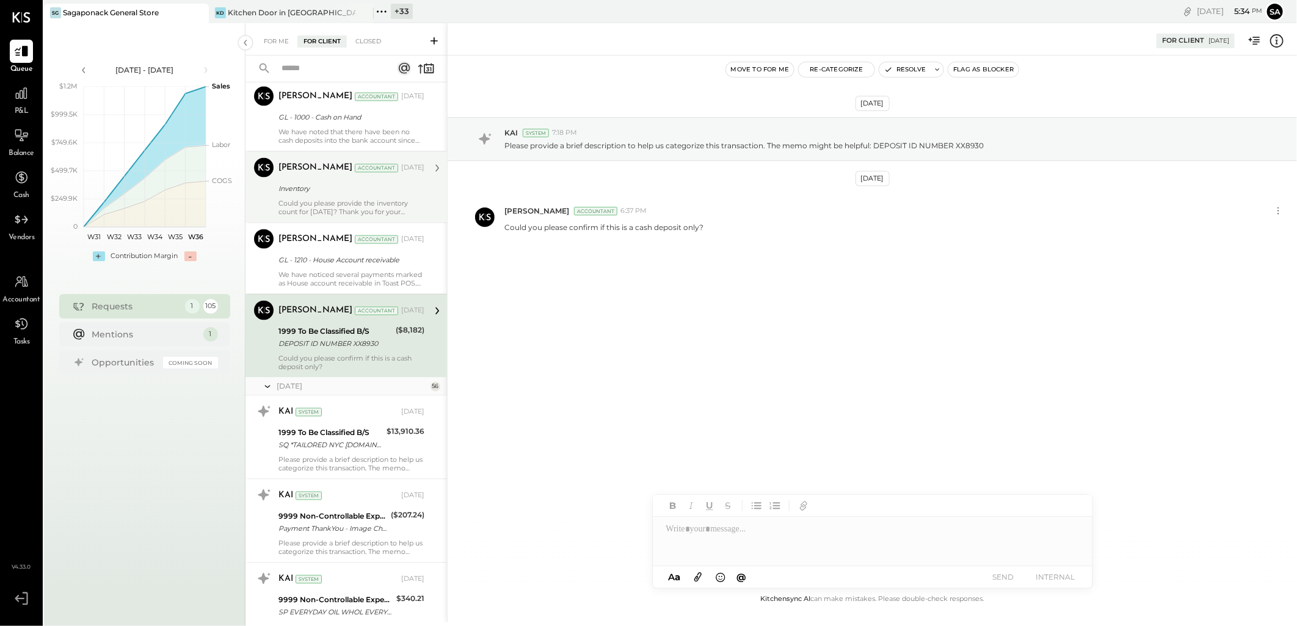
scroll to position [1492, 0]
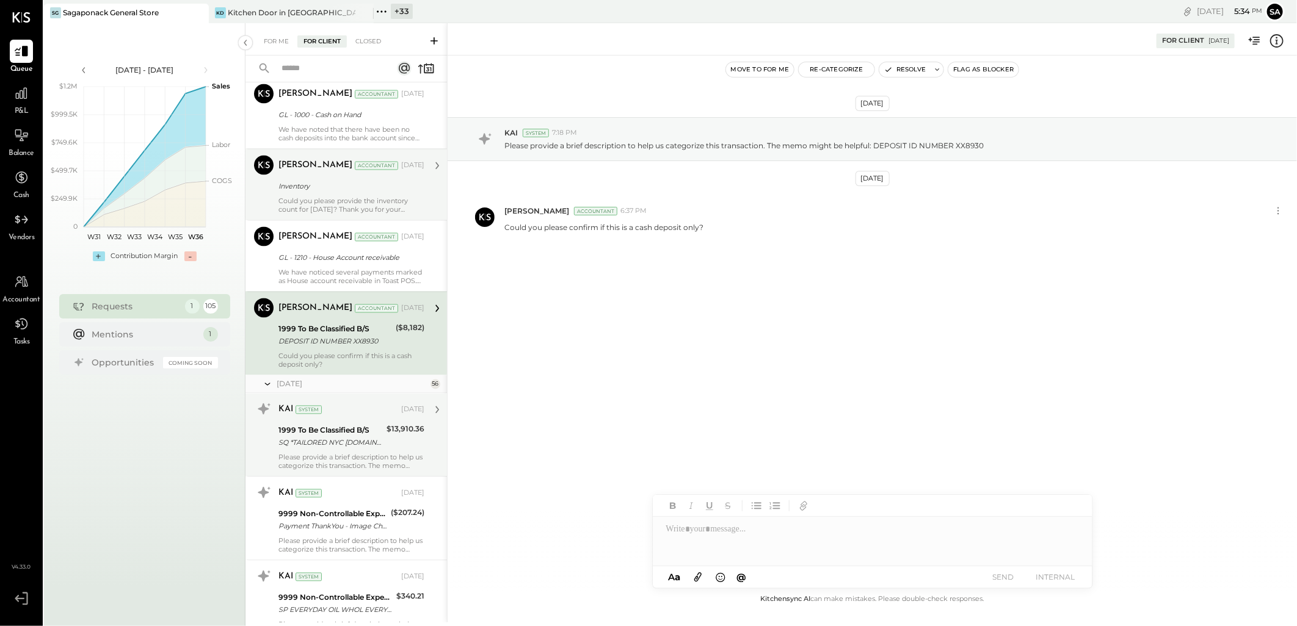
click at [345, 464] on div "Please provide a brief description to help us categorize this transaction. The …" at bounding box center [351, 462] width 146 height 17
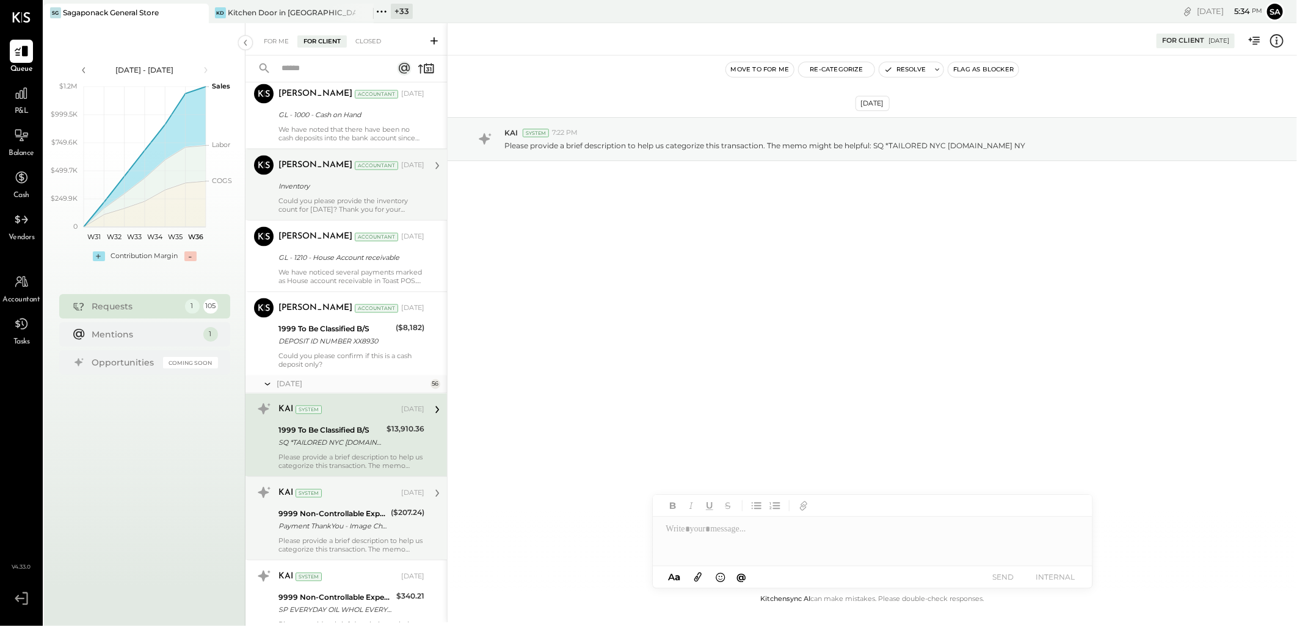
click at [333, 531] on div "Payment ThankYou - Image Check" at bounding box center [332, 527] width 109 height 12
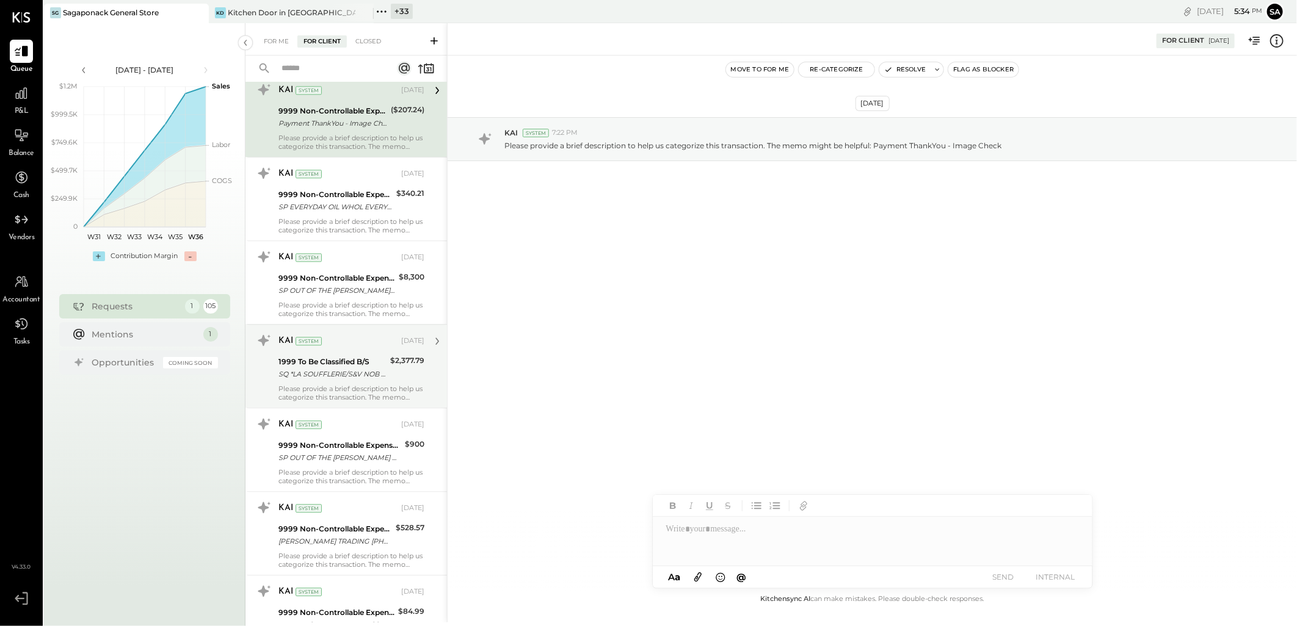
scroll to position [1900, 0]
click at [331, 362] on div "1999 To Be Classified B/S" at bounding box center [332, 358] width 108 height 12
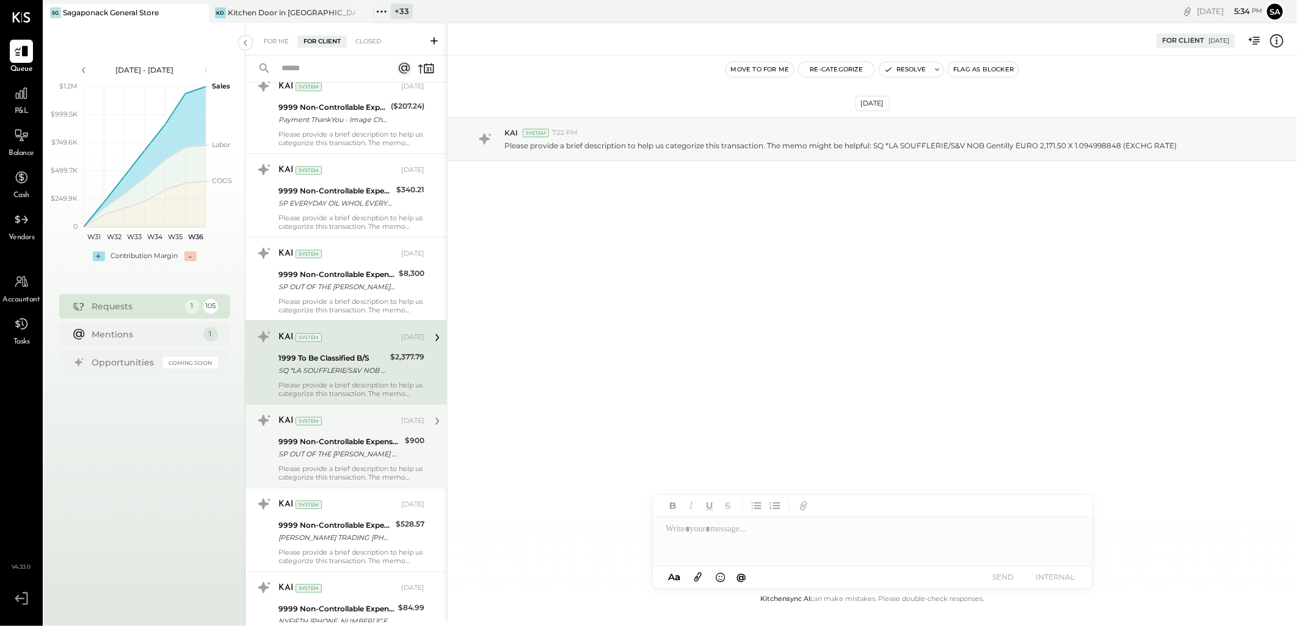
click at [326, 448] on div "9999 Non-Controllable Expenses:Other Income and Expenses:To Be Classified P&L" at bounding box center [339, 442] width 123 height 12
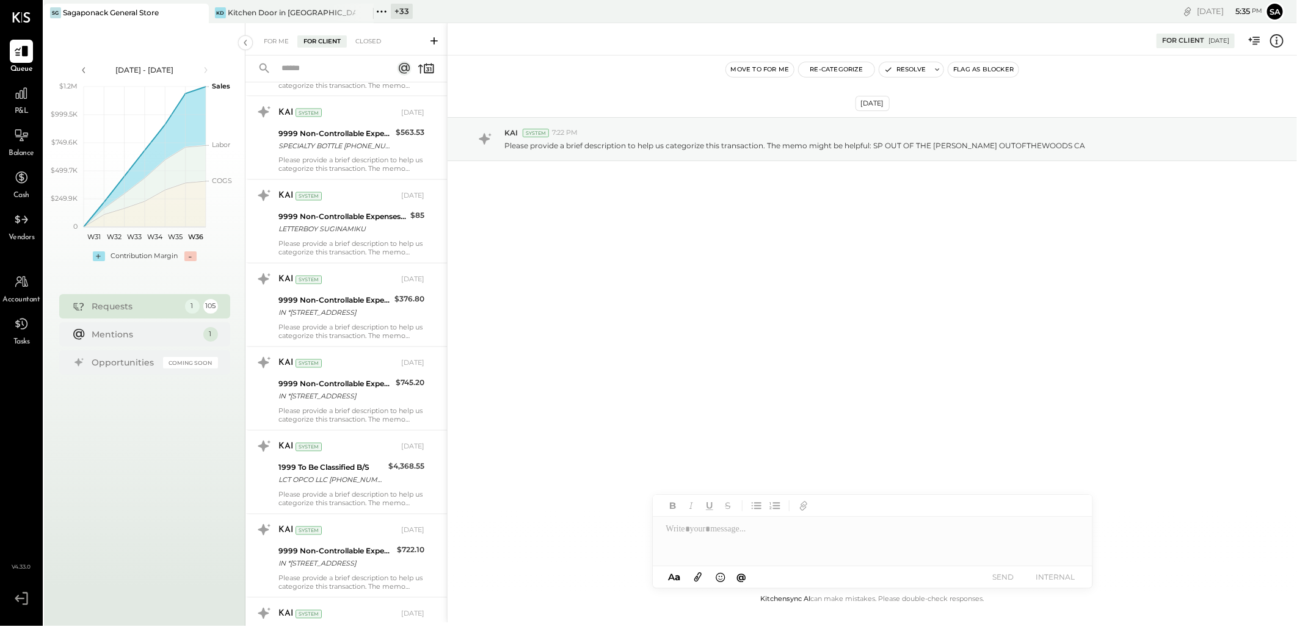
scroll to position [4274, 0]
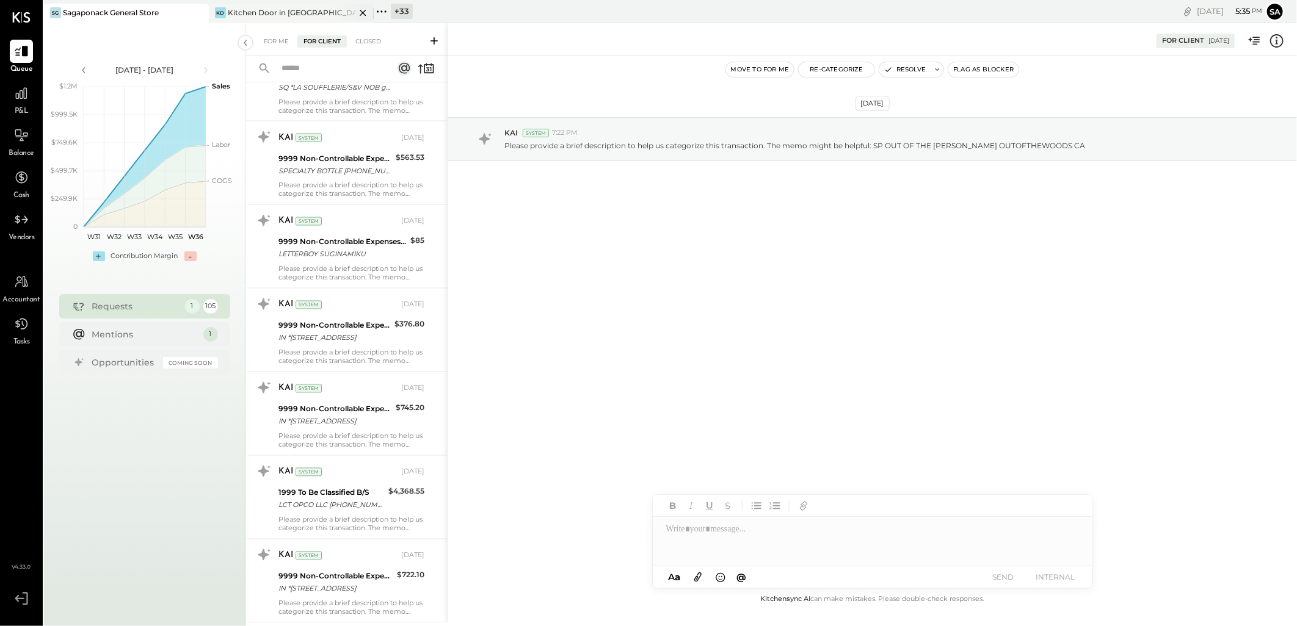
click at [291, 12] on div "Kitchen Door in [GEOGRAPHIC_DATA]" at bounding box center [292, 12] width 128 height 10
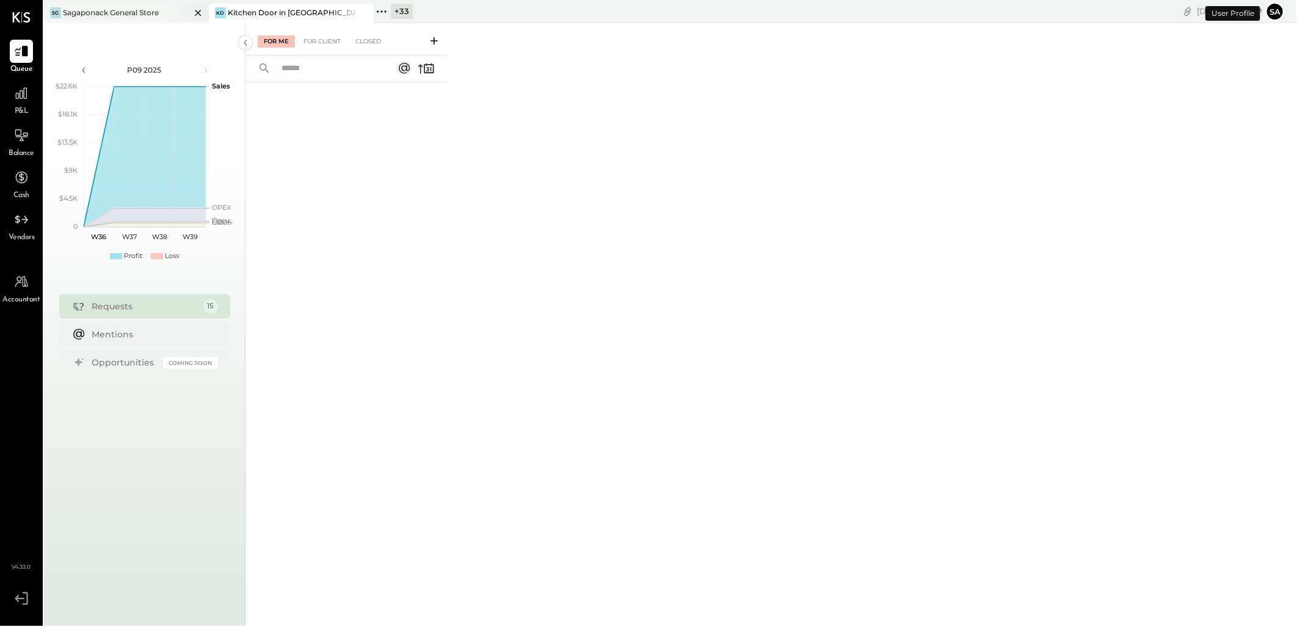
click at [198, 15] on icon at bounding box center [198, 12] width 15 height 15
